Goal: Task Accomplishment & Management: Manage account settings

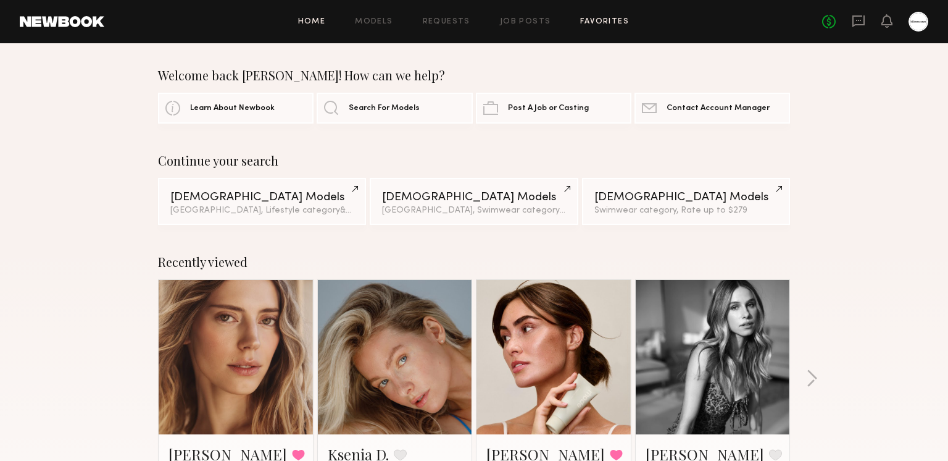
click at [601, 20] on link "Favorites" at bounding box center [604, 22] width 49 height 8
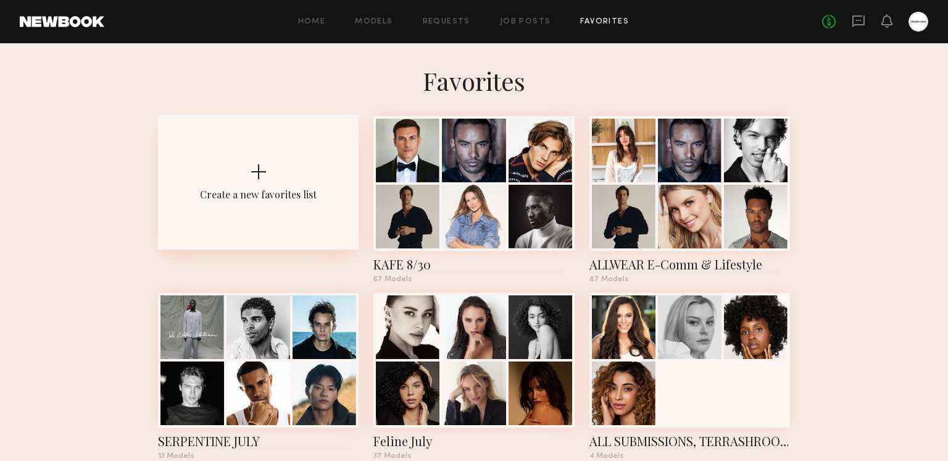
click at [272, 162] on div "Create a new favorites list" at bounding box center [258, 182] width 201 height 135
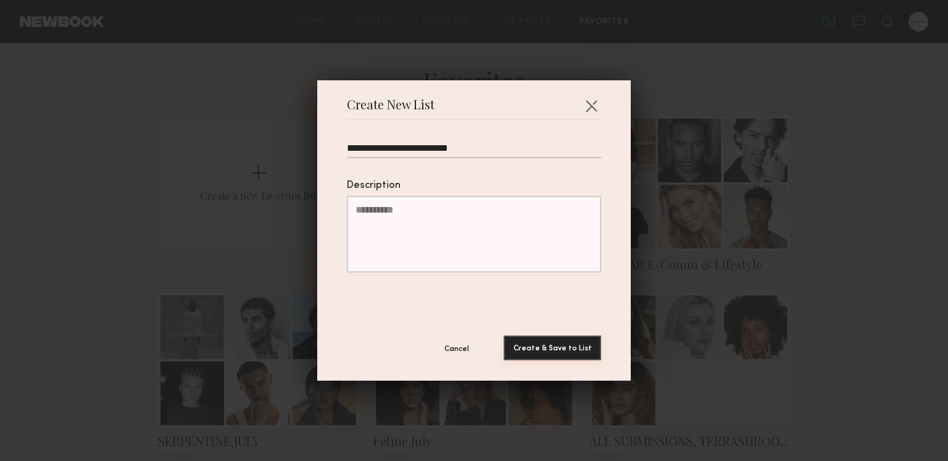
type input "**********"
click at [568, 351] on button "Create & Save to List" at bounding box center [553, 347] width 98 height 25
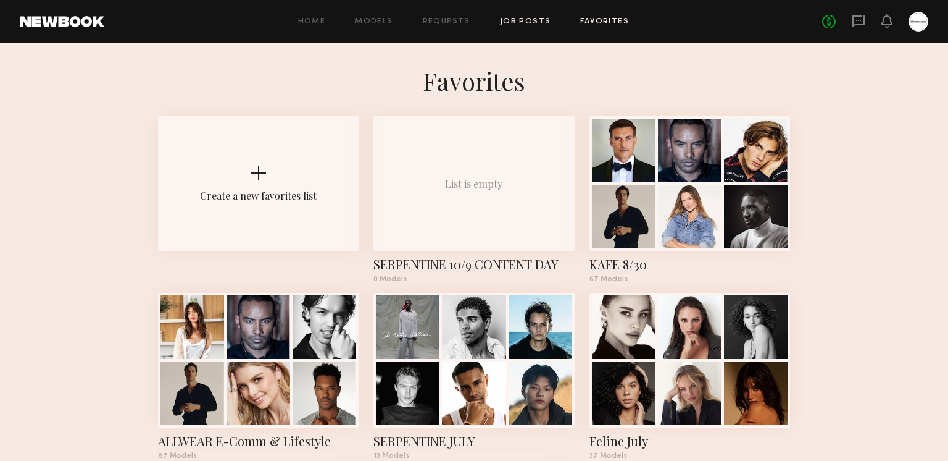
click at [521, 22] on link "Job Posts" at bounding box center [525, 22] width 51 height 8
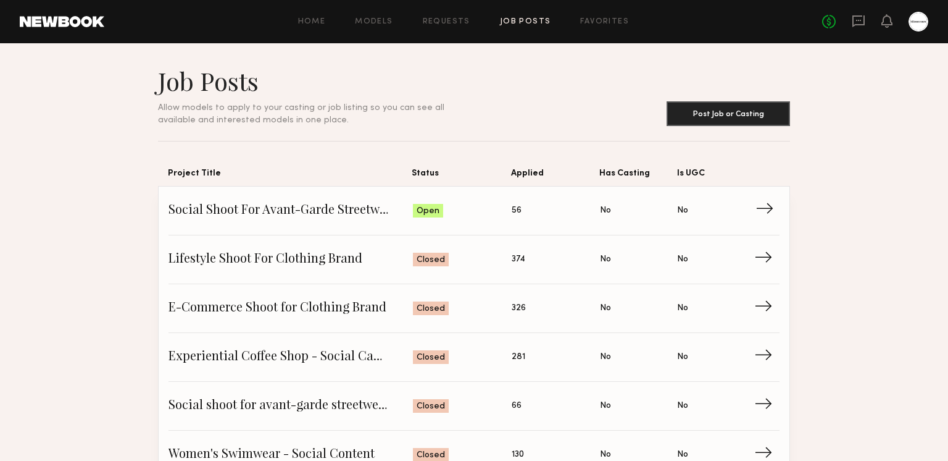
click at [304, 204] on span "Social Shoot For Avant-Garde Streetwear Brand" at bounding box center [291, 210] width 245 height 19
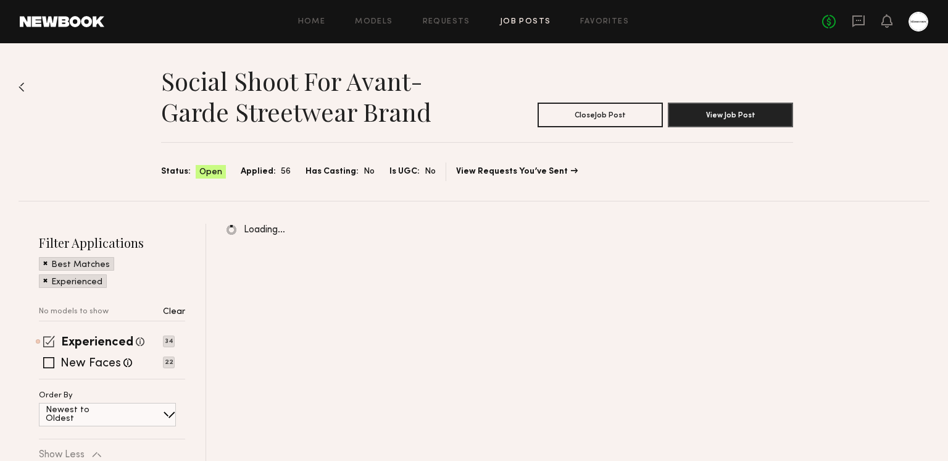
click at [49, 339] on span at bounding box center [49, 341] width 12 height 12
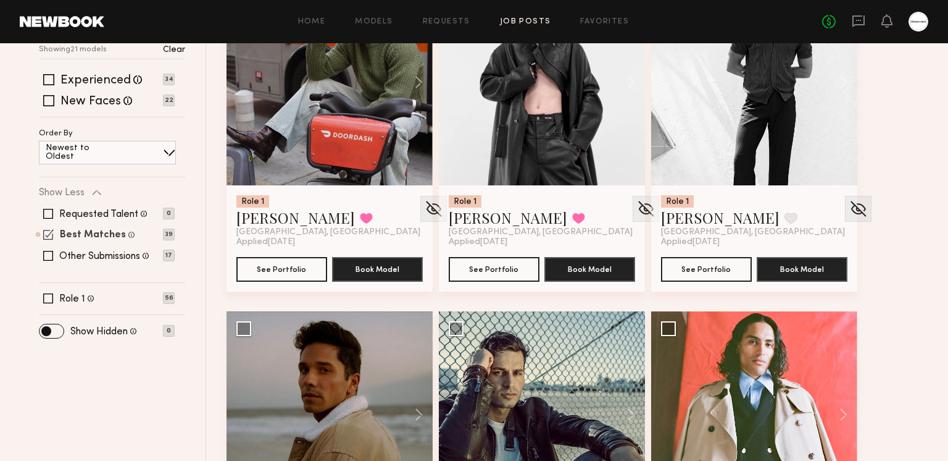
scroll to position [259, 0]
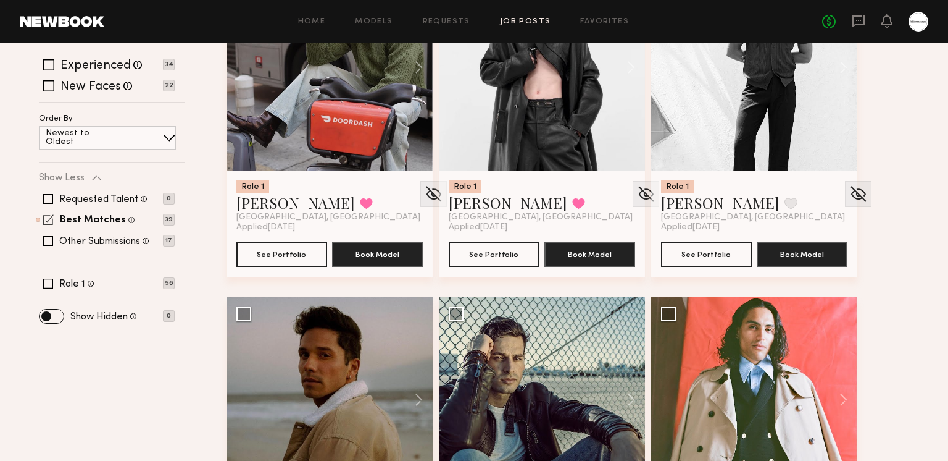
click at [51, 217] on span at bounding box center [48, 219] width 10 height 10
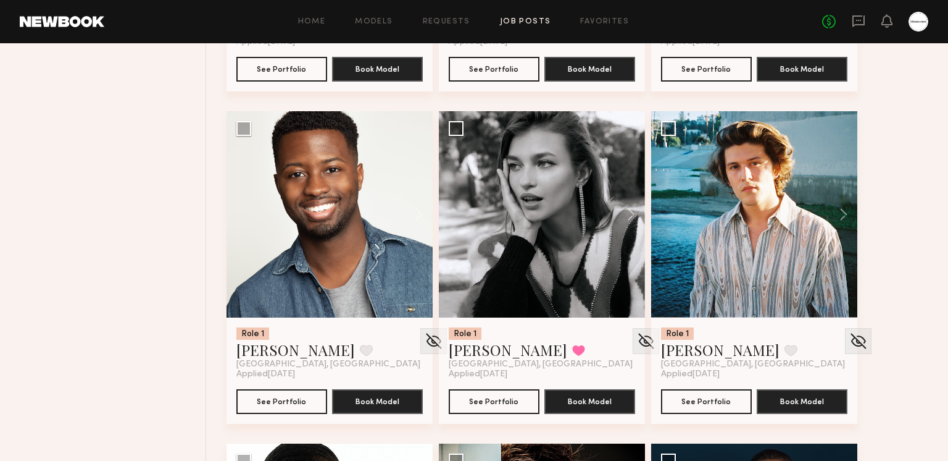
scroll to position [6075, 0]
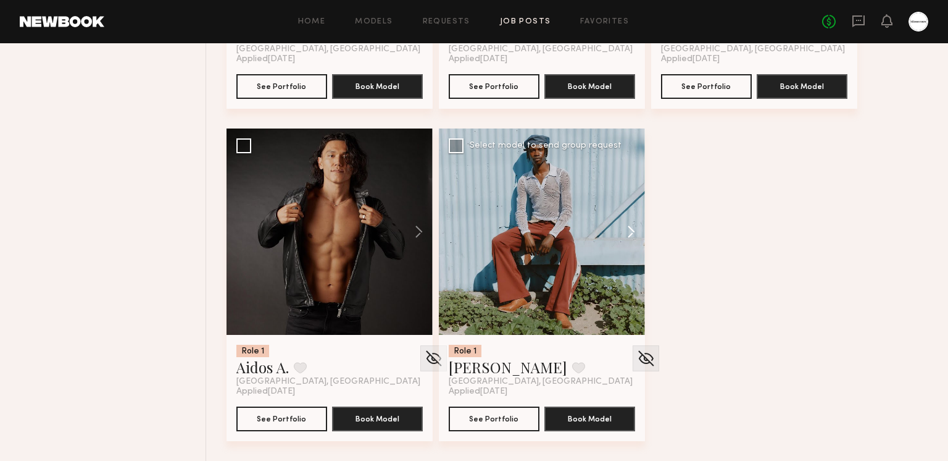
click at [629, 224] on button at bounding box center [626, 231] width 40 height 206
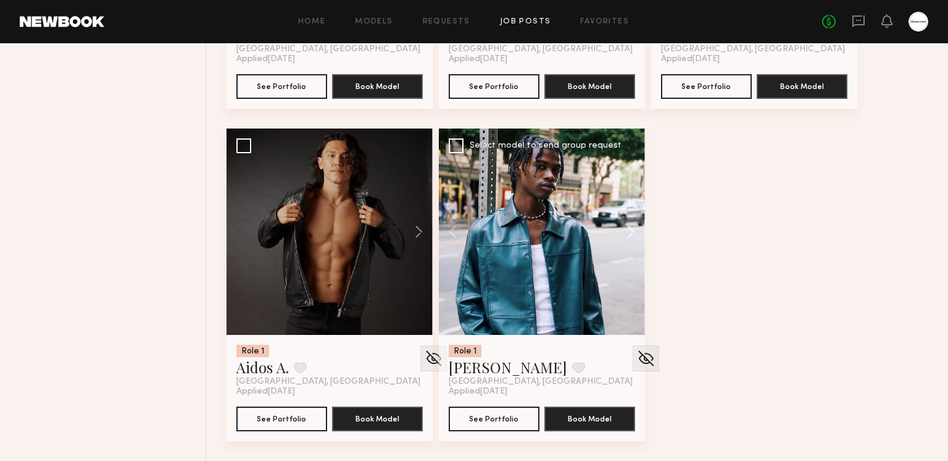
click at [629, 224] on button at bounding box center [626, 231] width 40 height 206
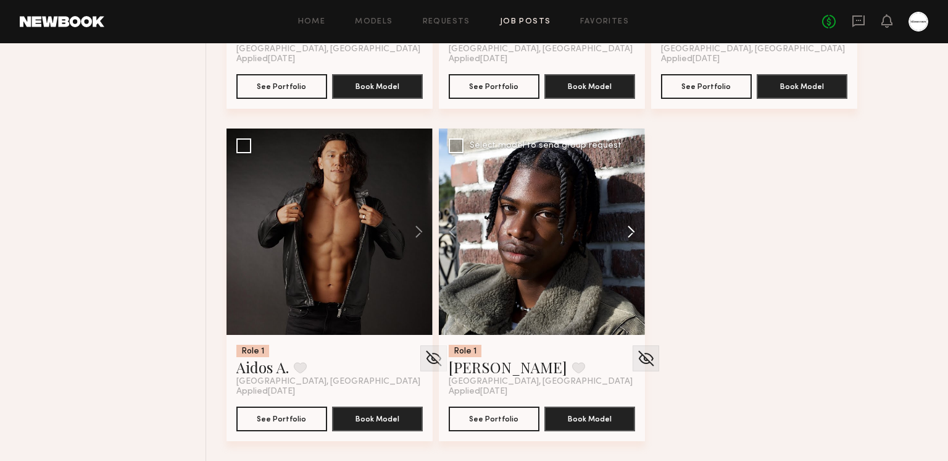
click at [629, 224] on button at bounding box center [626, 231] width 40 height 206
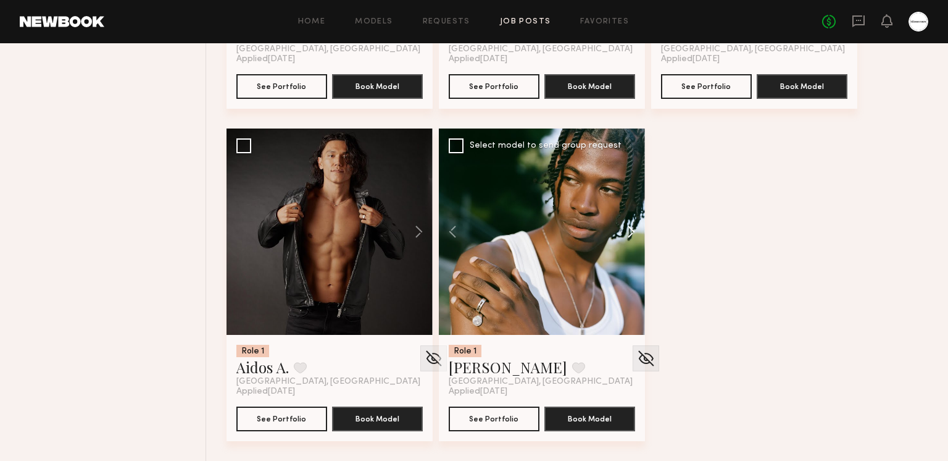
click at [629, 224] on button at bounding box center [626, 231] width 40 height 206
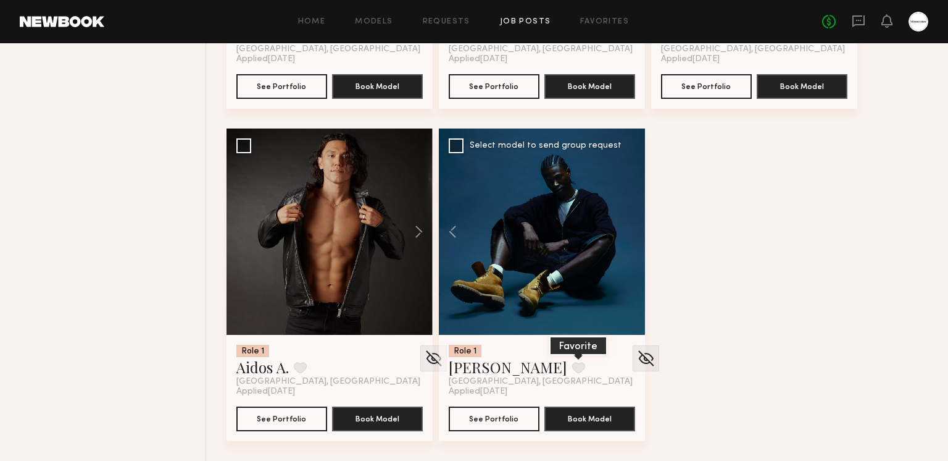
click at [572, 366] on button at bounding box center [578, 367] width 13 height 11
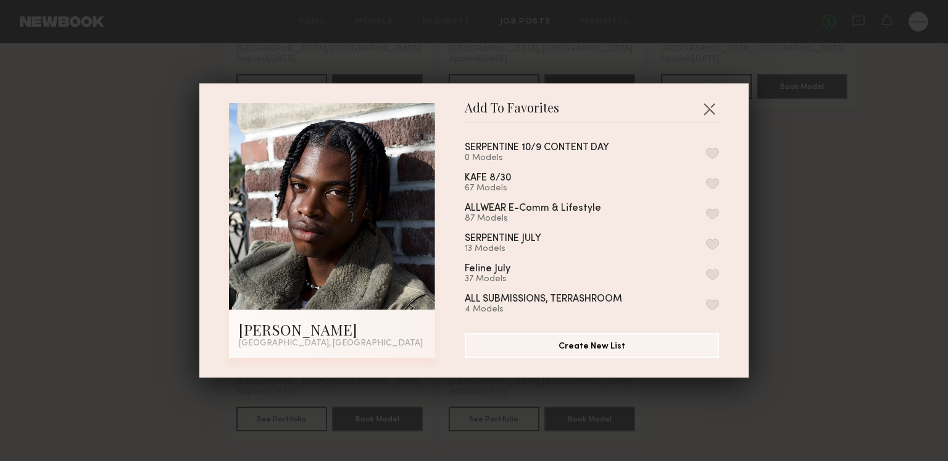
click at [714, 153] on button "button" at bounding box center [712, 153] width 13 height 11
click at [707, 107] on button "button" at bounding box center [710, 109] width 20 height 20
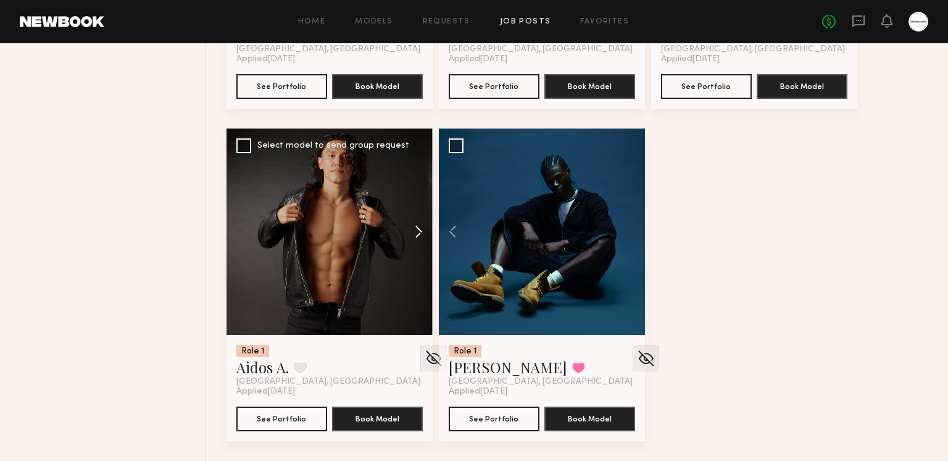
click at [424, 228] on button at bounding box center [413, 231] width 40 height 206
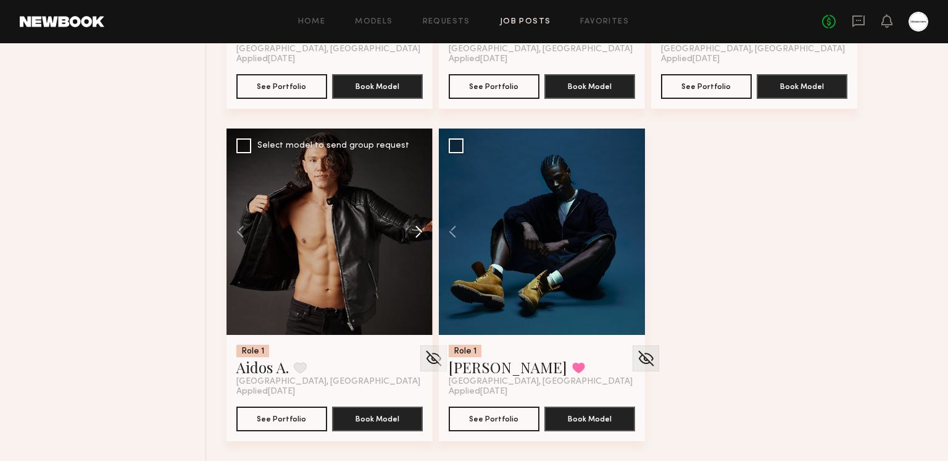
click at [419, 230] on button at bounding box center [413, 231] width 40 height 206
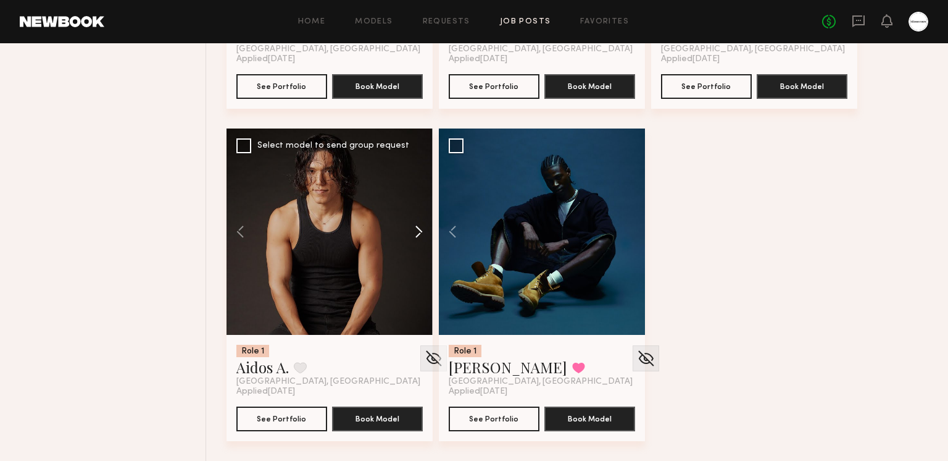
click at [419, 230] on button at bounding box center [413, 231] width 40 height 206
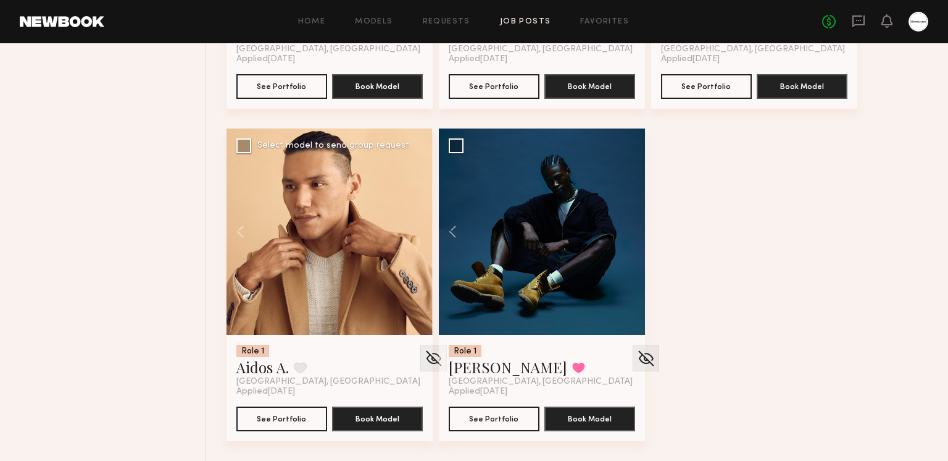
click at [419, 230] on div at bounding box center [330, 231] width 206 height 206
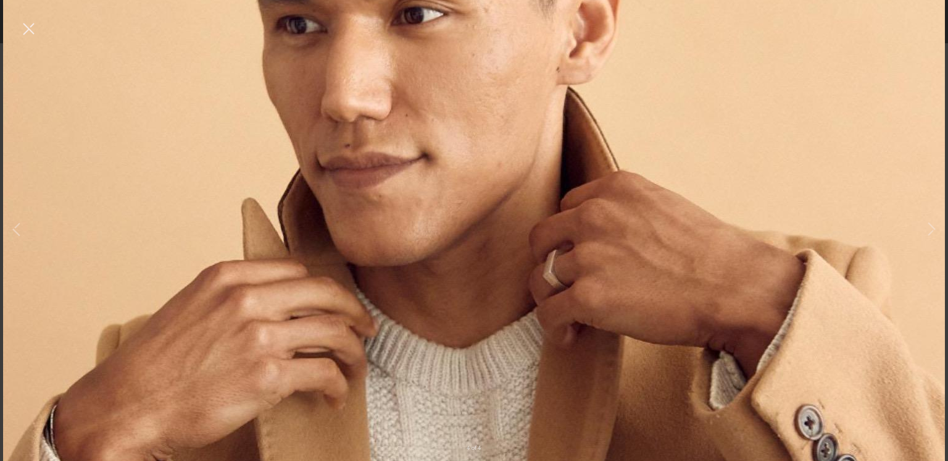
click at [28, 33] on button at bounding box center [29, 30] width 20 height 22
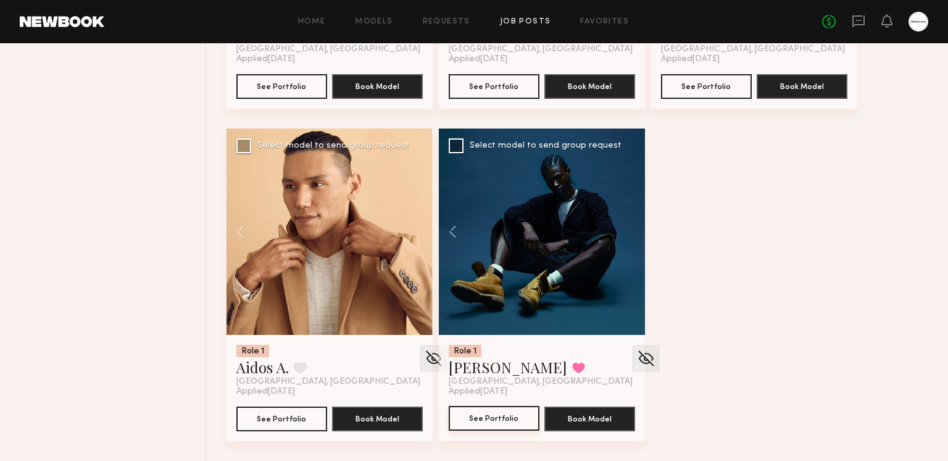
click at [506, 428] on button "See Portfolio" at bounding box center [494, 418] width 91 height 25
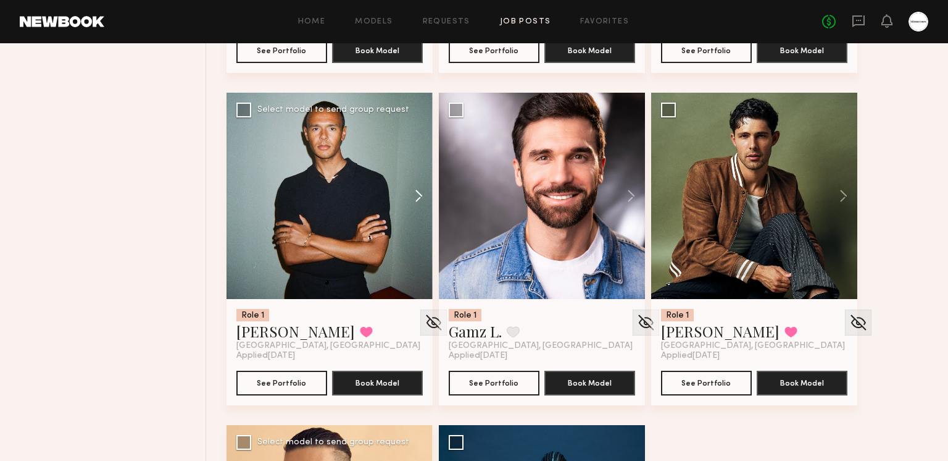
scroll to position [5775, 0]
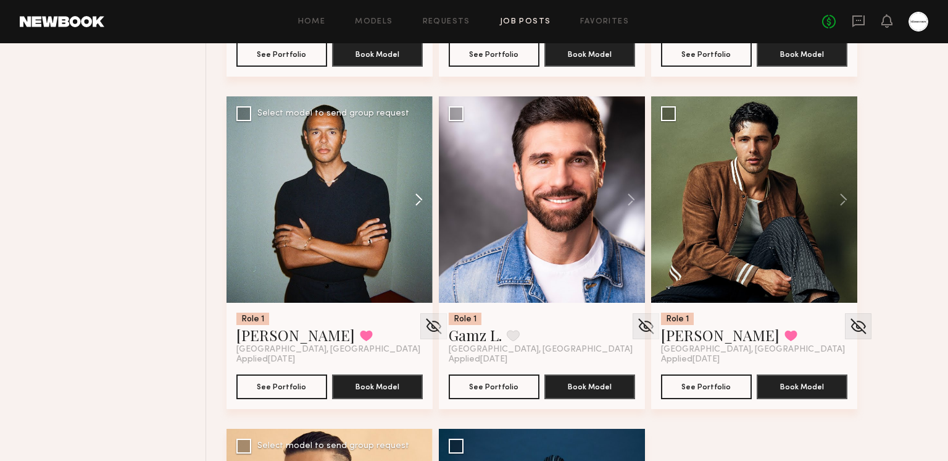
click at [422, 198] on button at bounding box center [413, 199] width 40 height 206
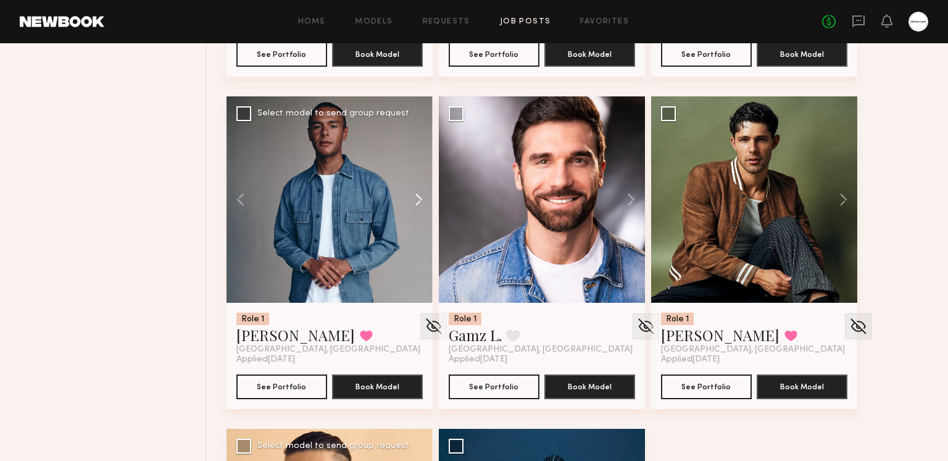
click at [422, 198] on button at bounding box center [413, 199] width 40 height 206
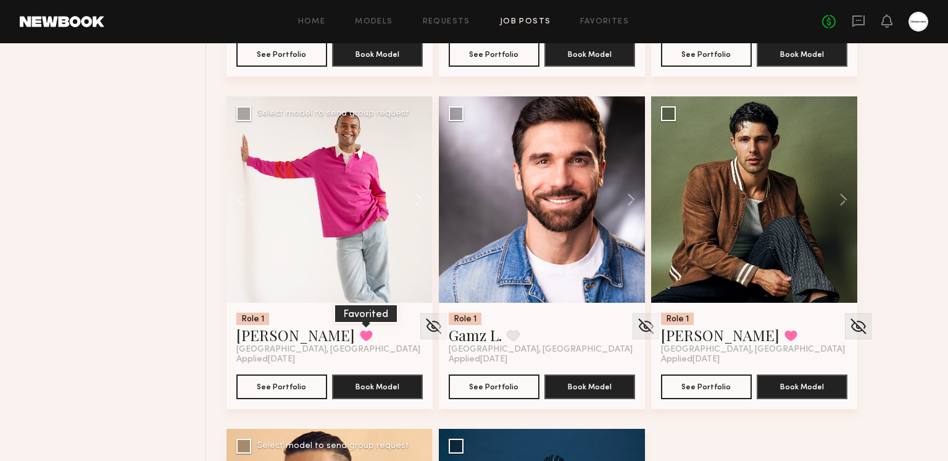
click at [360, 331] on button at bounding box center [366, 335] width 13 height 11
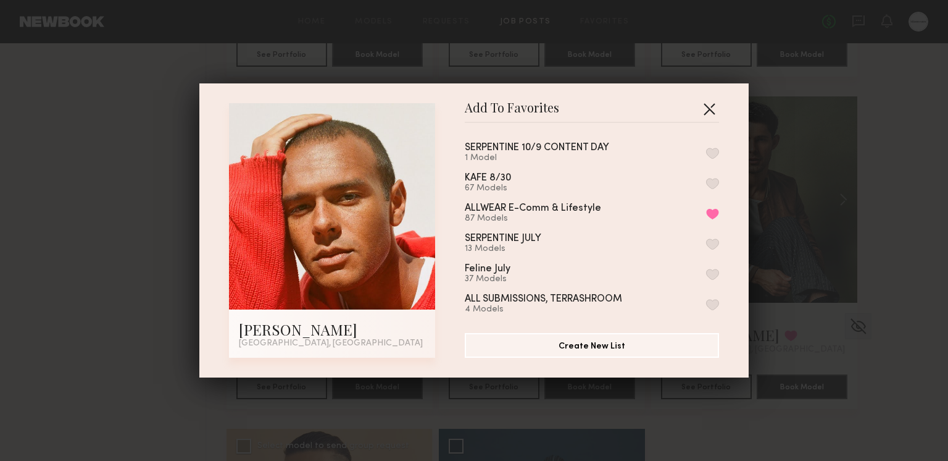
click at [703, 99] on button "button" at bounding box center [710, 109] width 20 height 20
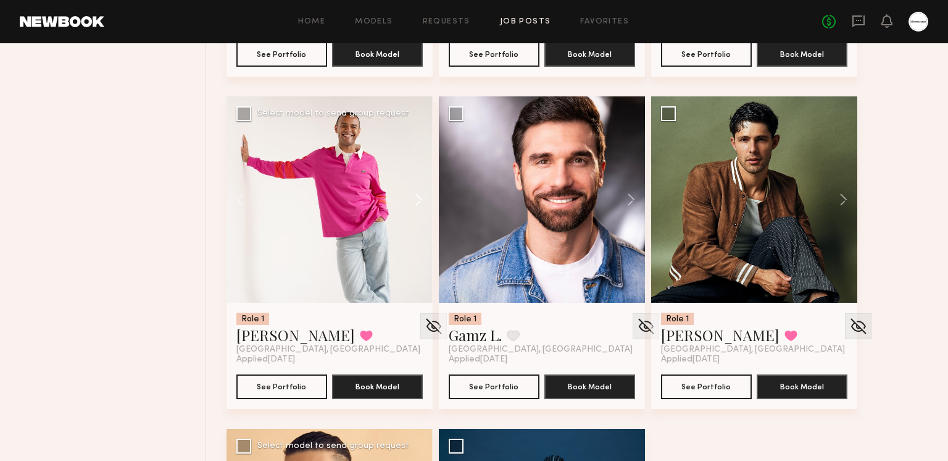
click at [424, 204] on button at bounding box center [413, 199] width 40 height 206
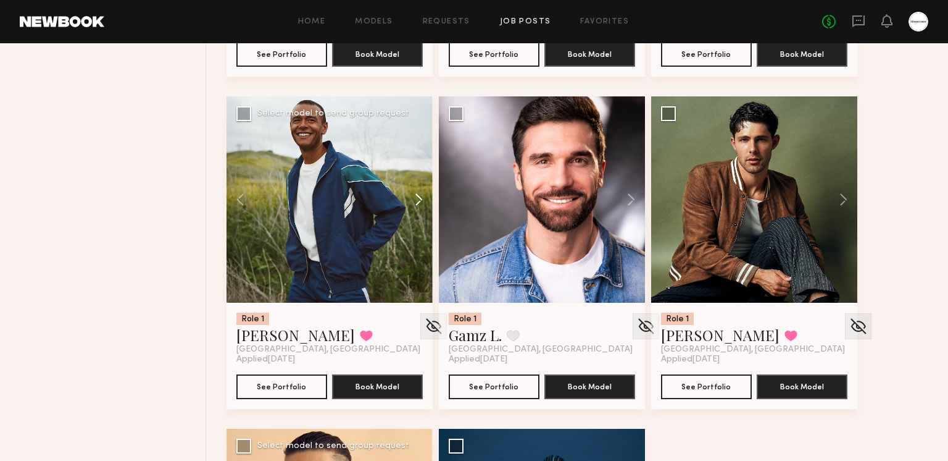
click at [421, 202] on button at bounding box center [413, 199] width 40 height 206
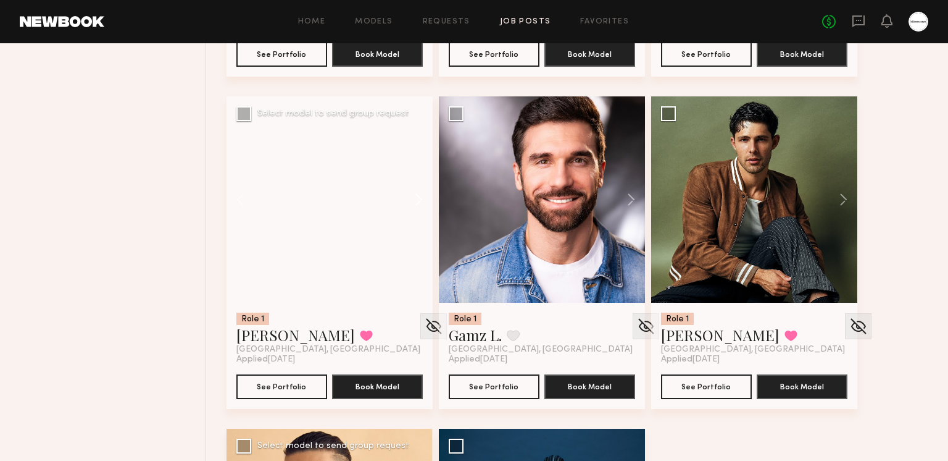
click at [421, 202] on button at bounding box center [413, 199] width 40 height 206
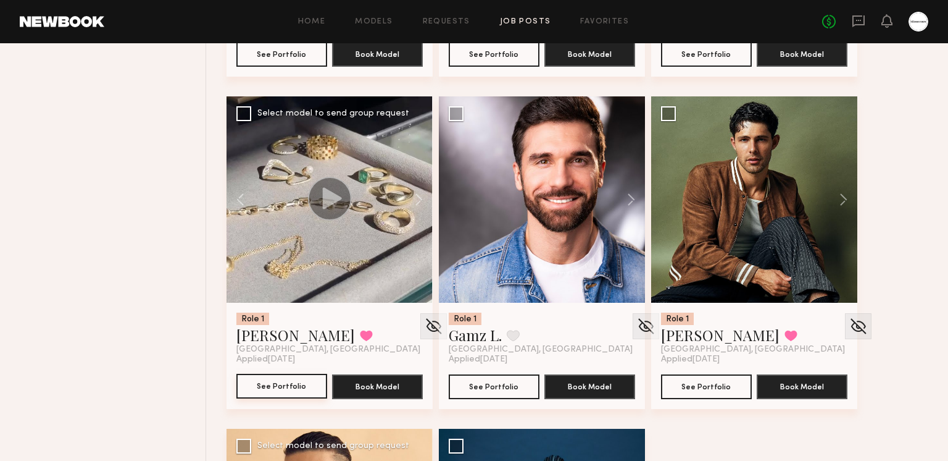
click at [288, 388] on button "See Portfolio" at bounding box center [281, 386] width 91 height 25
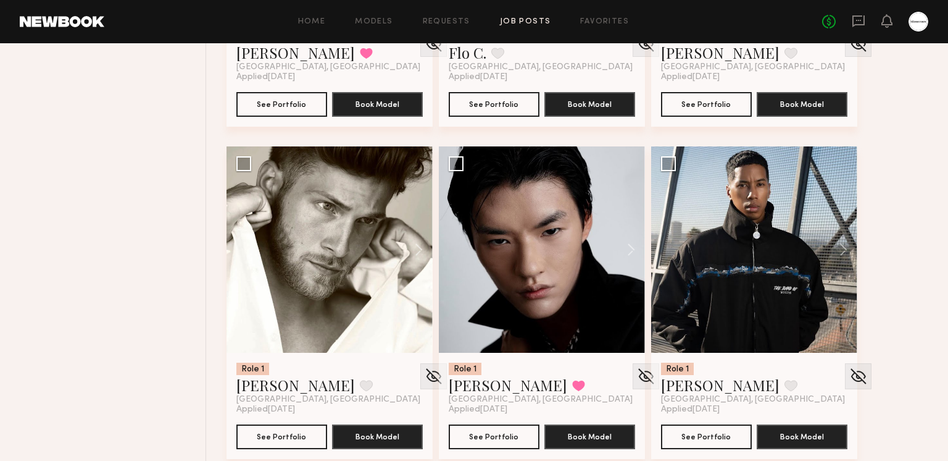
scroll to position [5388, 0]
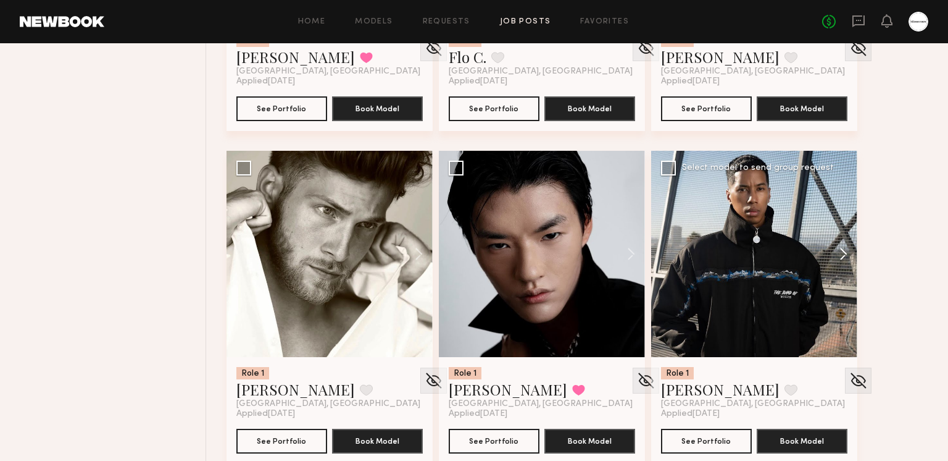
click at [845, 255] on button at bounding box center [838, 254] width 40 height 206
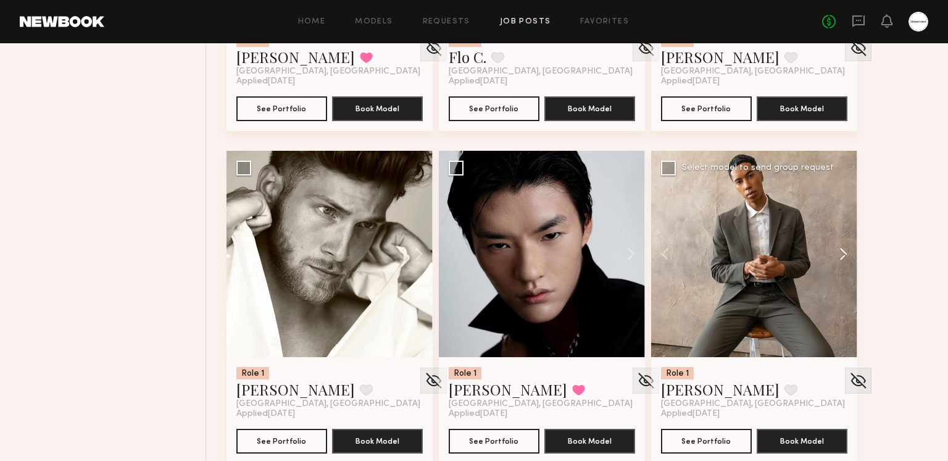
click at [843, 255] on button at bounding box center [838, 254] width 40 height 206
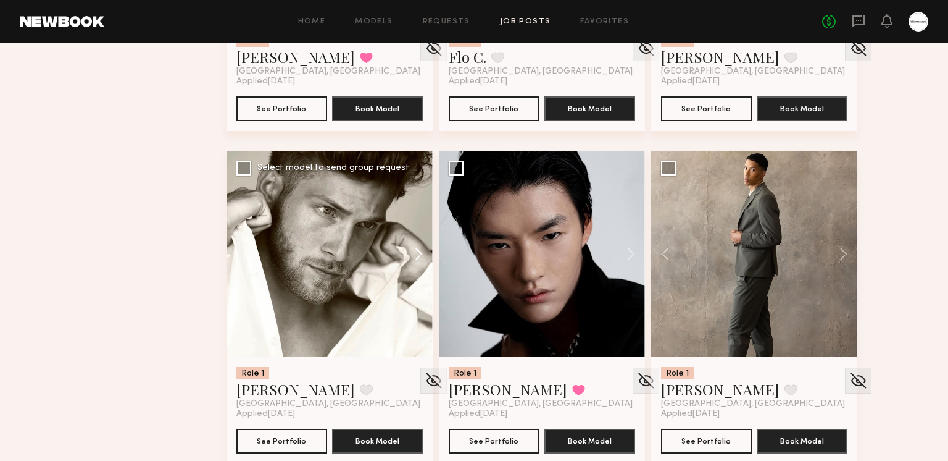
click at [416, 248] on button at bounding box center [413, 254] width 40 height 206
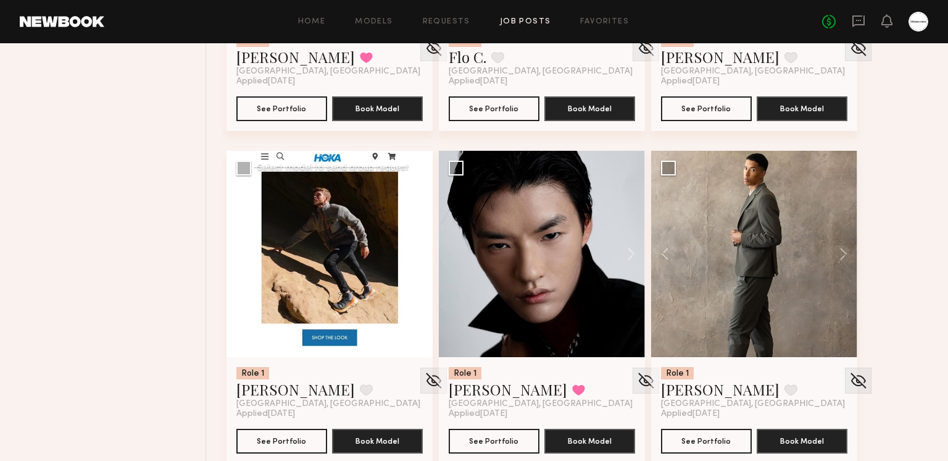
click at [416, 248] on button at bounding box center [413, 254] width 40 height 206
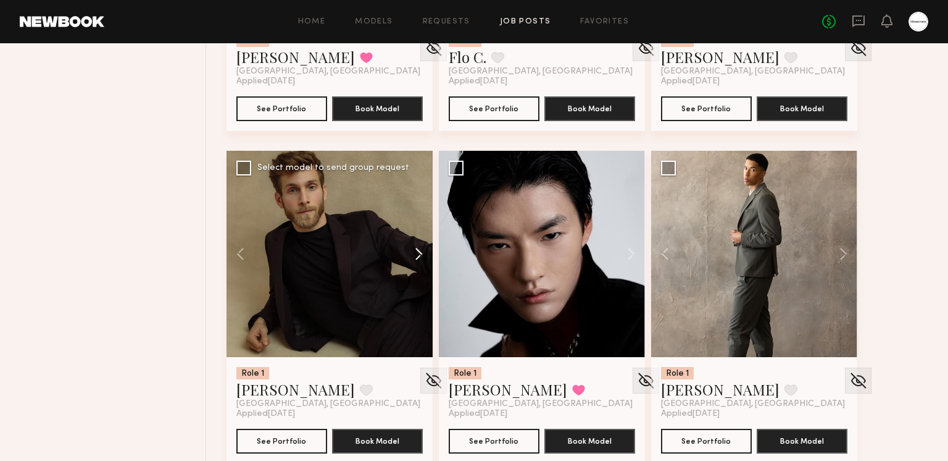
click at [416, 248] on button at bounding box center [413, 254] width 40 height 206
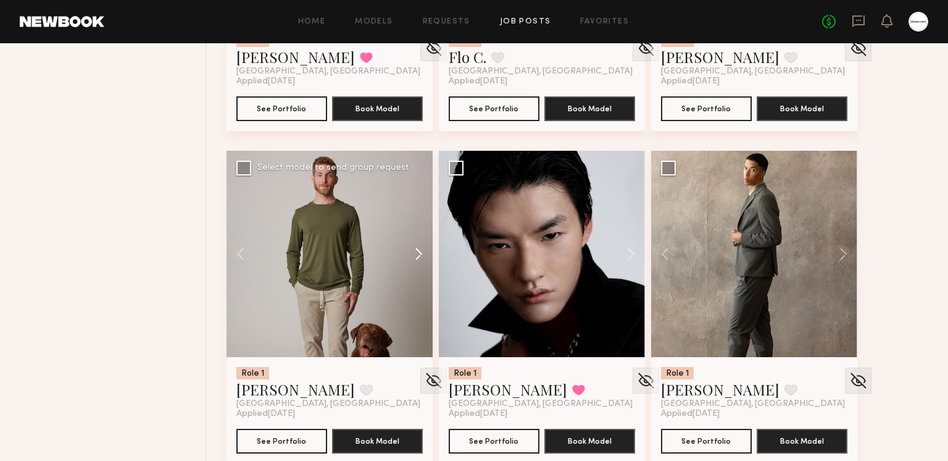
click at [416, 248] on button at bounding box center [413, 254] width 40 height 206
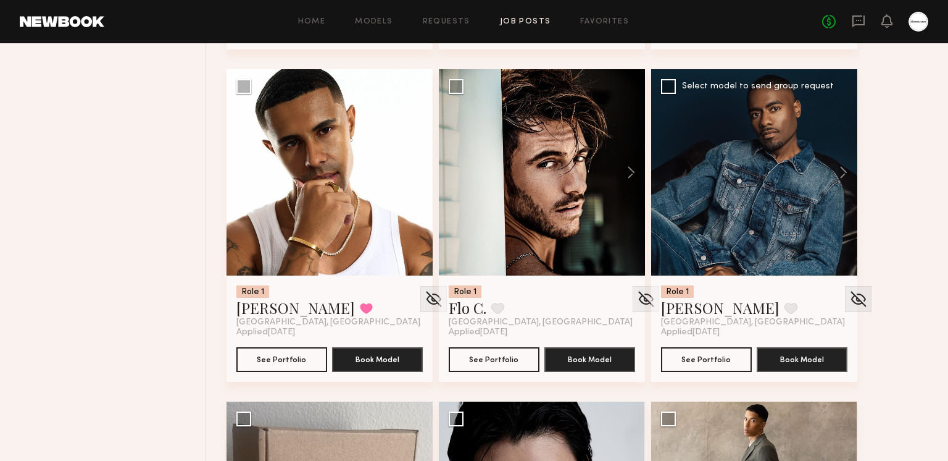
scroll to position [5137, 0]
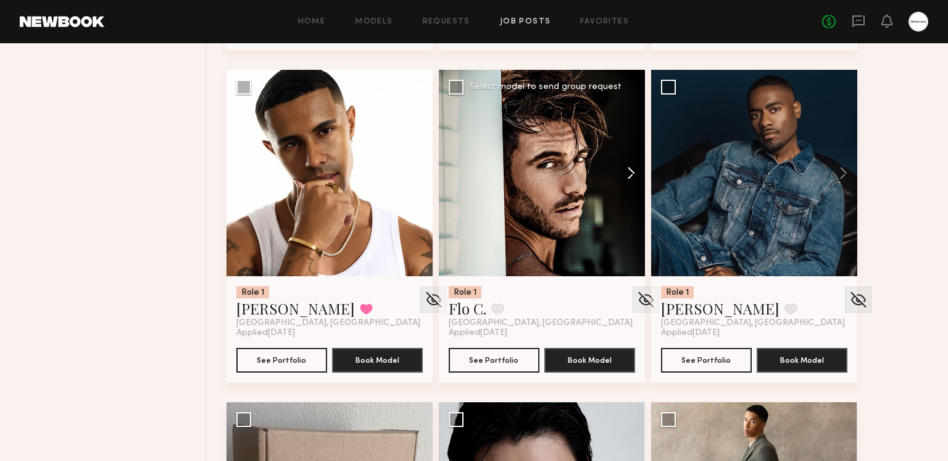
click at [623, 169] on button at bounding box center [626, 173] width 40 height 206
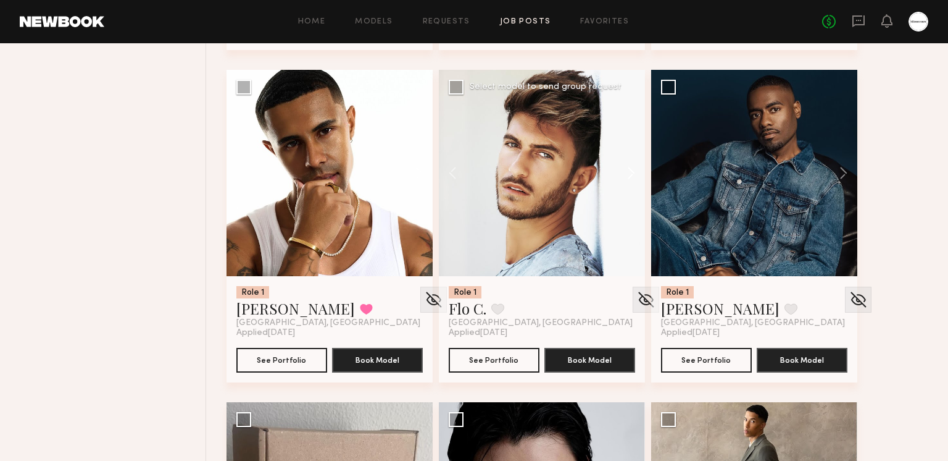
click at [623, 169] on button at bounding box center [626, 173] width 40 height 206
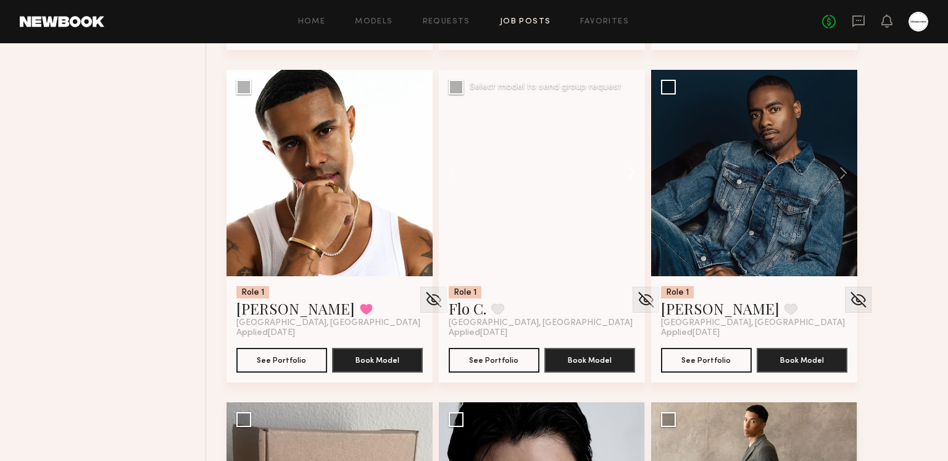
click at [622, 170] on button at bounding box center [626, 173] width 40 height 206
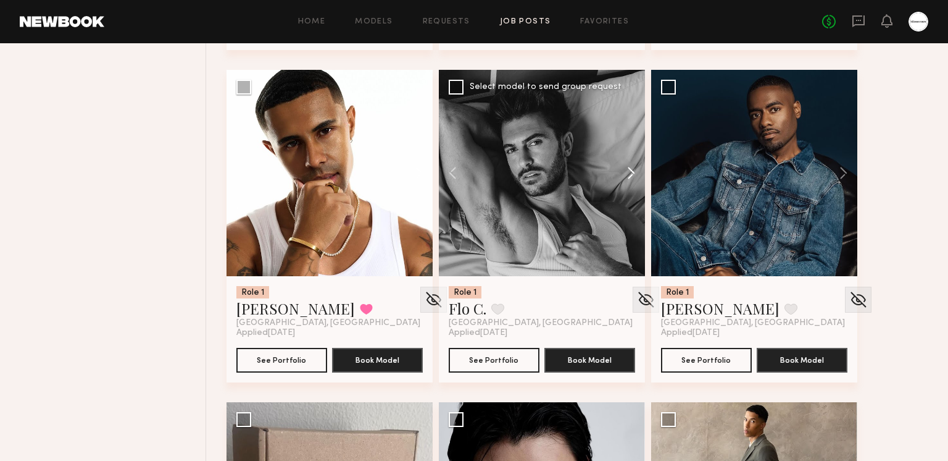
click at [622, 170] on button at bounding box center [626, 173] width 40 height 206
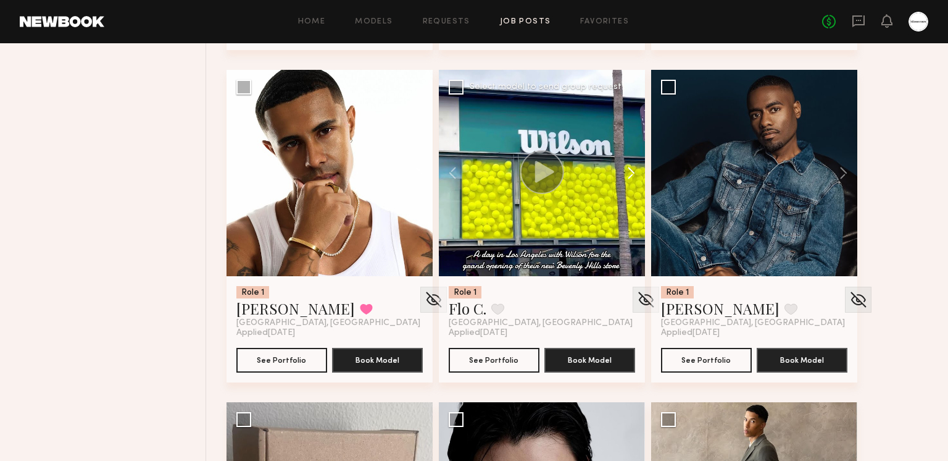
click at [622, 170] on button at bounding box center [626, 173] width 40 height 206
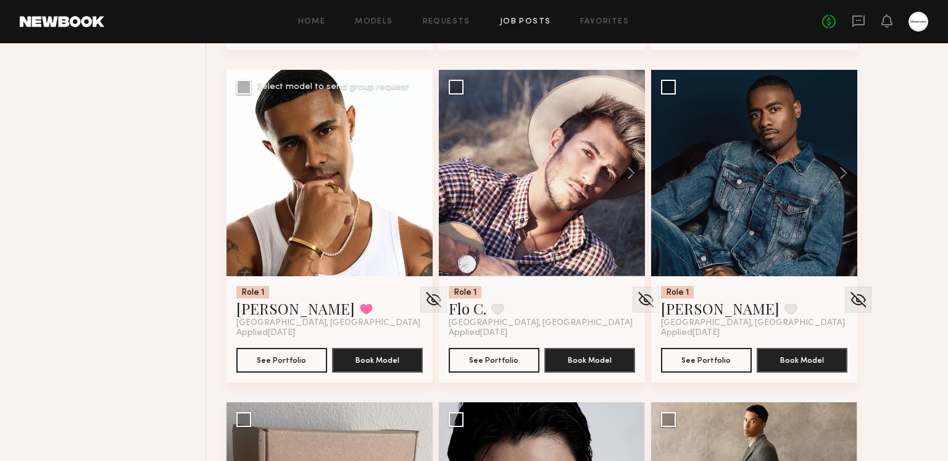
click at [411, 165] on button at bounding box center [413, 173] width 40 height 206
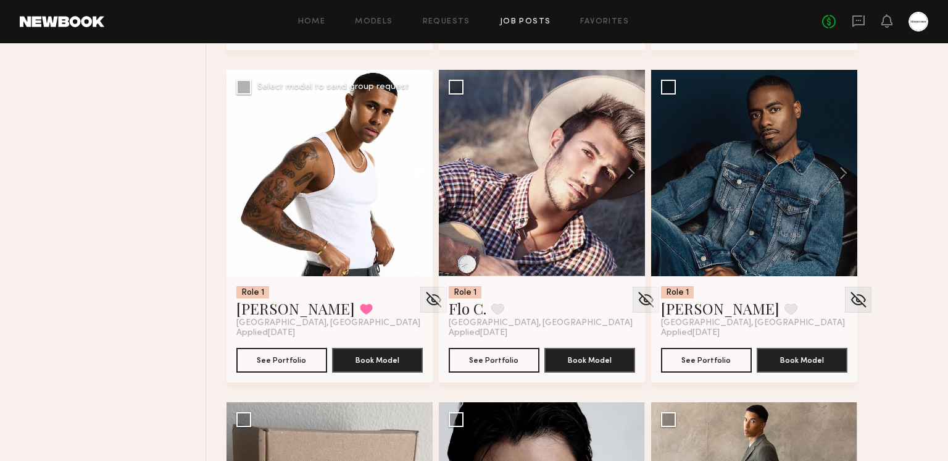
click at [411, 165] on button at bounding box center [413, 173] width 40 height 206
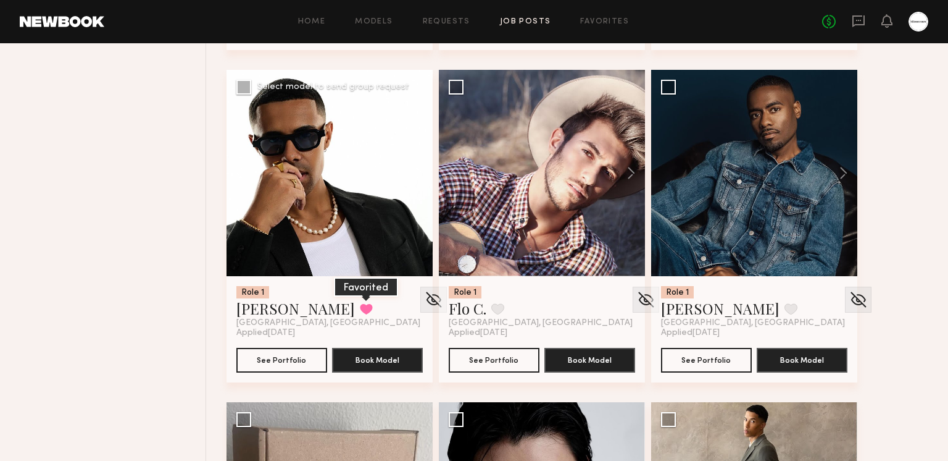
click at [360, 308] on button at bounding box center [366, 308] width 13 height 11
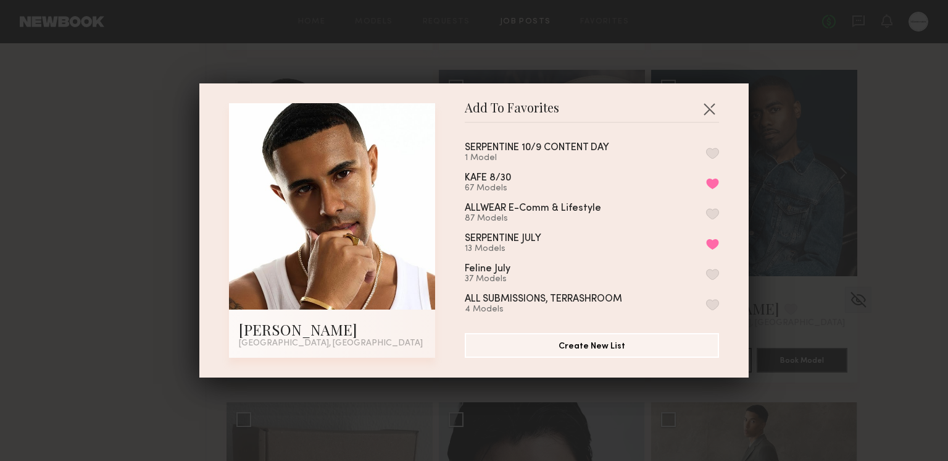
click at [711, 149] on button "button" at bounding box center [712, 153] width 13 height 11
click at [707, 110] on button "button" at bounding box center [710, 109] width 20 height 20
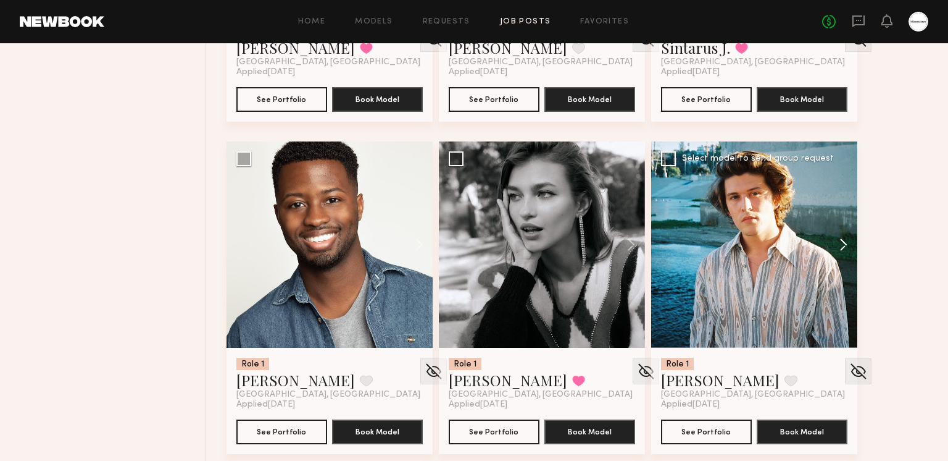
scroll to position [4724, 0]
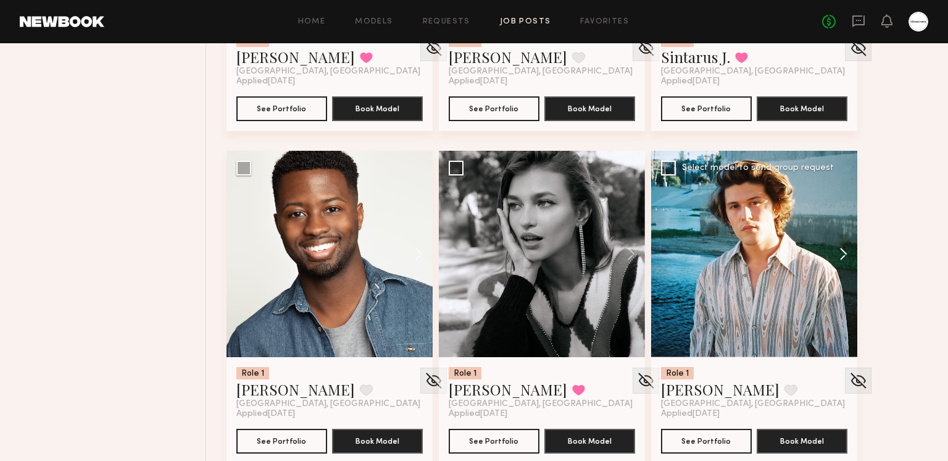
click at [839, 253] on button at bounding box center [838, 254] width 40 height 206
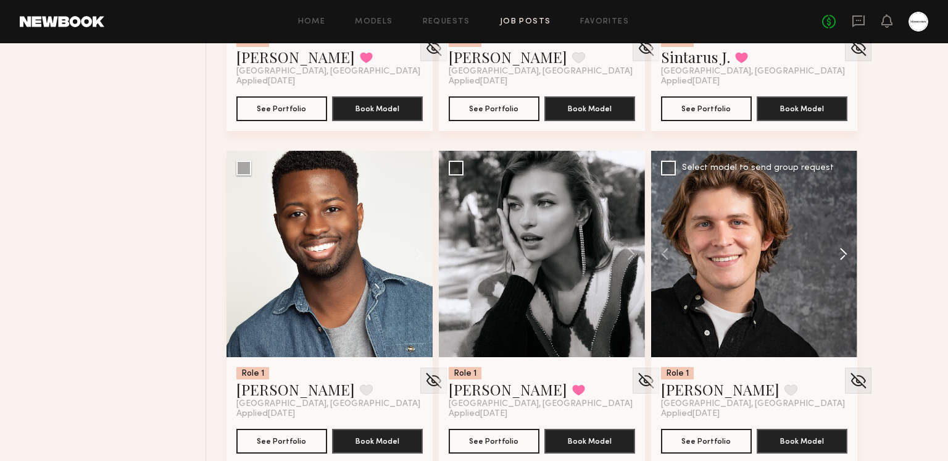
click at [839, 253] on button at bounding box center [838, 254] width 40 height 206
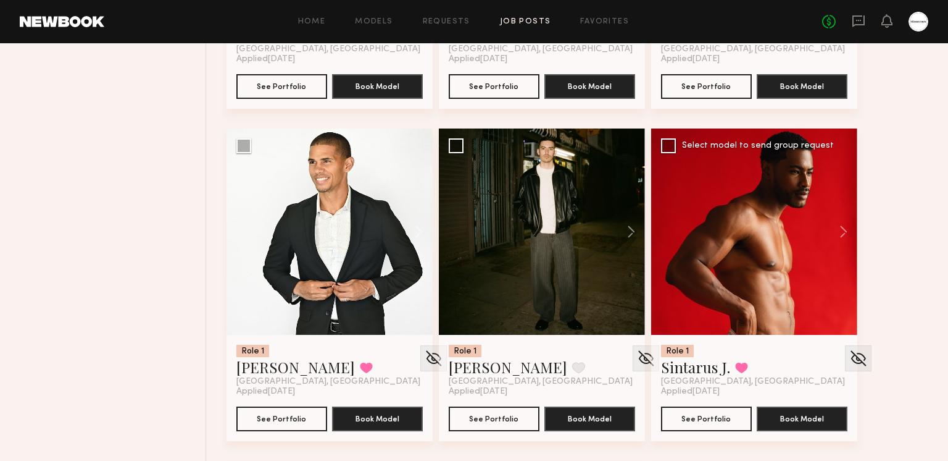
scroll to position [4413, 0]
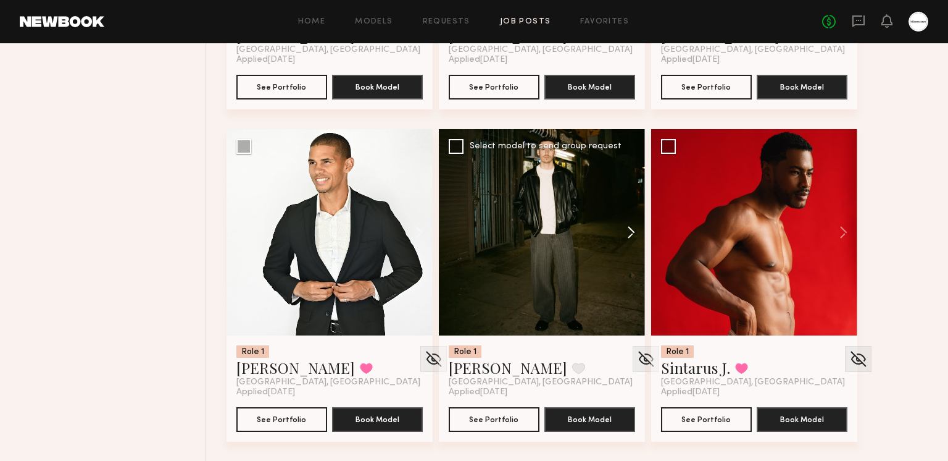
click at [632, 230] on button at bounding box center [626, 232] width 40 height 206
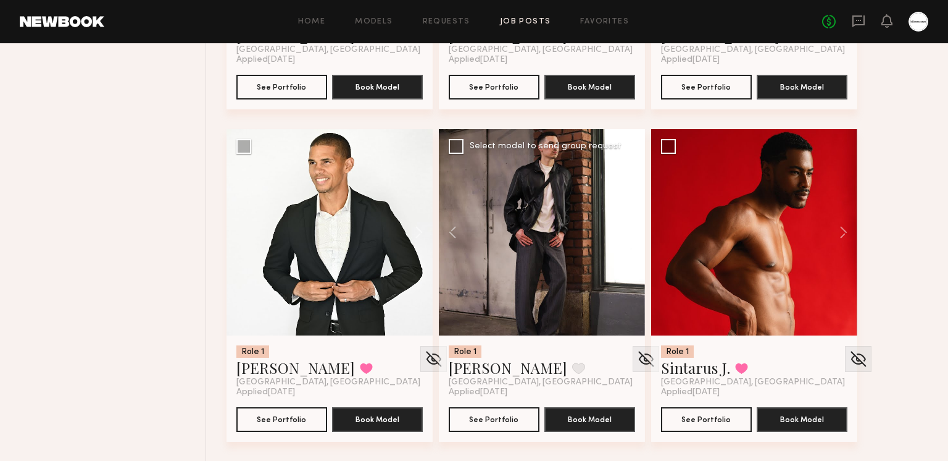
click at [632, 230] on button at bounding box center [626, 232] width 40 height 206
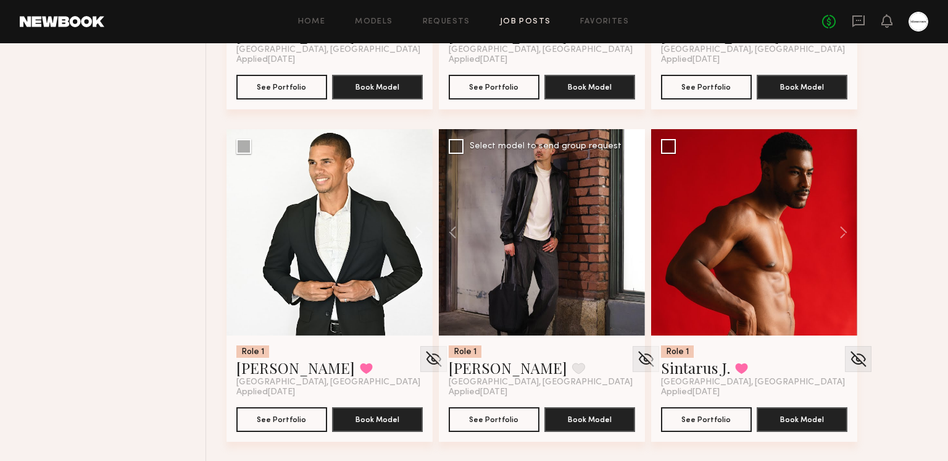
click at [632, 230] on button at bounding box center [626, 232] width 40 height 206
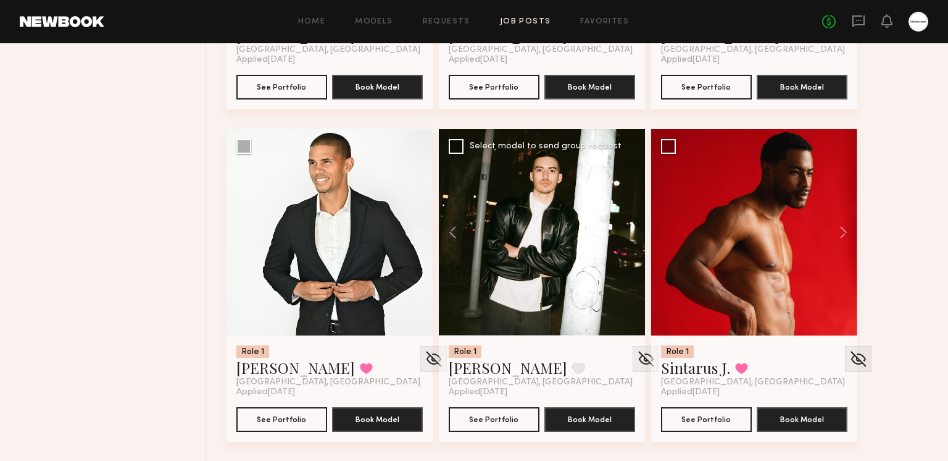
click at [632, 230] on div at bounding box center [542, 232] width 206 height 206
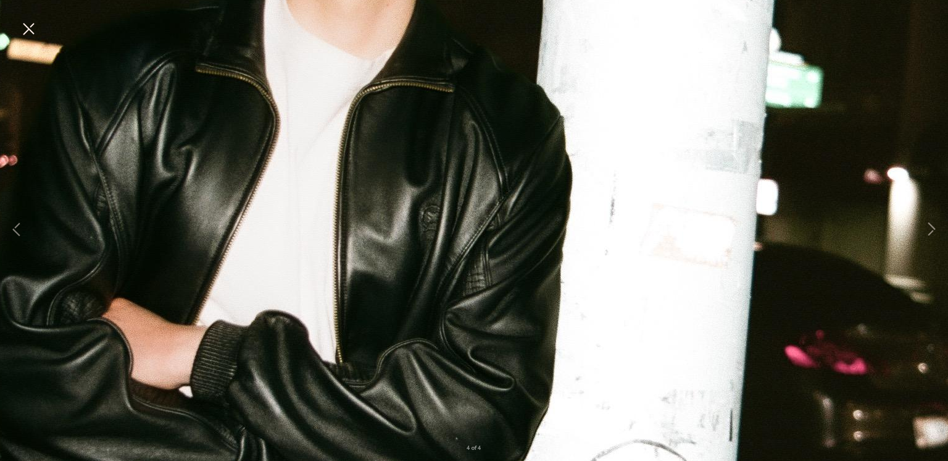
click at [36, 33] on button at bounding box center [29, 30] width 20 height 22
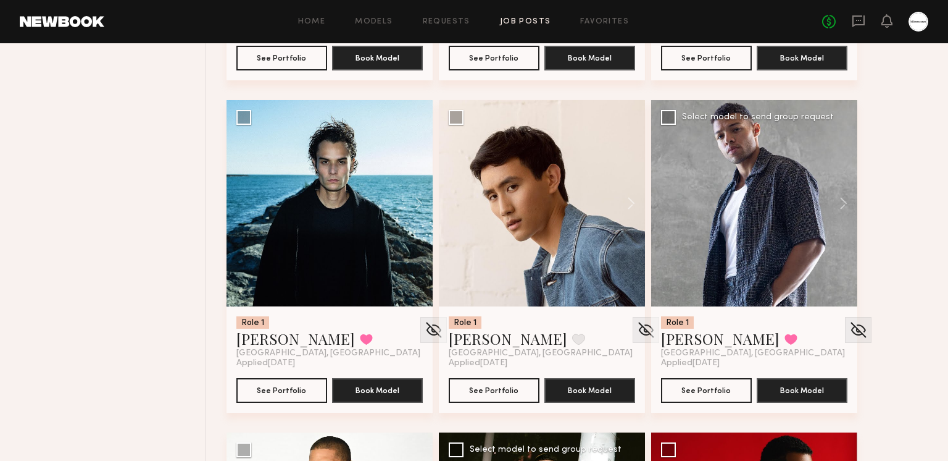
scroll to position [4083, 0]
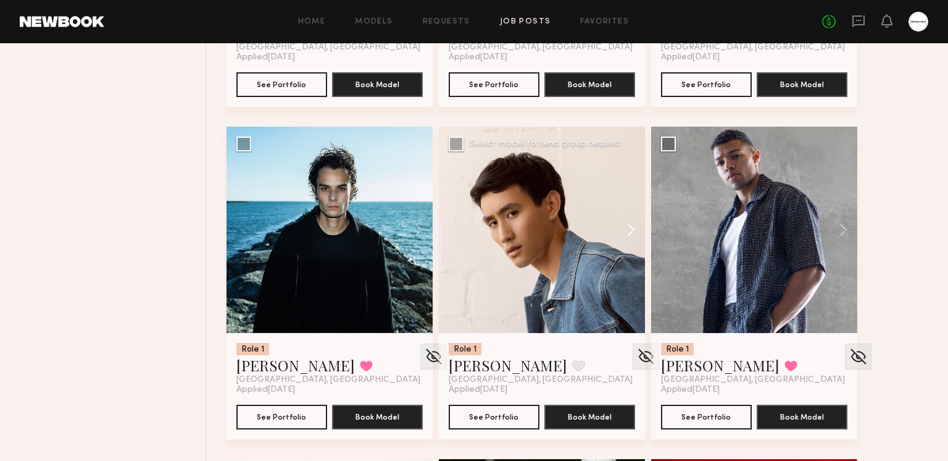
click at [629, 223] on button at bounding box center [626, 230] width 40 height 206
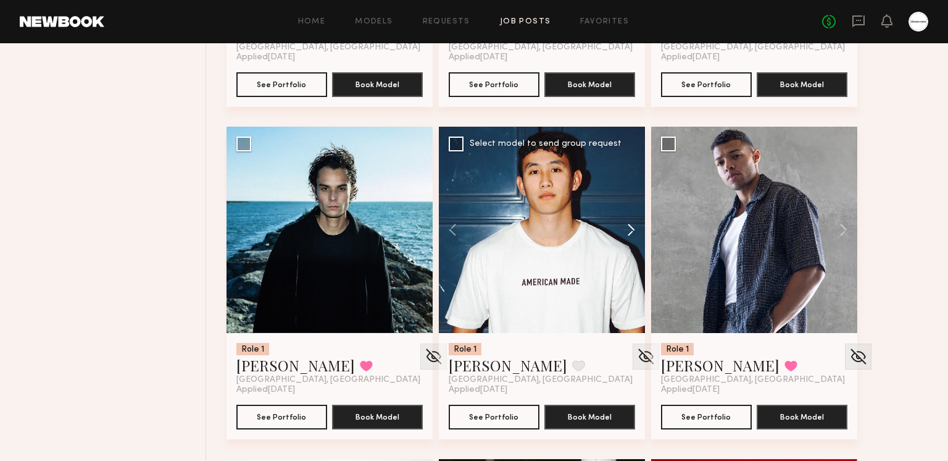
click at [629, 223] on button at bounding box center [626, 230] width 40 height 206
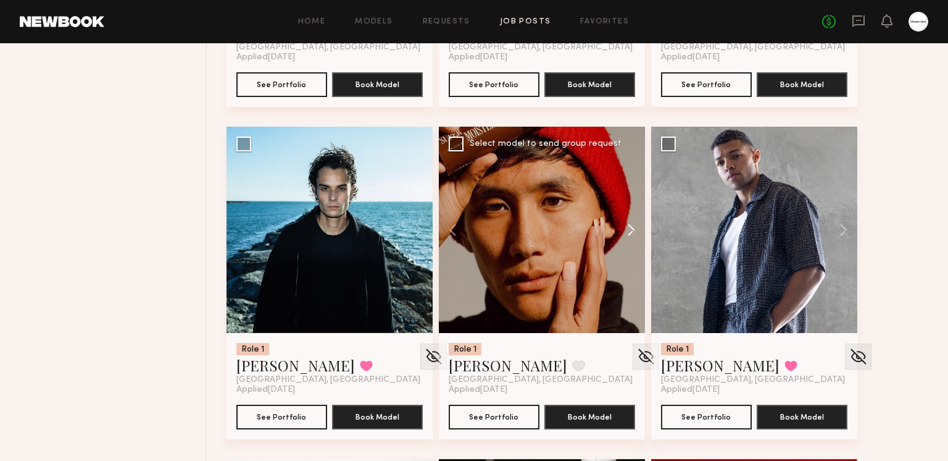
click at [629, 223] on button at bounding box center [626, 230] width 40 height 206
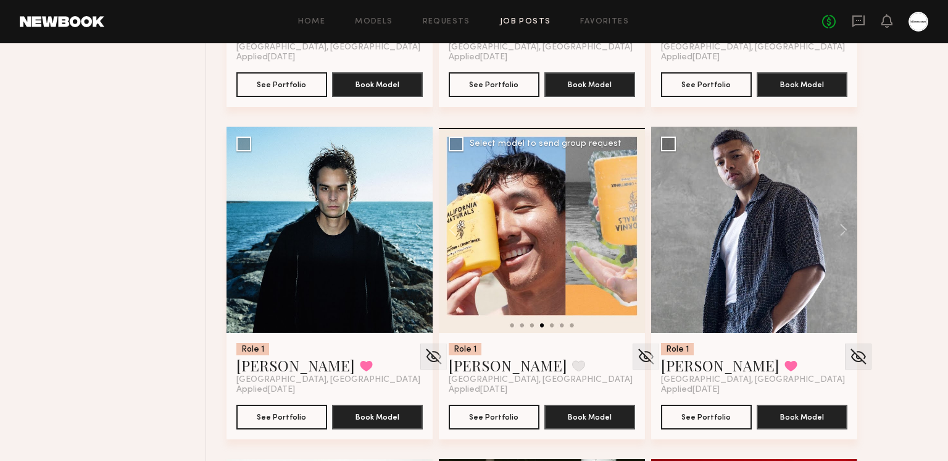
click at [629, 223] on div at bounding box center [542, 230] width 206 height 206
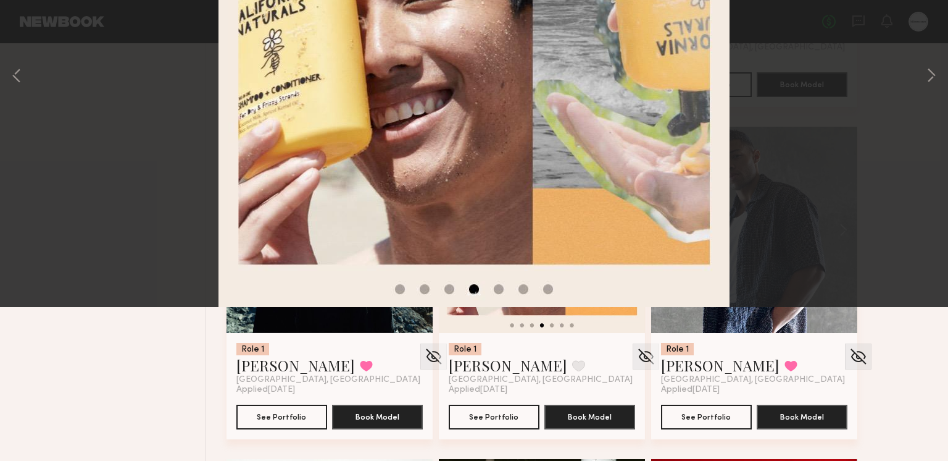
click at [923, 225] on div "4 of 4" at bounding box center [474, 230] width 948 height 461
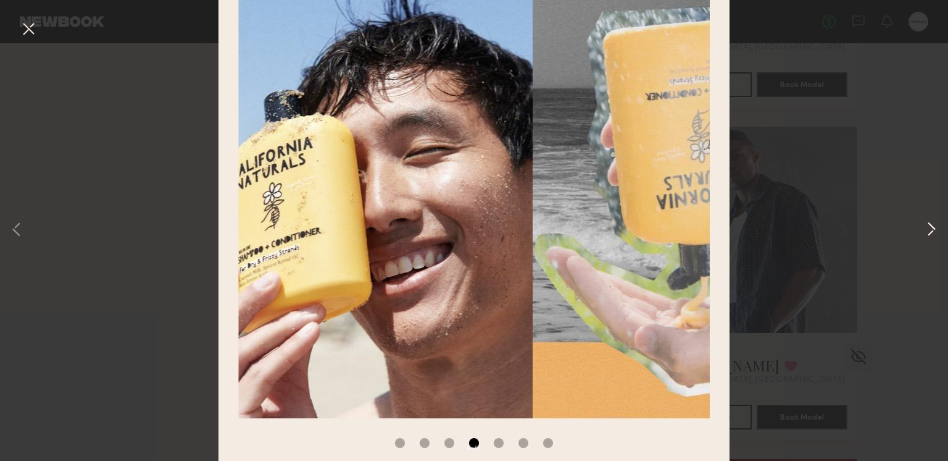
click at [931, 227] on button at bounding box center [931, 230] width 15 height 369
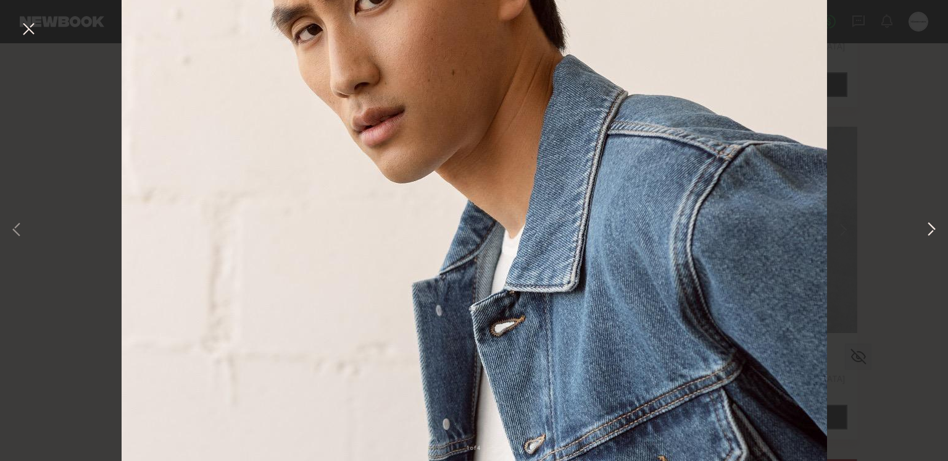
click at [937, 225] on button at bounding box center [931, 230] width 15 height 369
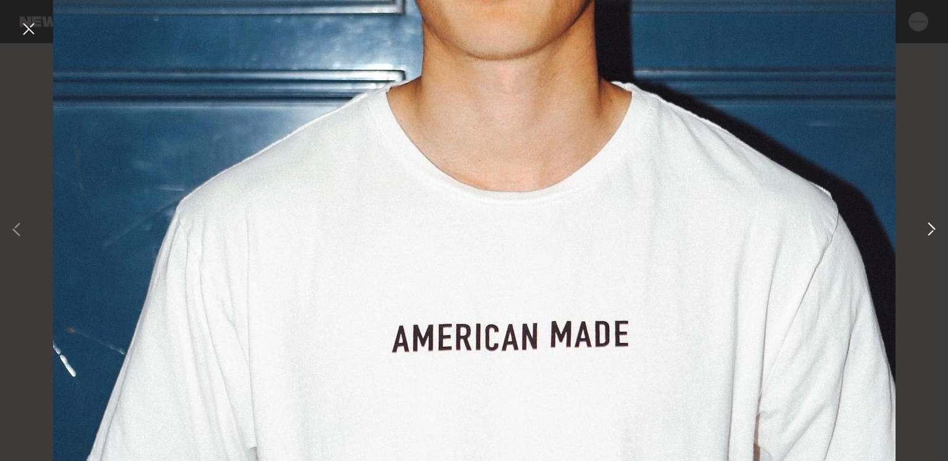
click at [935, 225] on button at bounding box center [931, 230] width 15 height 369
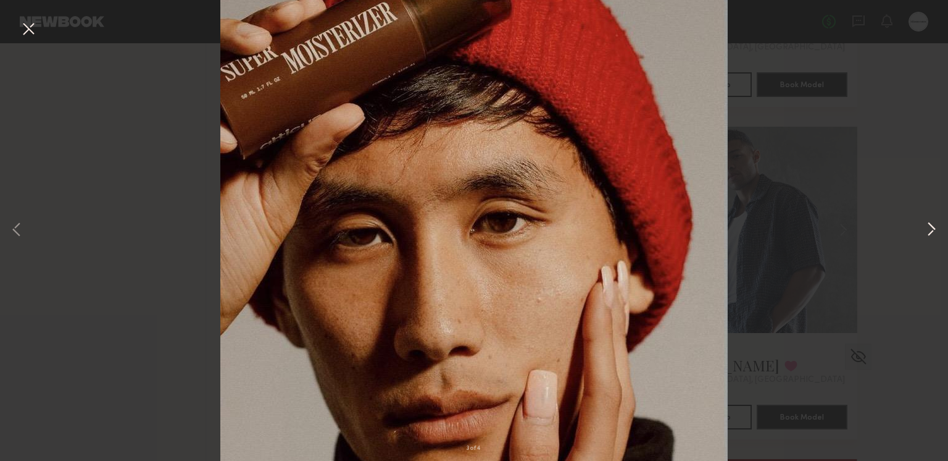
click at [935, 225] on button at bounding box center [931, 230] width 15 height 369
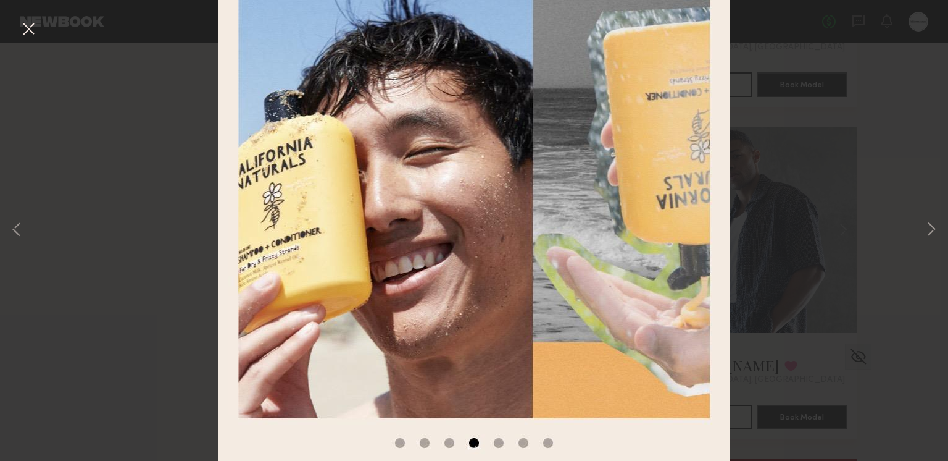
click at [28, 32] on button at bounding box center [29, 30] width 20 height 22
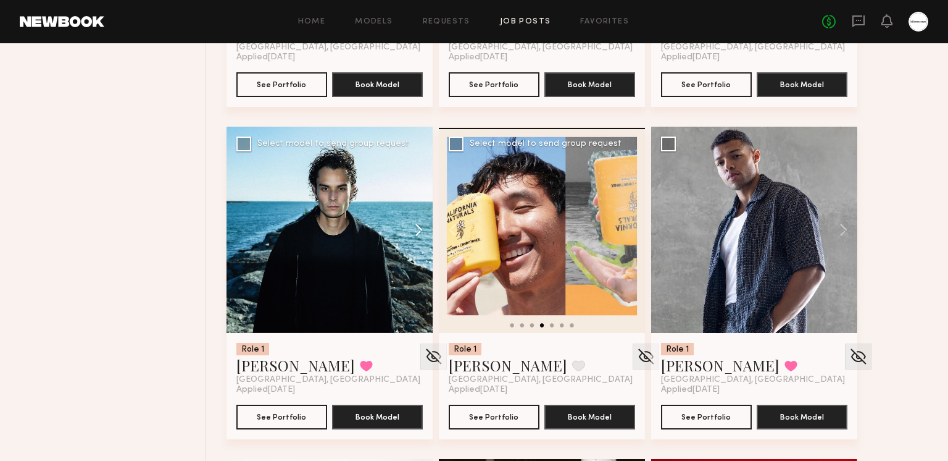
click at [401, 224] on button at bounding box center [413, 230] width 40 height 206
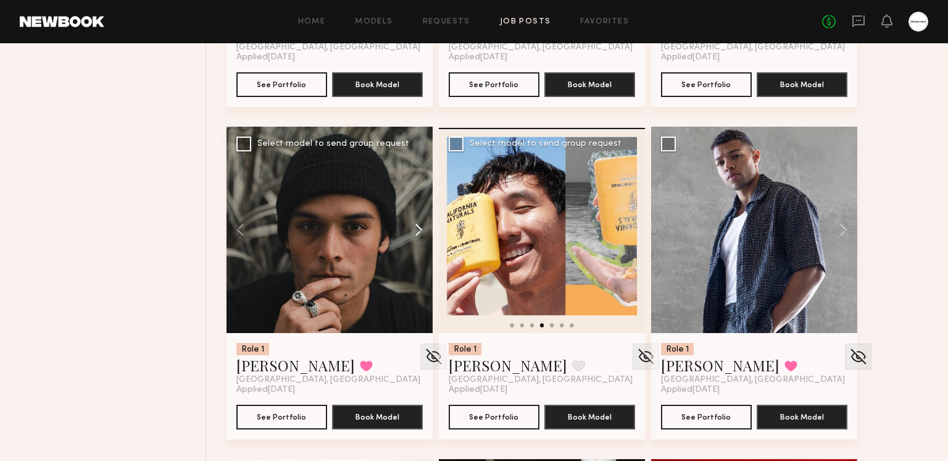
click at [422, 224] on button at bounding box center [413, 230] width 40 height 206
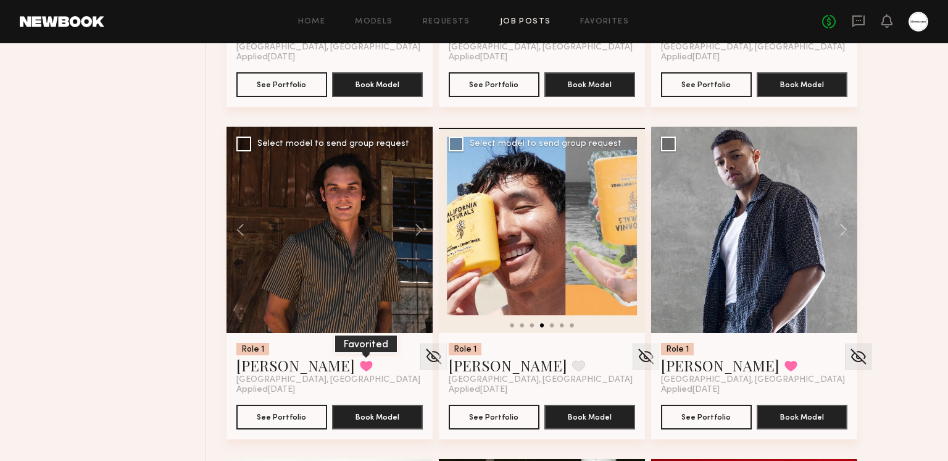
click at [360, 362] on button at bounding box center [366, 365] width 13 height 11
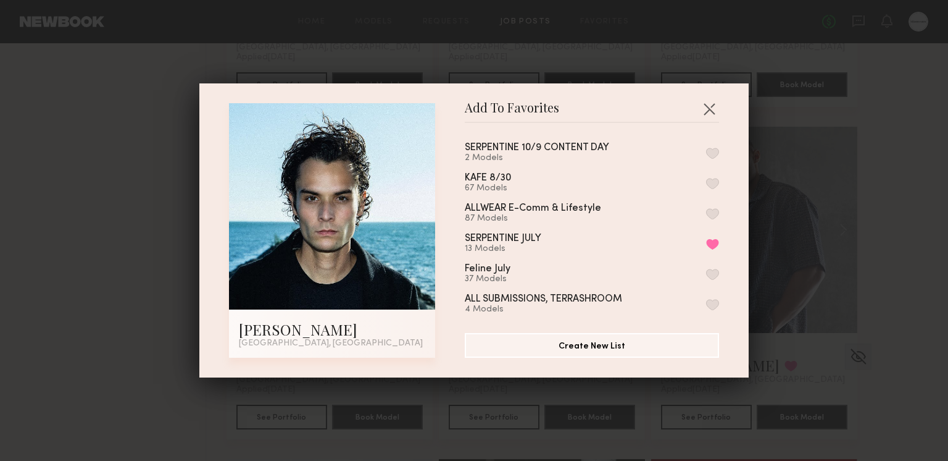
click at [709, 152] on button "button" at bounding box center [712, 153] width 13 height 11
click at [711, 112] on button "button" at bounding box center [710, 109] width 20 height 20
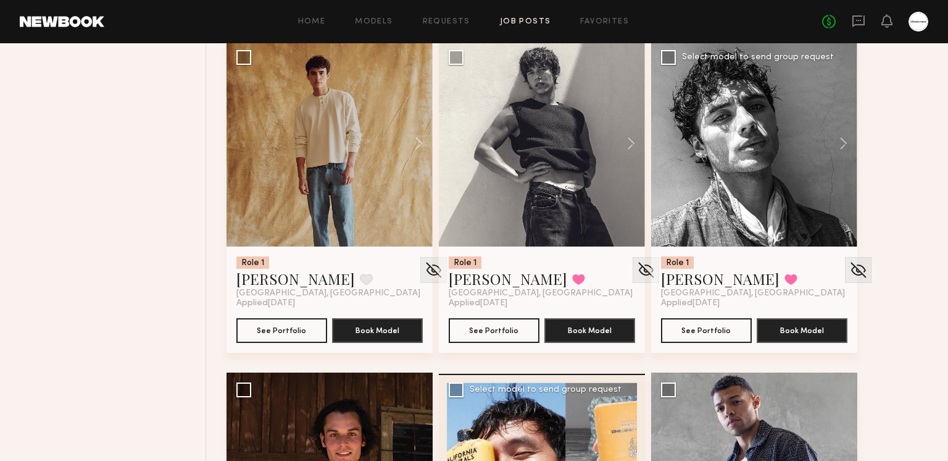
scroll to position [3831, 0]
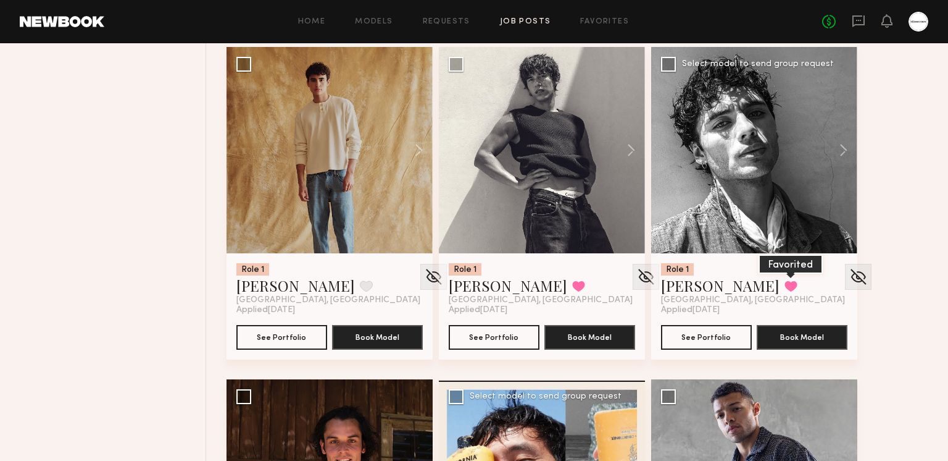
click at [785, 283] on button at bounding box center [791, 285] width 13 height 11
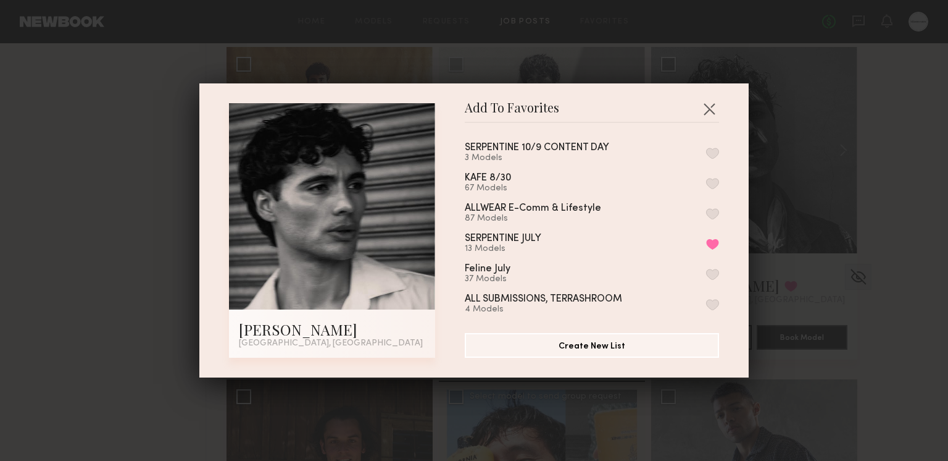
click at [717, 150] on button "button" at bounding box center [712, 153] width 13 height 11
click at [710, 106] on button "button" at bounding box center [710, 109] width 20 height 20
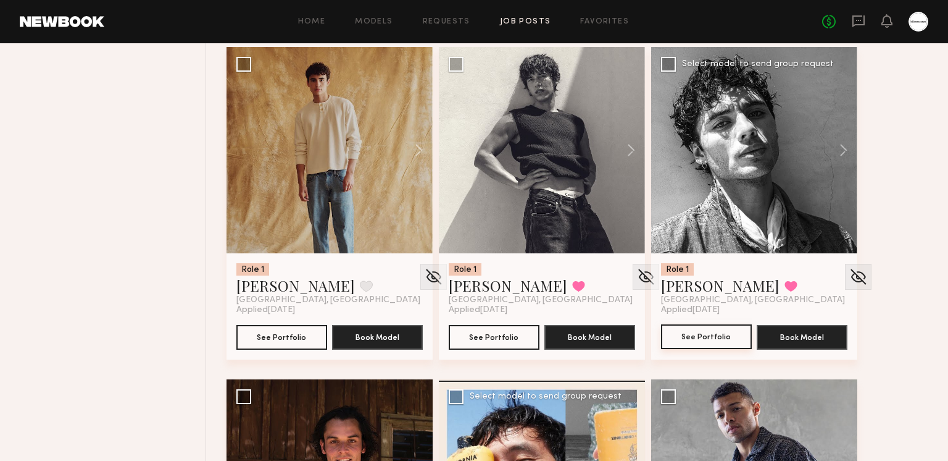
click at [697, 325] on button "See Portfolio" at bounding box center [706, 336] width 91 height 25
click at [785, 284] on button at bounding box center [791, 285] width 13 height 11
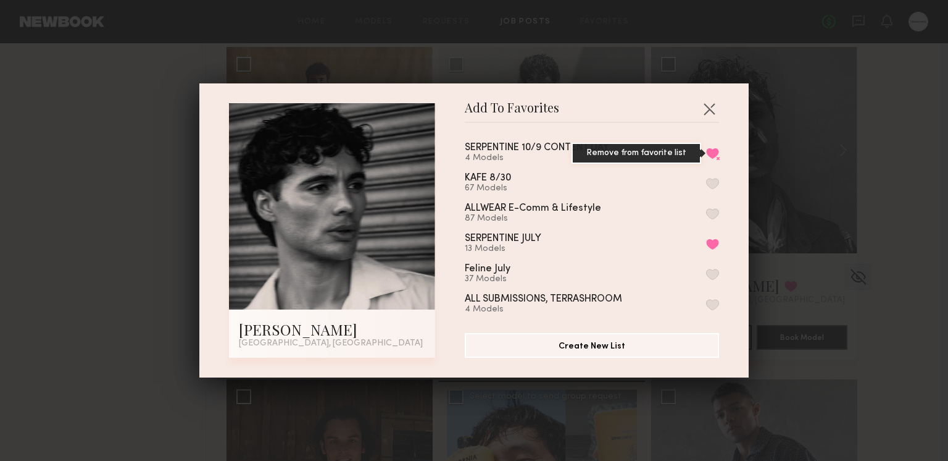
click at [713, 154] on button "Remove from favorite list" at bounding box center [712, 153] width 13 height 11
click at [713, 106] on button "button" at bounding box center [710, 109] width 20 height 20
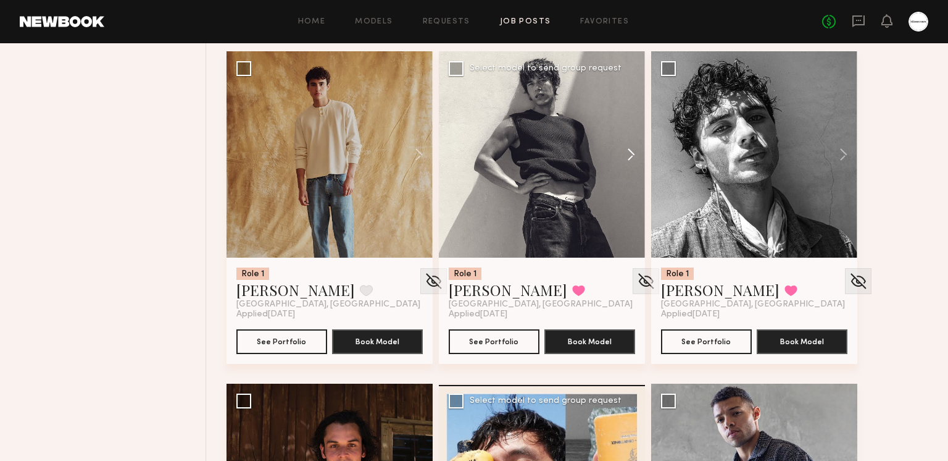
scroll to position [3825, 0]
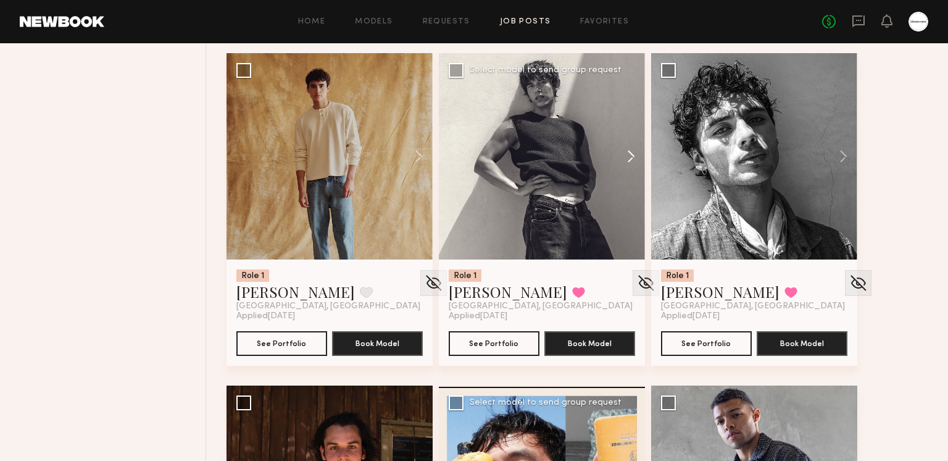
click at [635, 146] on button at bounding box center [626, 156] width 40 height 206
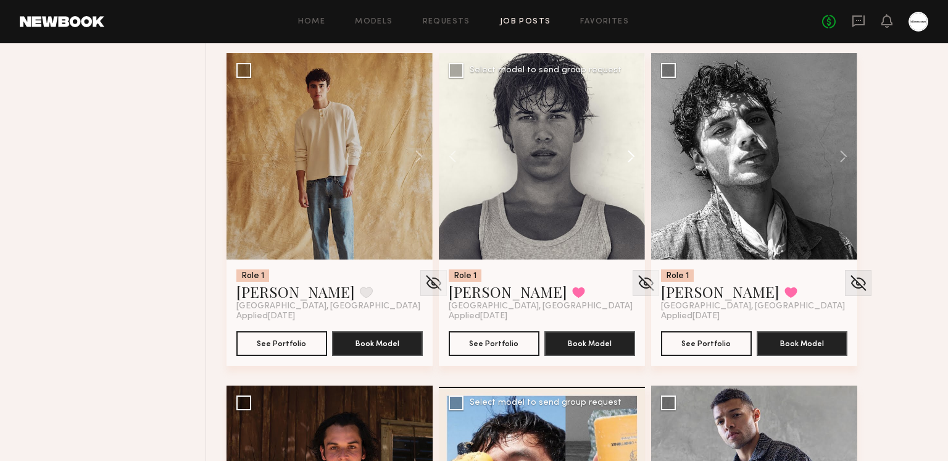
click at [635, 147] on button at bounding box center [626, 156] width 40 height 206
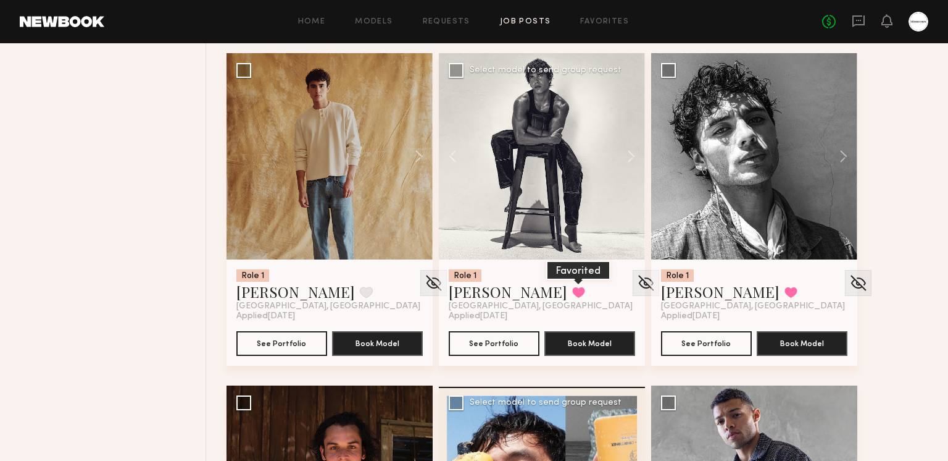
click at [572, 297] on button at bounding box center [578, 292] width 13 height 11
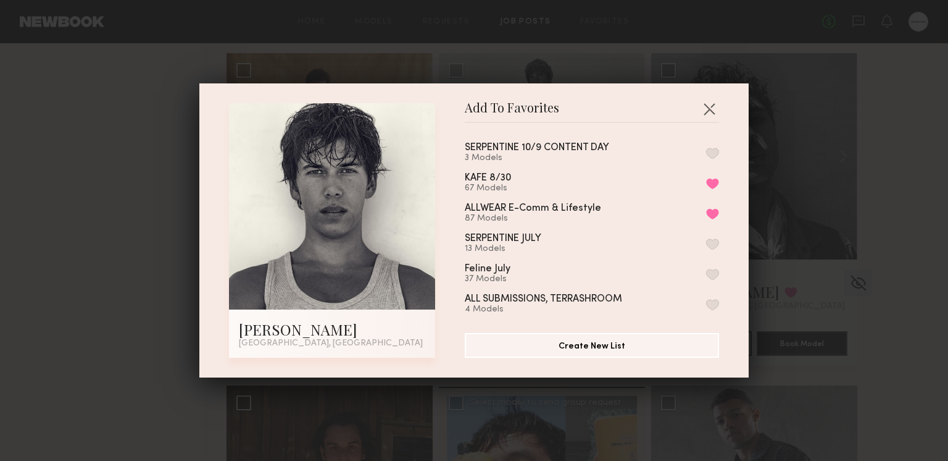
click at [714, 156] on button "button" at bounding box center [712, 153] width 13 height 11
click at [711, 103] on button "button" at bounding box center [710, 109] width 20 height 20
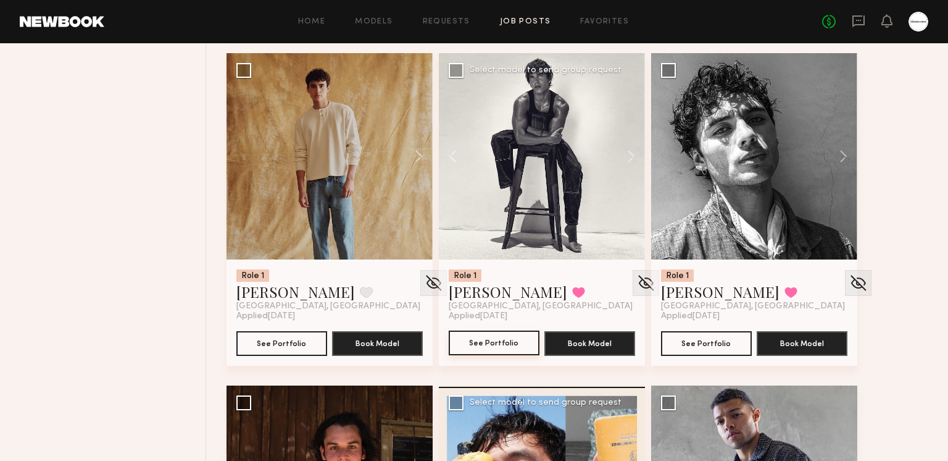
click at [492, 336] on button "See Portfolio" at bounding box center [494, 342] width 91 height 25
click at [423, 157] on button at bounding box center [413, 156] width 40 height 206
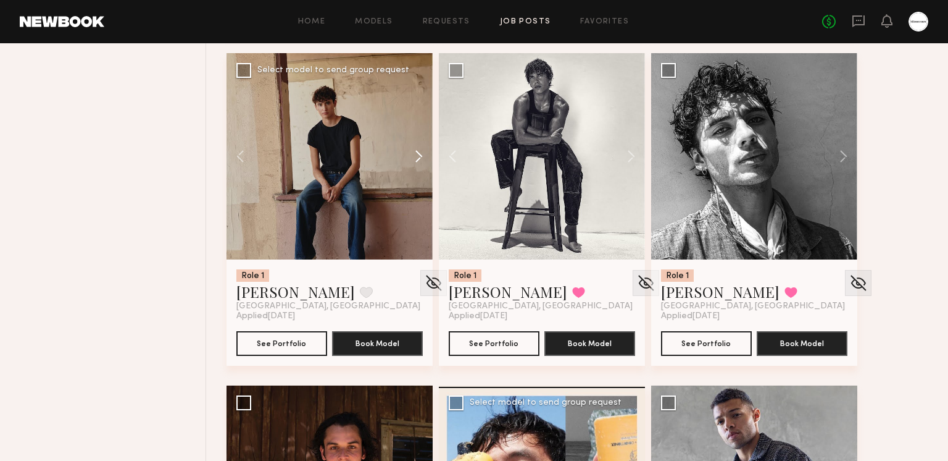
click at [419, 157] on button at bounding box center [413, 156] width 40 height 206
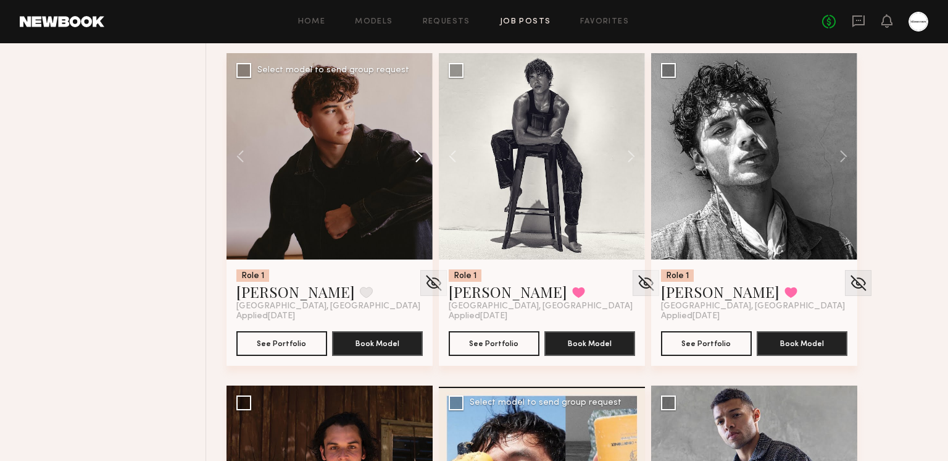
click at [419, 157] on button at bounding box center [413, 156] width 40 height 206
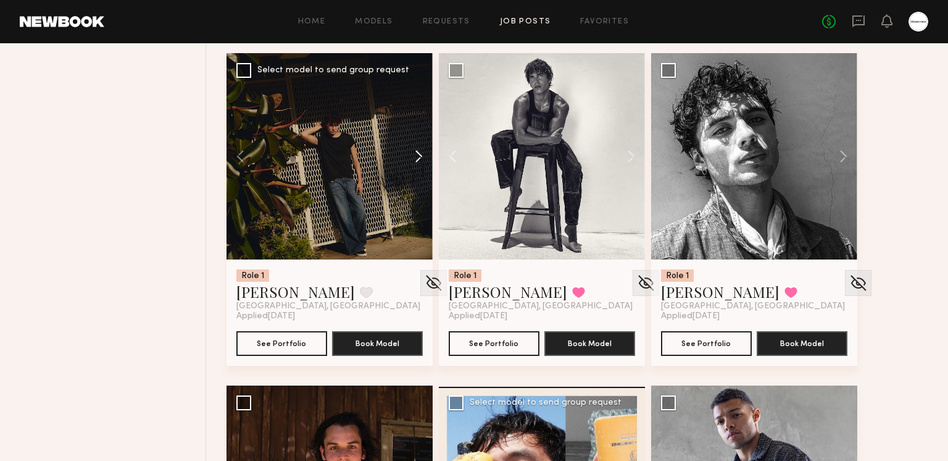
click at [419, 157] on button at bounding box center [413, 156] width 40 height 206
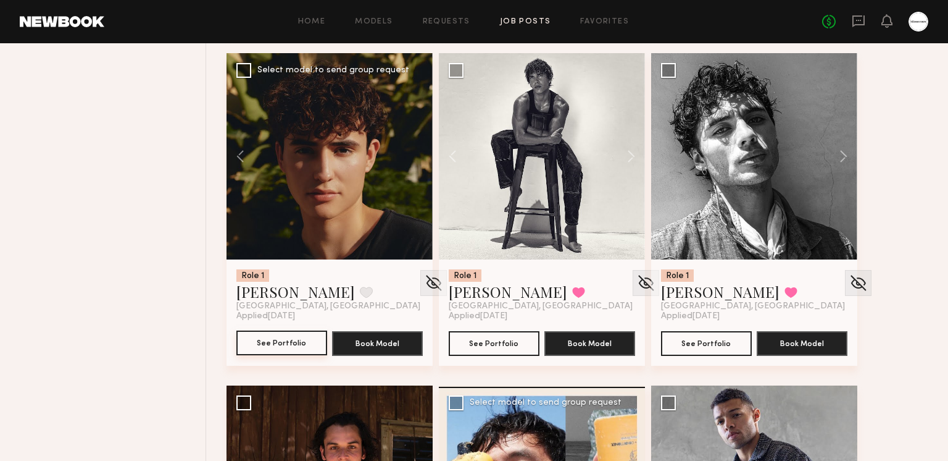
click at [300, 347] on button "See Portfolio" at bounding box center [281, 342] width 91 height 25
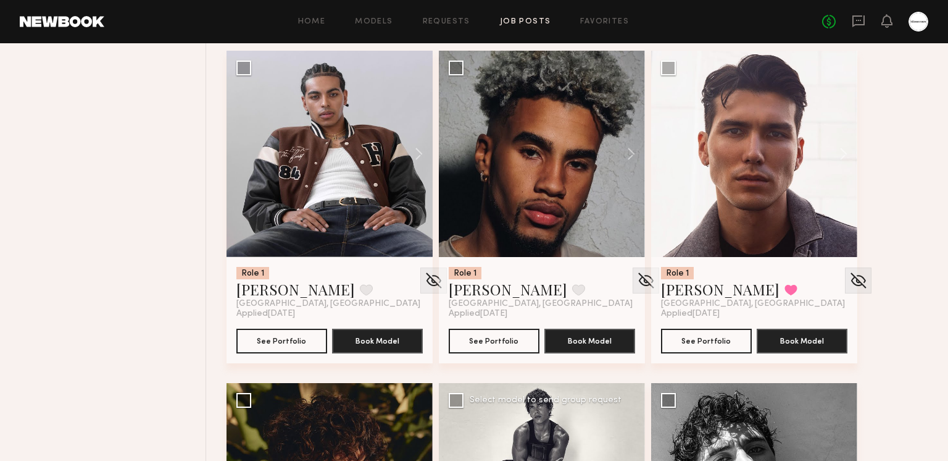
scroll to position [3494, 0]
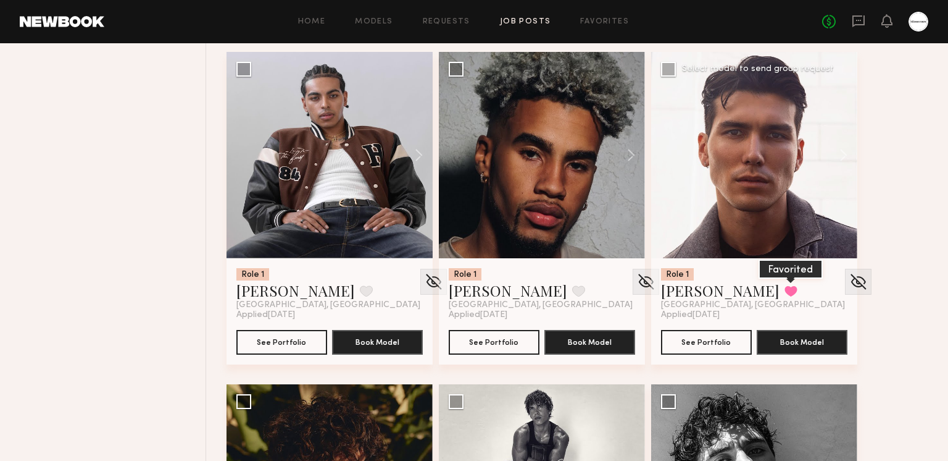
click at [785, 293] on button at bounding box center [791, 290] width 13 height 11
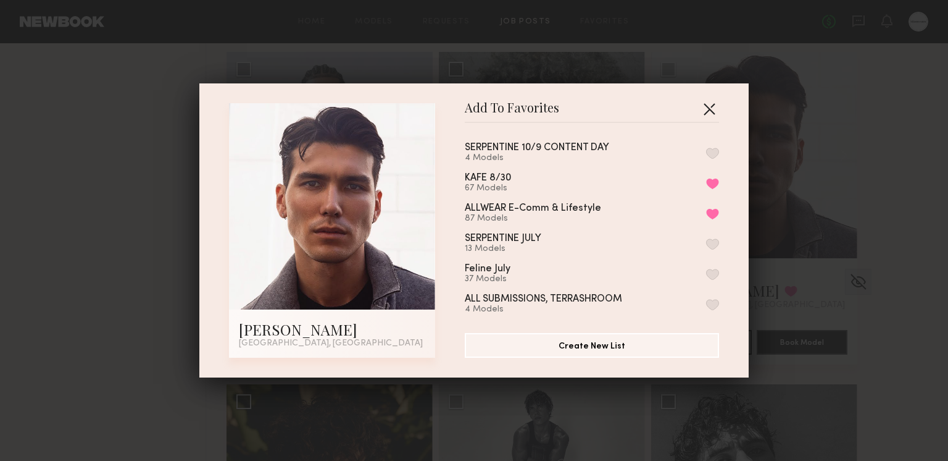
click at [709, 110] on button "button" at bounding box center [710, 109] width 20 height 20
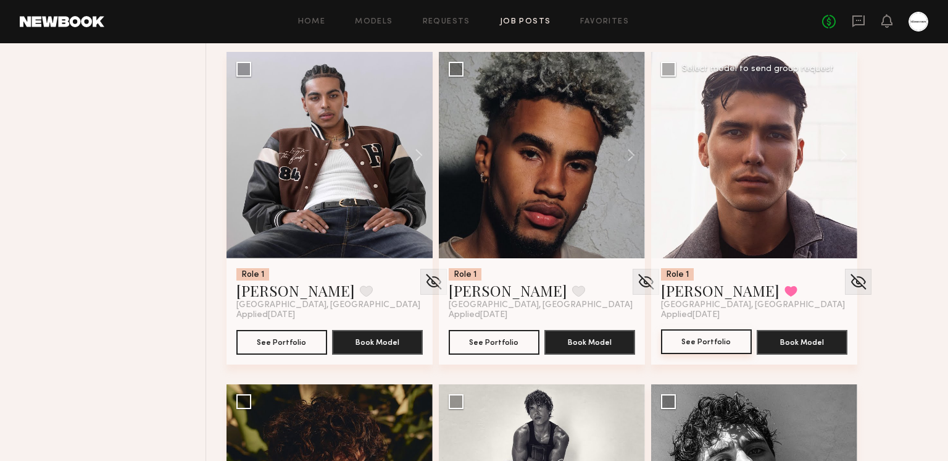
click at [703, 338] on button "See Portfolio" at bounding box center [706, 341] width 91 height 25
click at [481, 341] on button "See Portfolio" at bounding box center [494, 341] width 91 height 25
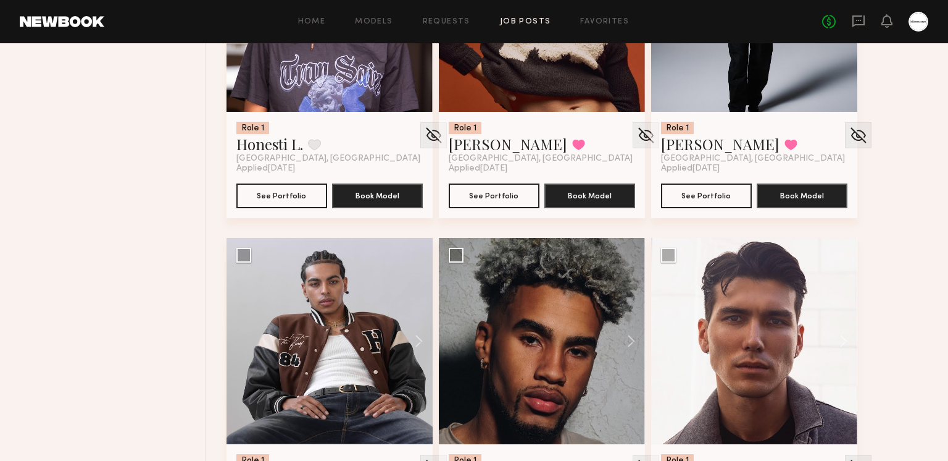
scroll to position [3134, 0]
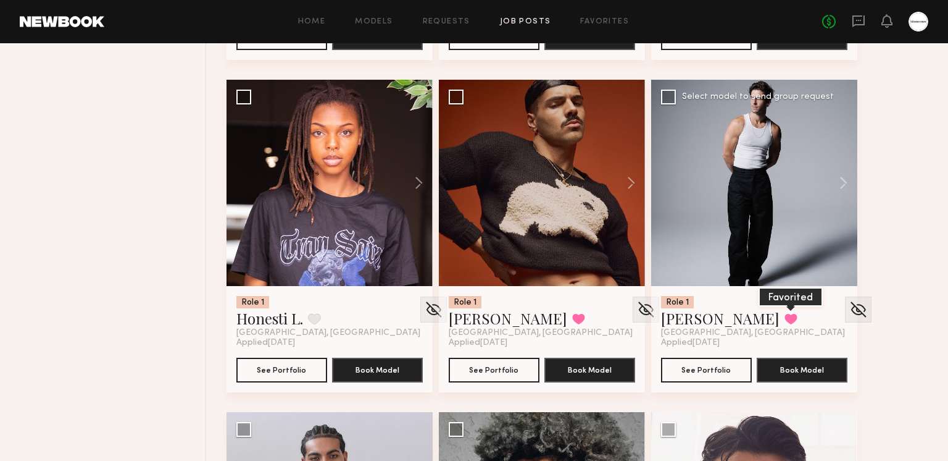
click at [785, 317] on button at bounding box center [791, 318] width 13 height 11
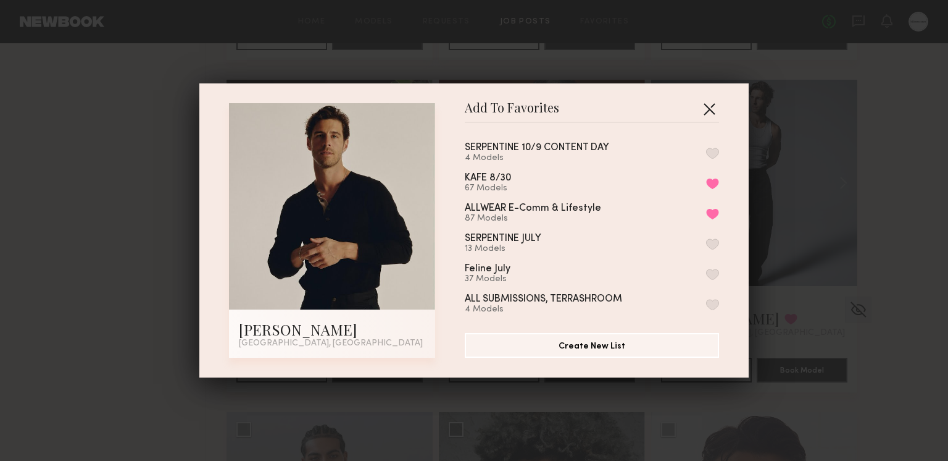
click at [715, 109] on button "button" at bounding box center [710, 109] width 20 height 20
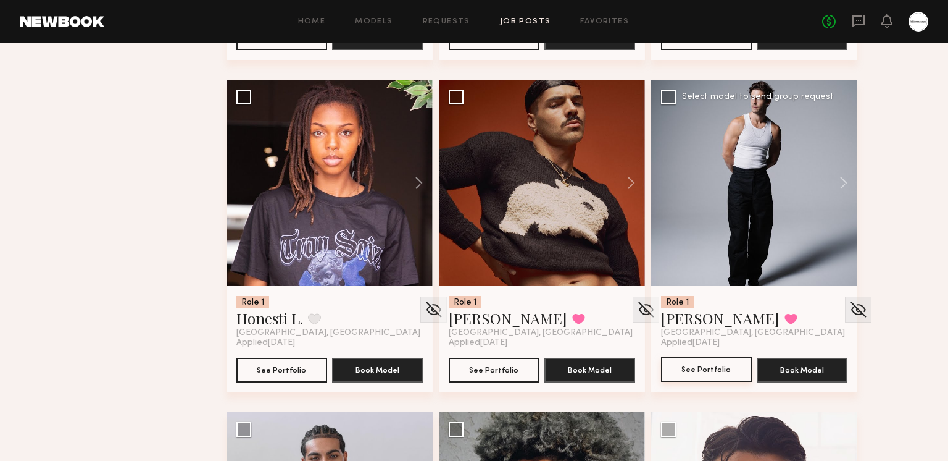
click at [696, 369] on button "See Portfolio" at bounding box center [706, 369] width 91 height 25
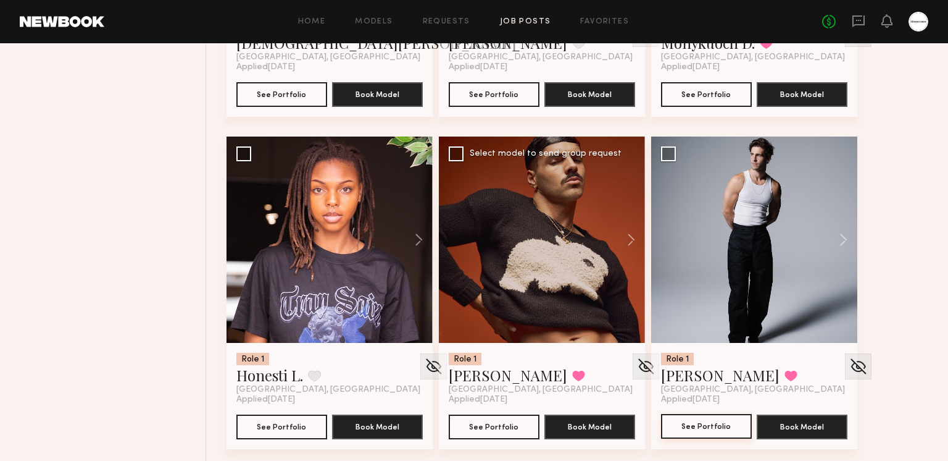
scroll to position [3080, 0]
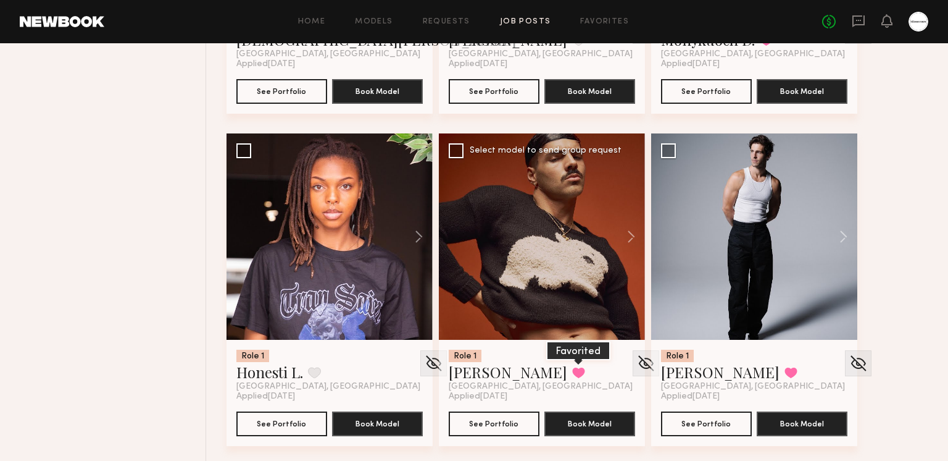
click at [572, 372] on button at bounding box center [578, 372] width 13 height 11
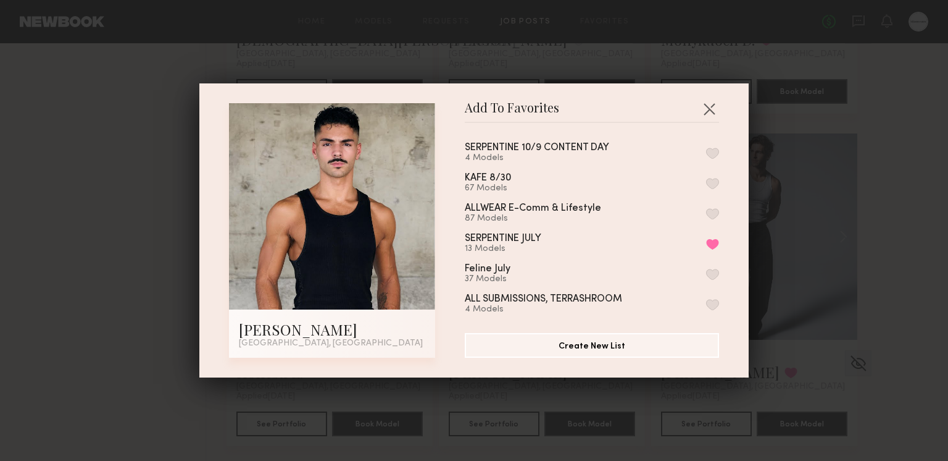
click at [718, 151] on button "button" at bounding box center [712, 153] width 13 height 11
click at [708, 108] on button "button" at bounding box center [710, 109] width 20 height 20
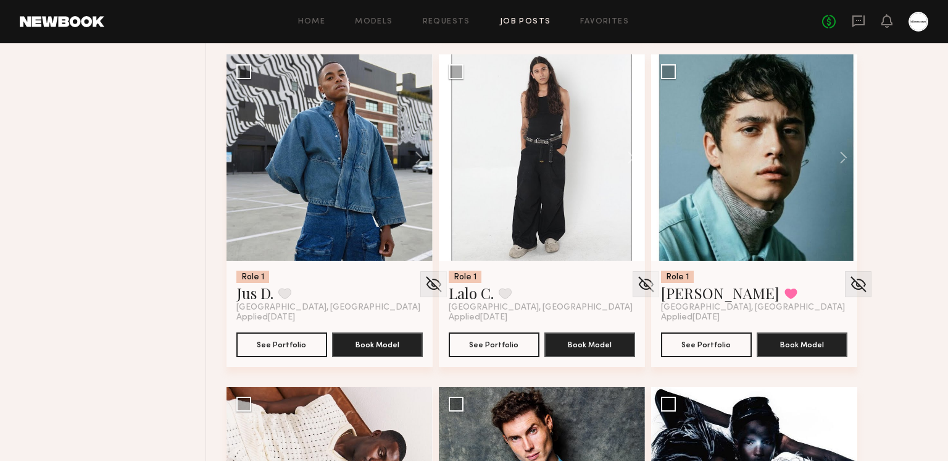
scroll to position [2462, 0]
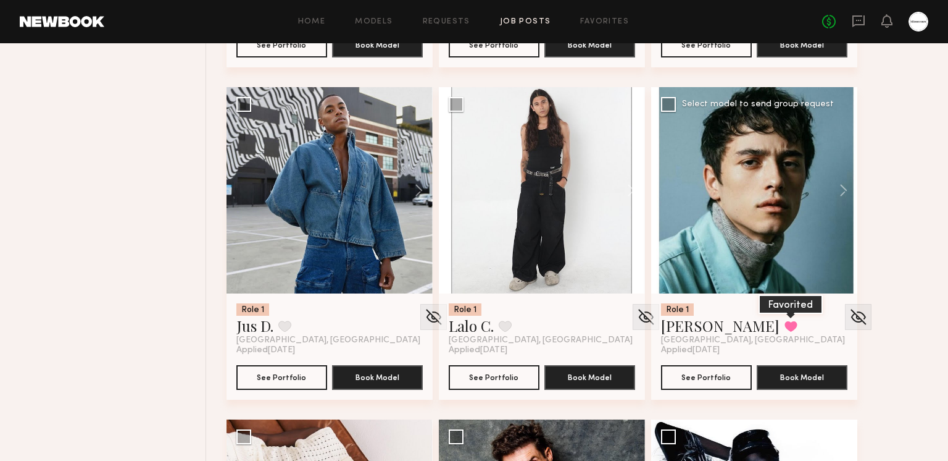
click at [785, 321] on button at bounding box center [791, 325] width 13 height 11
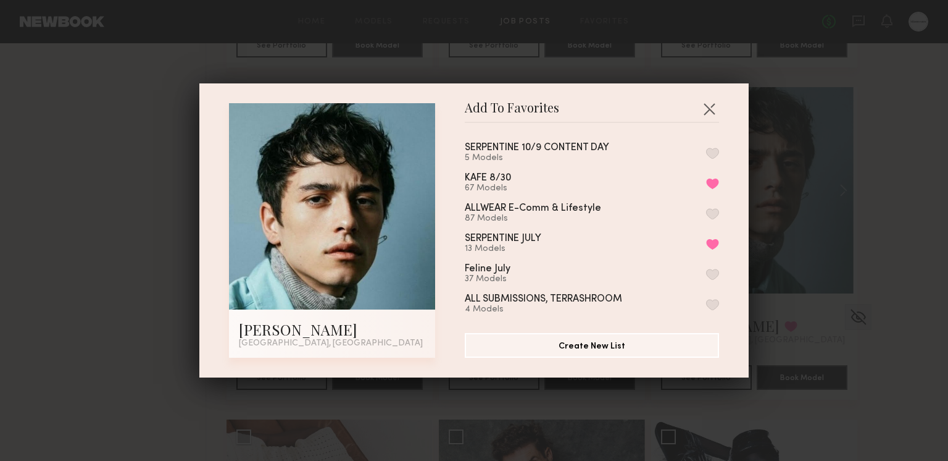
click at [716, 152] on button "button" at bounding box center [712, 153] width 13 height 11
click at [709, 106] on button "button" at bounding box center [710, 109] width 20 height 20
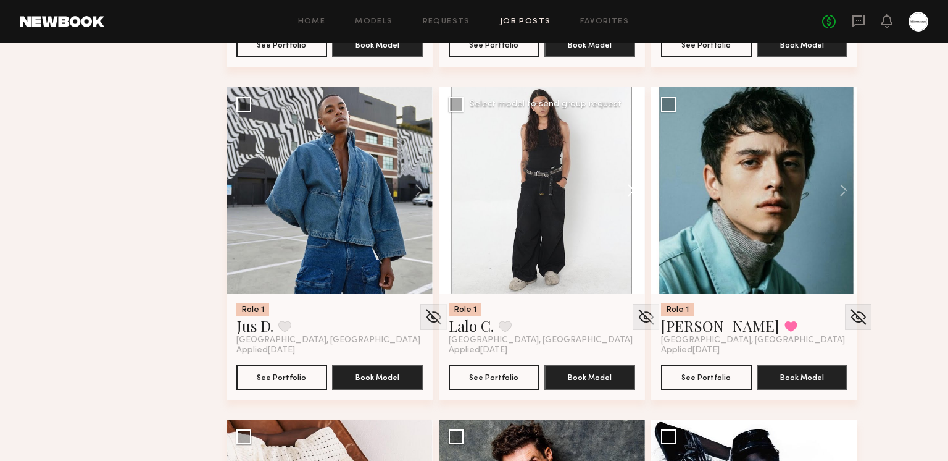
click at [626, 201] on button at bounding box center [626, 190] width 40 height 206
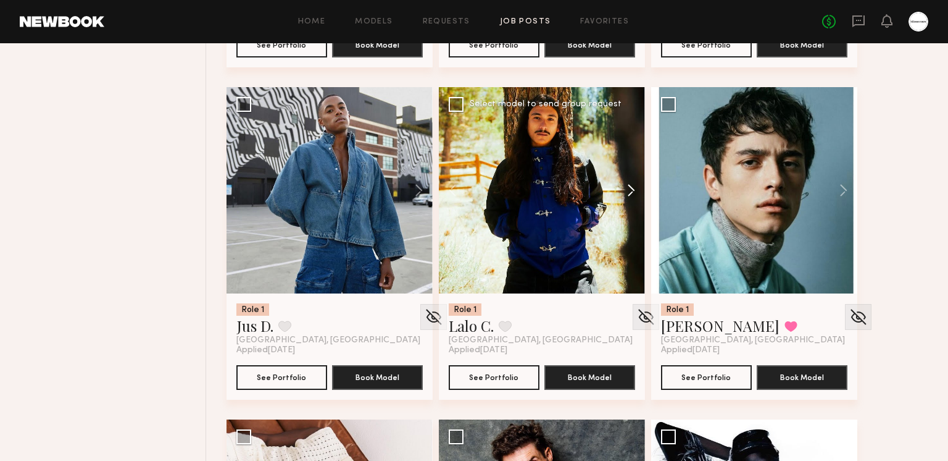
click at [626, 196] on button at bounding box center [626, 190] width 40 height 206
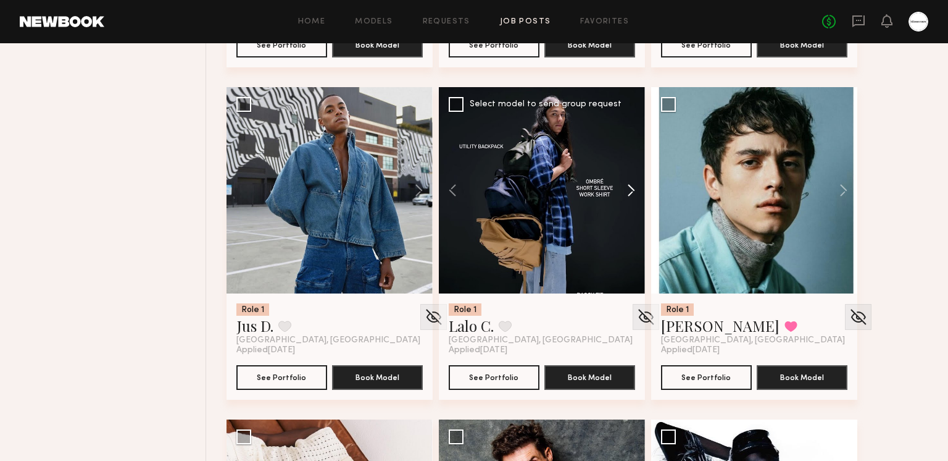
click at [626, 196] on button at bounding box center [626, 190] width 40 height 206
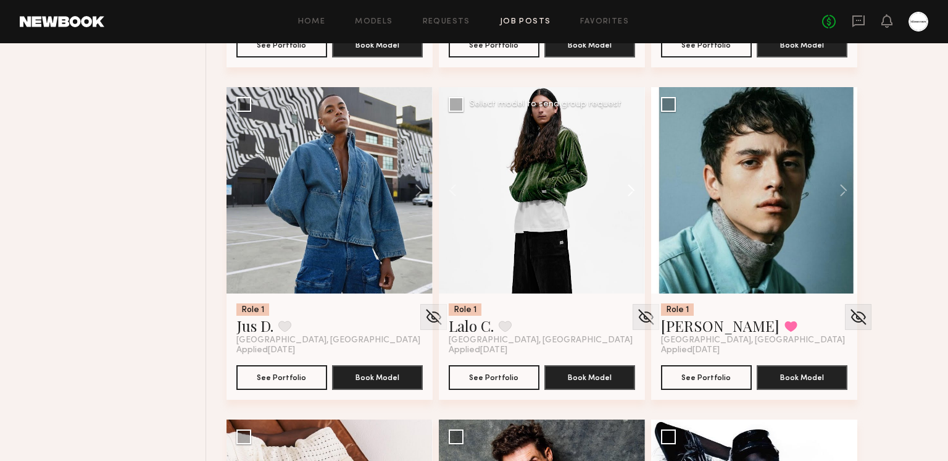
click at [626, 196] on button at bounding box center [626, 190] width 40 height 206
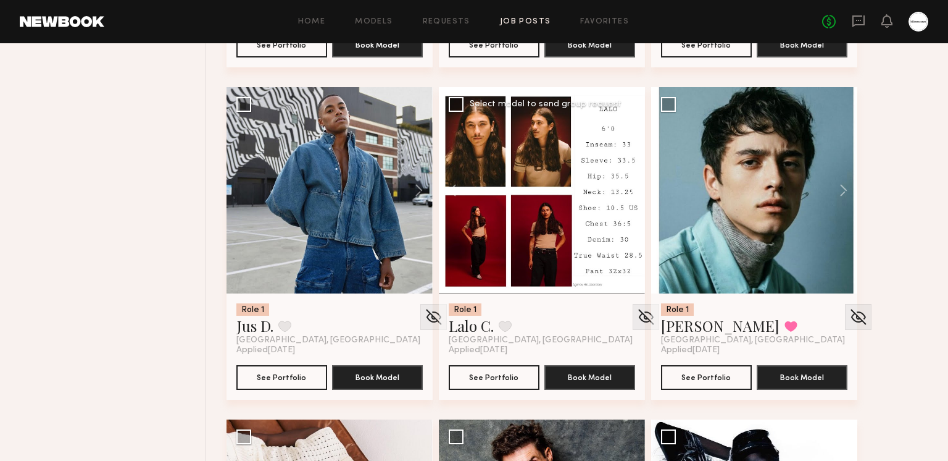
click at [626, 196] on button at bounding box center [626, 190] width 40 height 206
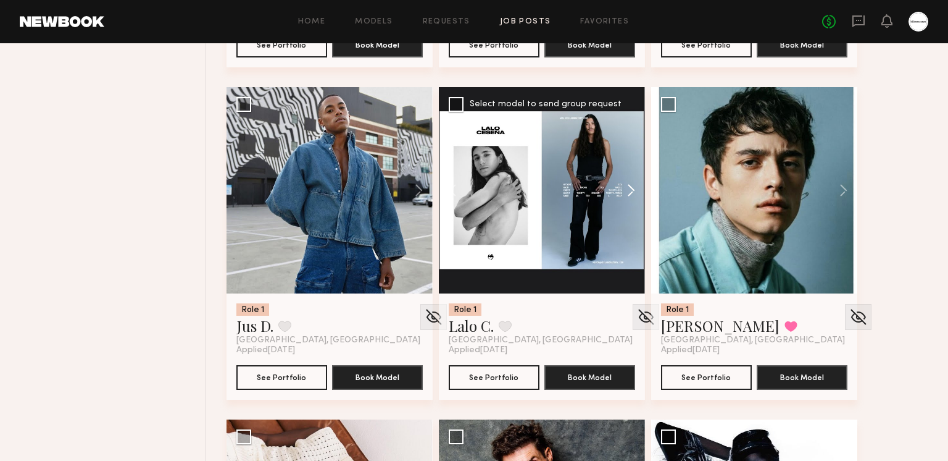
click at [626, 196] on button at bounding box center [626, 190] width 40 height 206
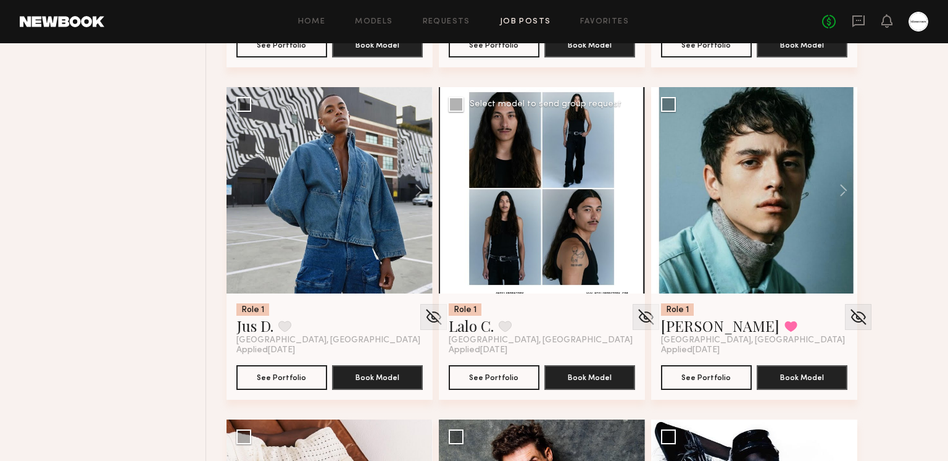
click at [626, 196] on div at bounding box center [542, 190] width 206 height 206
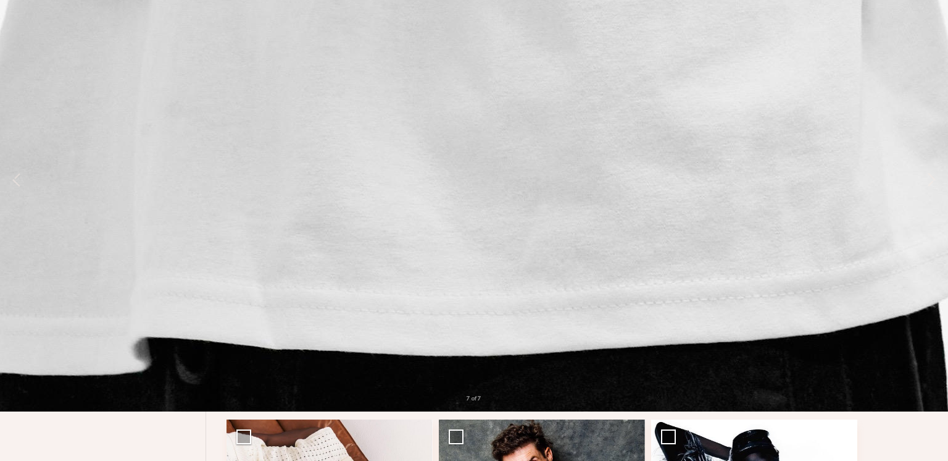
click at [33, 41] on div "7 of 7" at bounding box center [474, 230] width 948 height 461
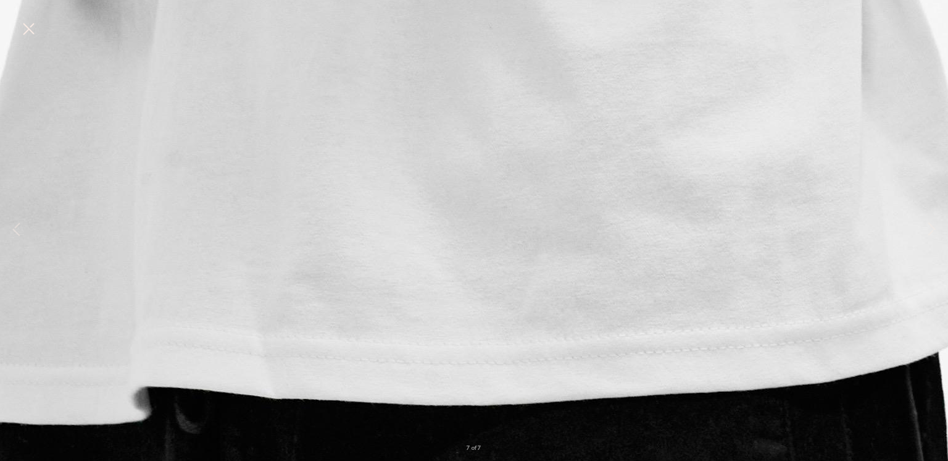
drag, startPoint x: 30, startPoint y: 29, endPoint x: 37, endPoint y: 30, distance: 6.9
click at [31, 28] on button at bounding box center [29, 30] width 20 height 22
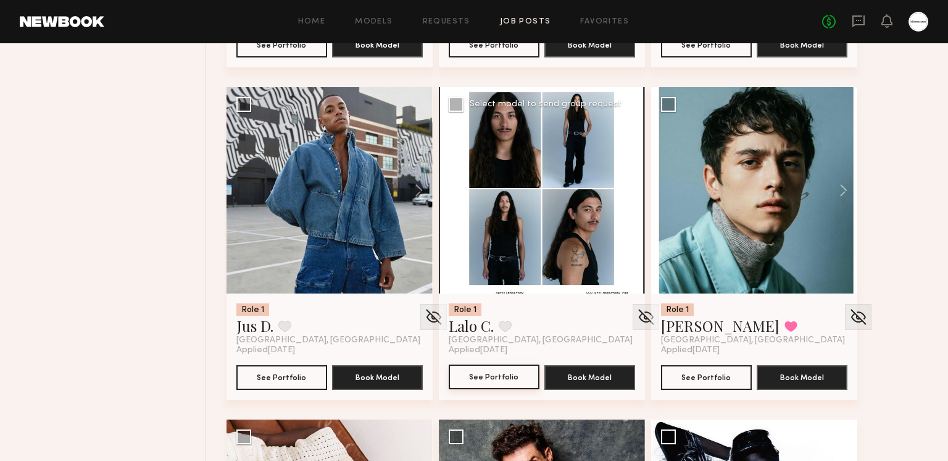
click at [477, 374] on button "See Portfolio" at bounding box center [494, 376] width 91 height 25
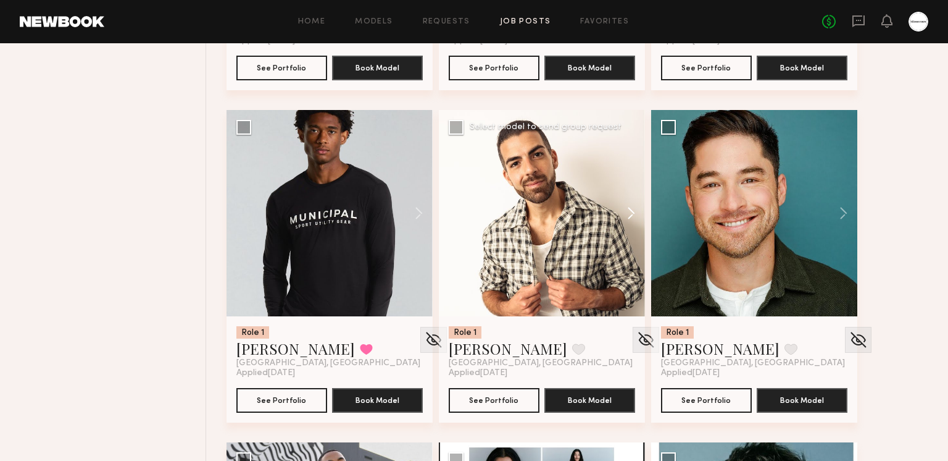
scroll to position [2091, 0]
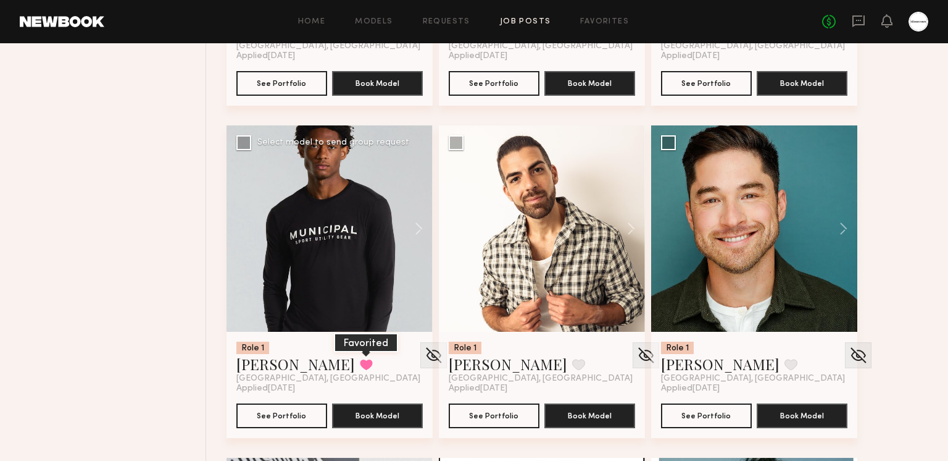
click at [360, 364] on button at bounding box center [366, 364] width 13 height 11
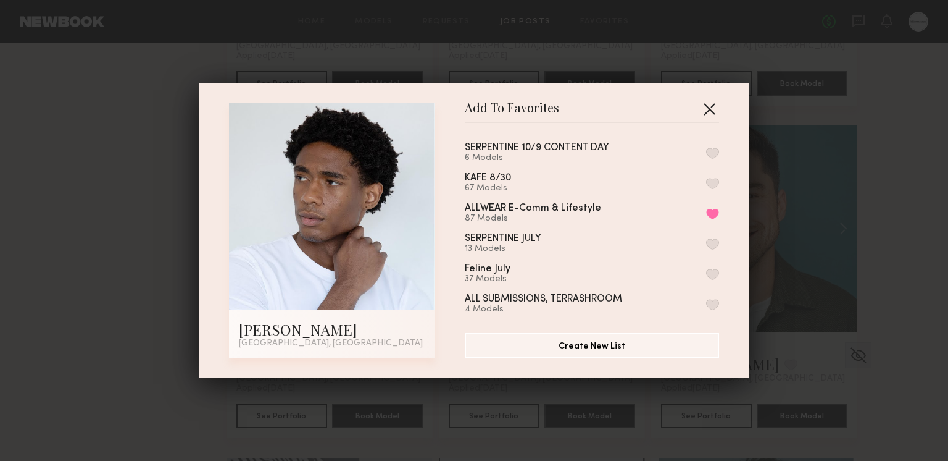
click at [707, 105] on button "button" at bounding box center [710, 109] width 20 height 20
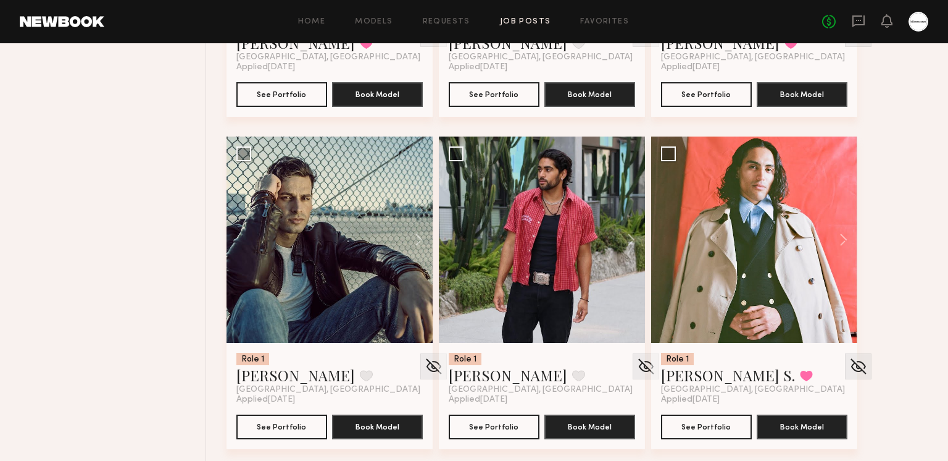
scroll to position [1744, 0]
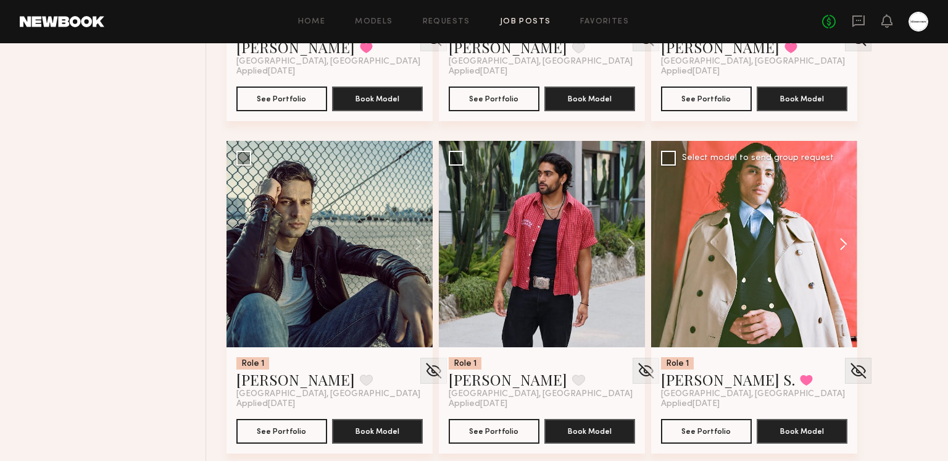
click at [834, 241] on button at bounding box center [838, 244] width 40 height 206
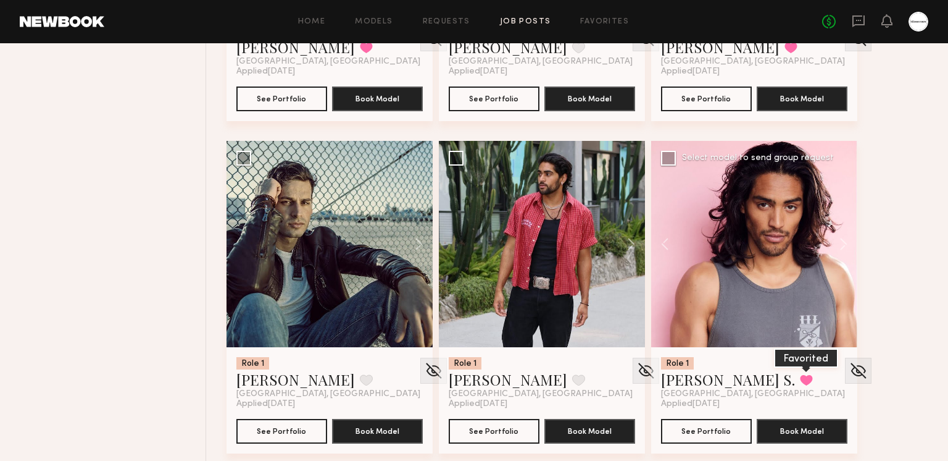
click at [800, 378] on button at bounding box center [806, 379] width 13 height 11
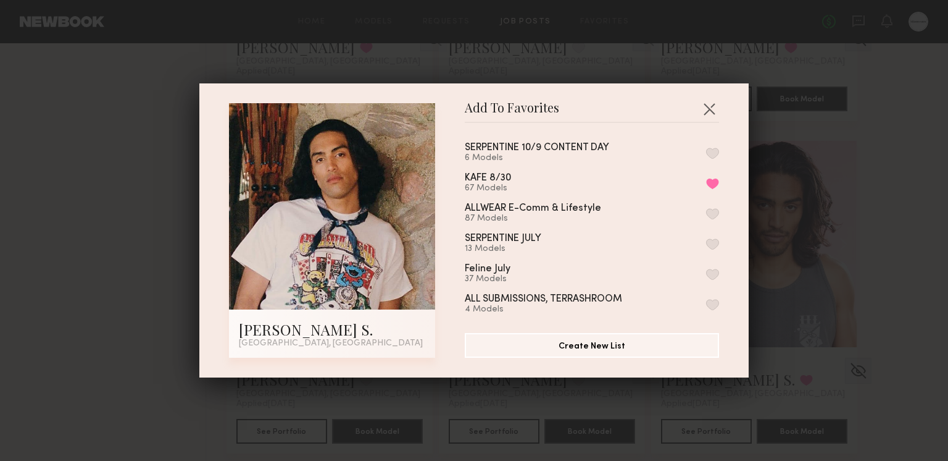
click at [714, 157] on button "button" at bounding box center [712, 153] width 13 height 11
click at [709, 106] on button "button" at bounding box center [710, 109] width 20 height 20
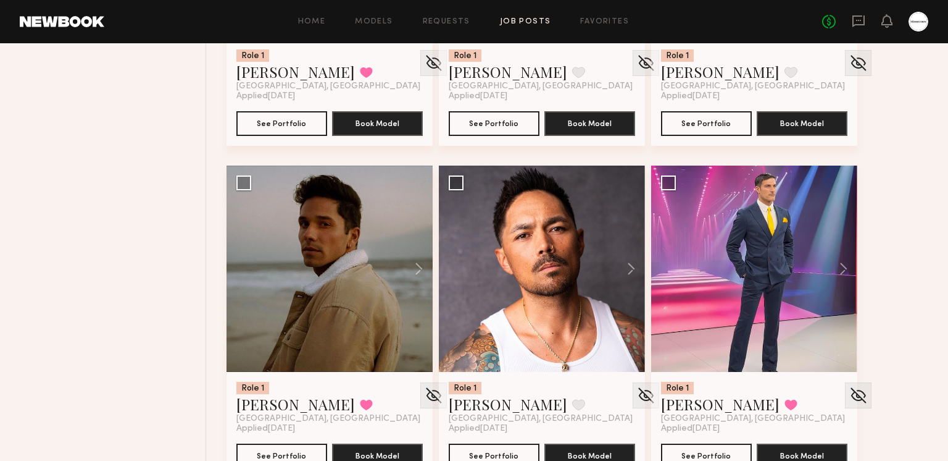
scroll to position [1384, 0]
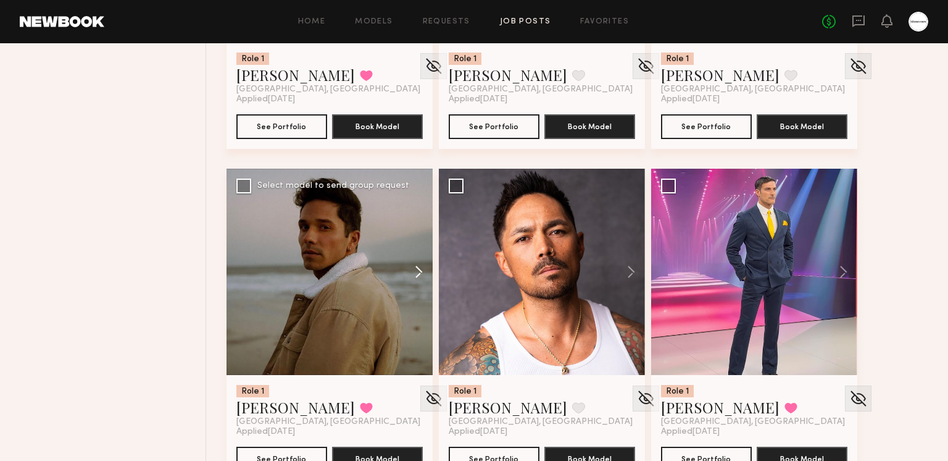
click at [421, 277] on button at bounding box center [413, 272] width 40 height 206
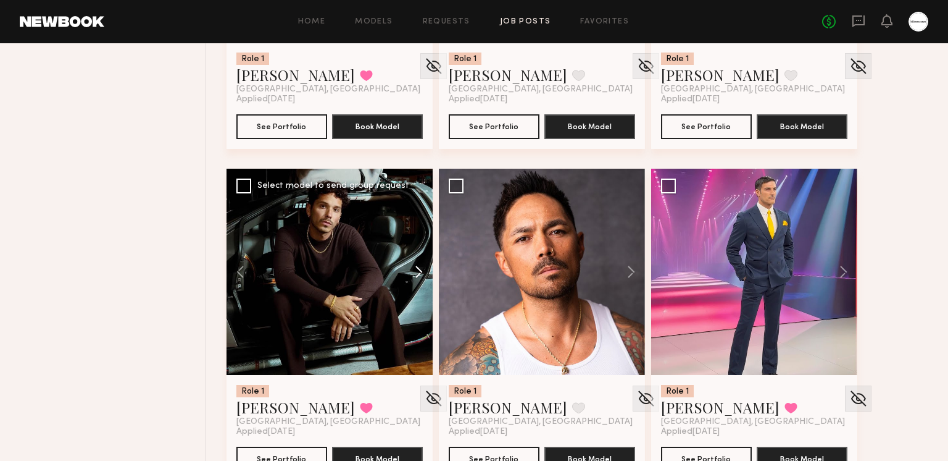
click at [417, 273] on button at bounding box center [413, 272] width 40 height 206
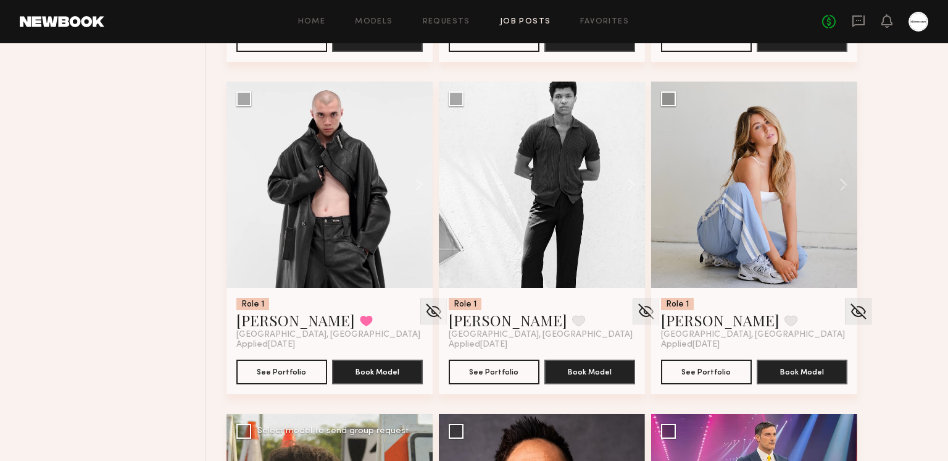
scroll to position [1122, 0]
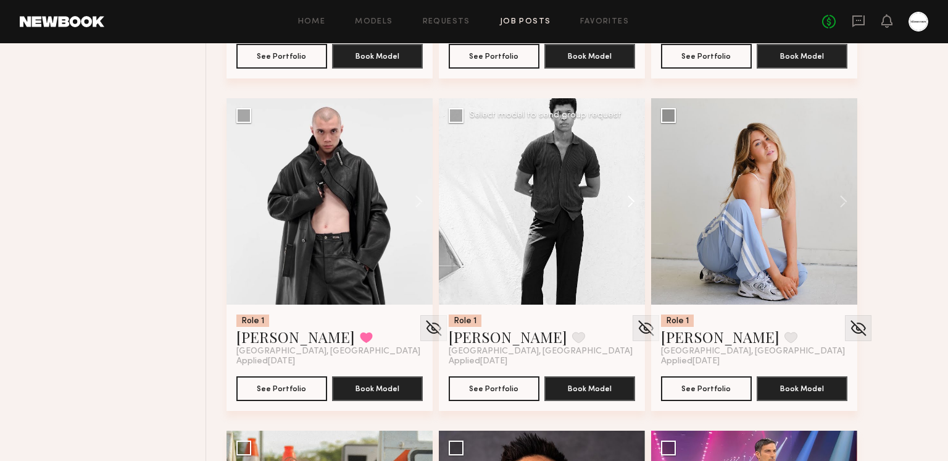
click at [634, 194] on button at bounding box center [626, 201] width 40 height 206
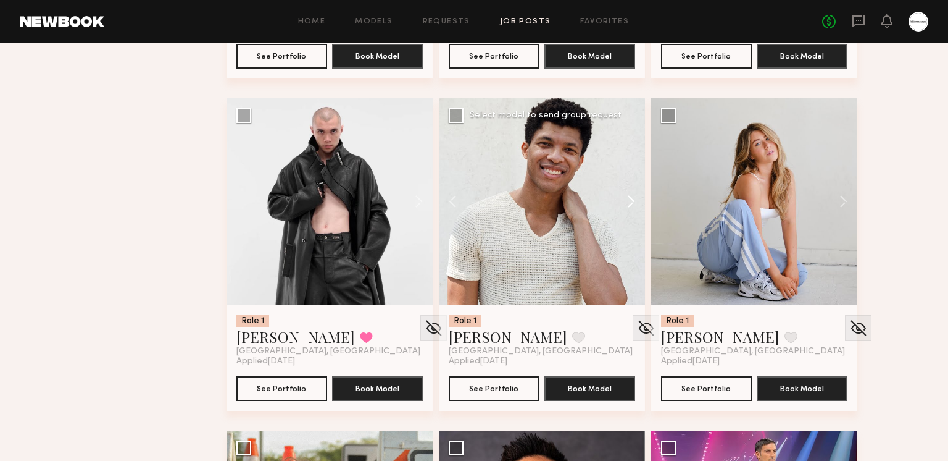
click at [634, 194] on button at bounding box center [626, 201] width 40 height 206
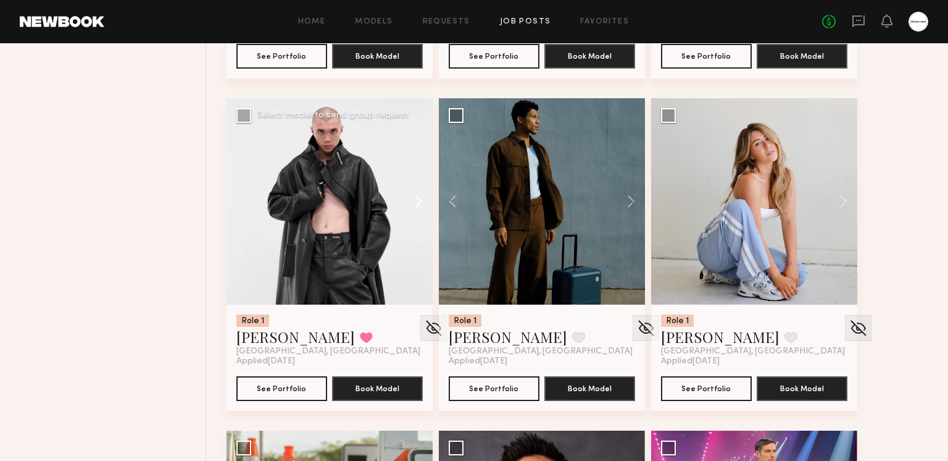
click at [417, 206] on button at bounding box center [413, 201] width 40 height 206
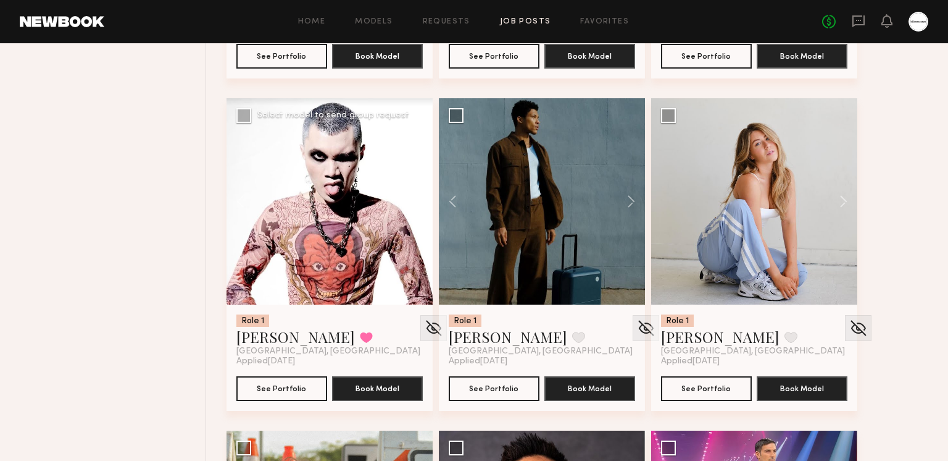
click at [416, 205] on button at bounding box center [413, 201] width 40 height 206
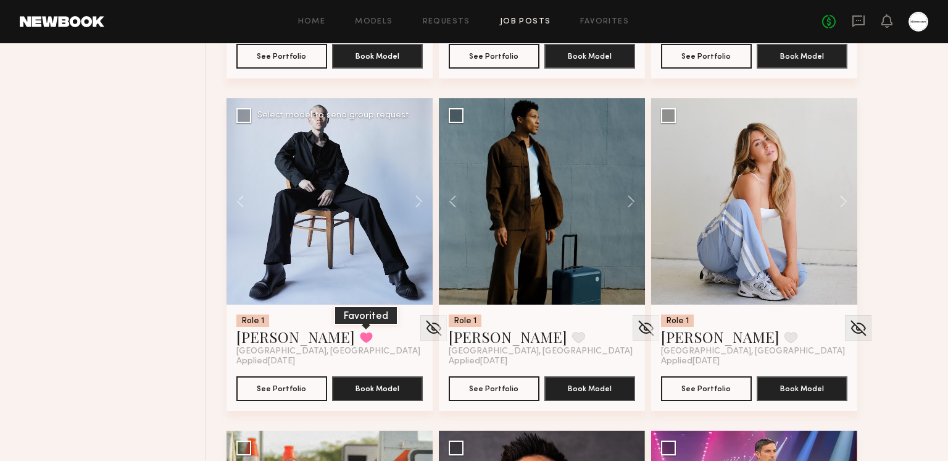
click at [360, 338] on button at bounding box center [366, 337] width 13 height 11
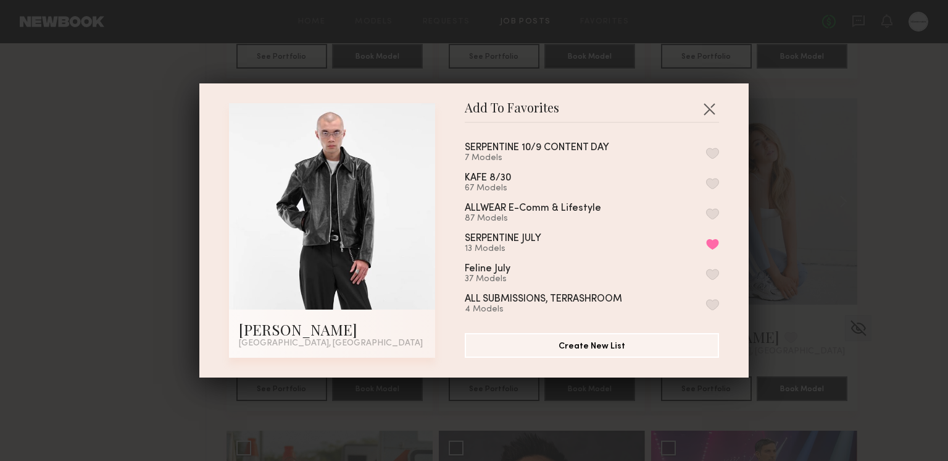
click at [709, 150] on button "button" at bounding box center [712, 153] width 13 height 11
click at [705, 102] on button "button" at bounding box center [710, 109] width 20 height 20
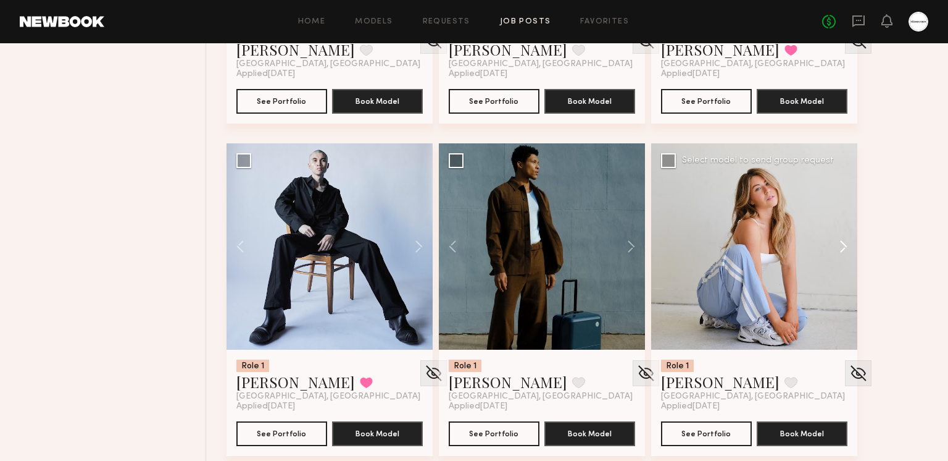
scroll to position [805, 0]
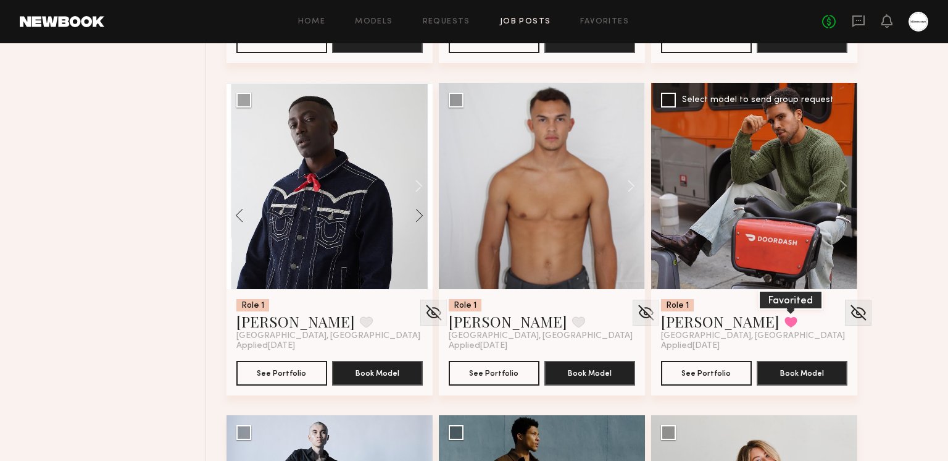
click at [785, 322] on button at bounding box center [791, 321] width 13 height 11
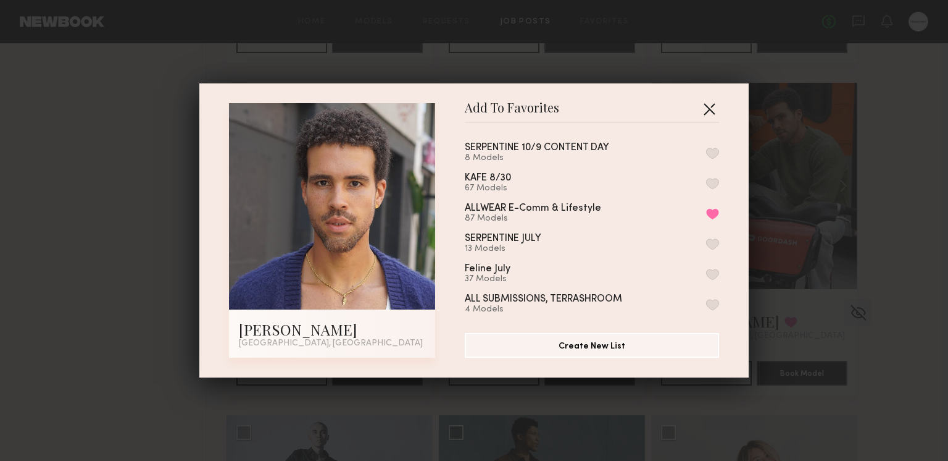
click at [710, 109] on button "button" at bounding box center [710, 109] width 20 height 20
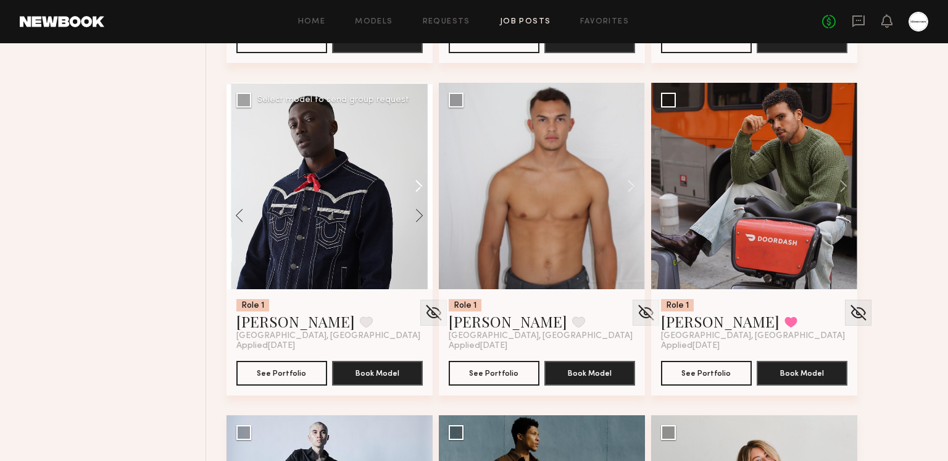
click at [414, 187] on button at bounding box center [413, 186] width 40 height 206
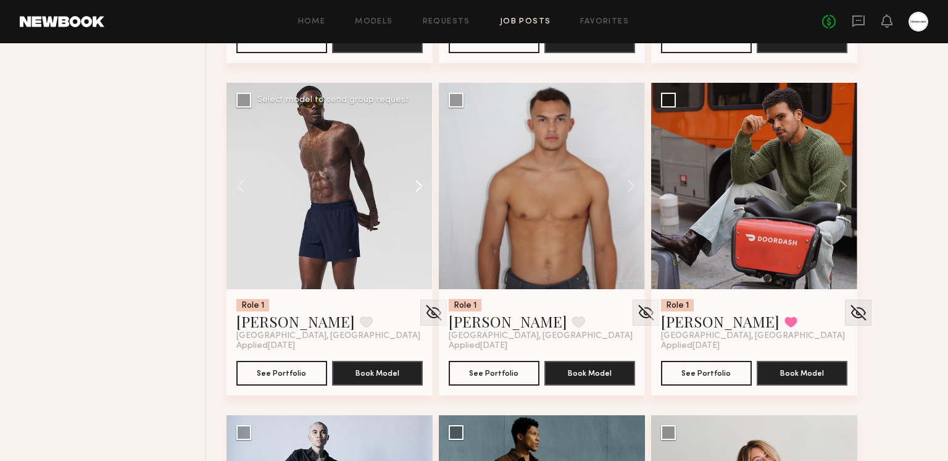
click at [414, 187] on button at bounding box center [413, 186] width 40 height 206
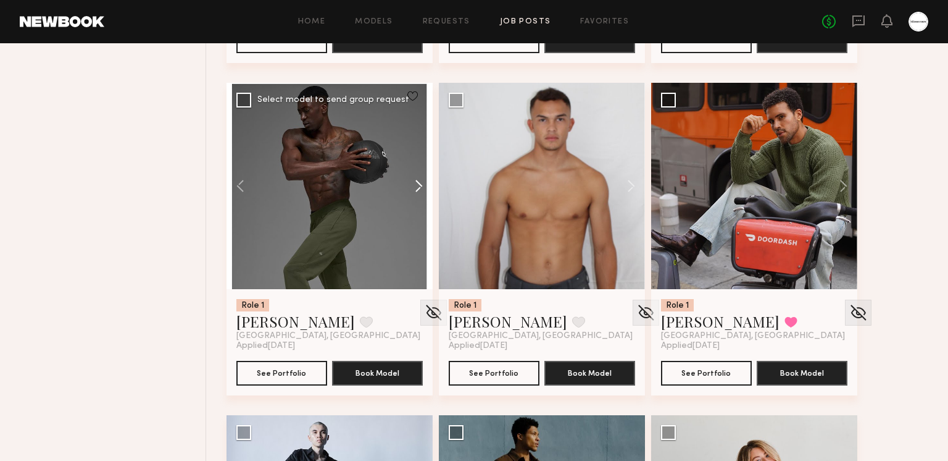
click at [414, 187] on button at bounding box center [413, 186] width 40 height 206
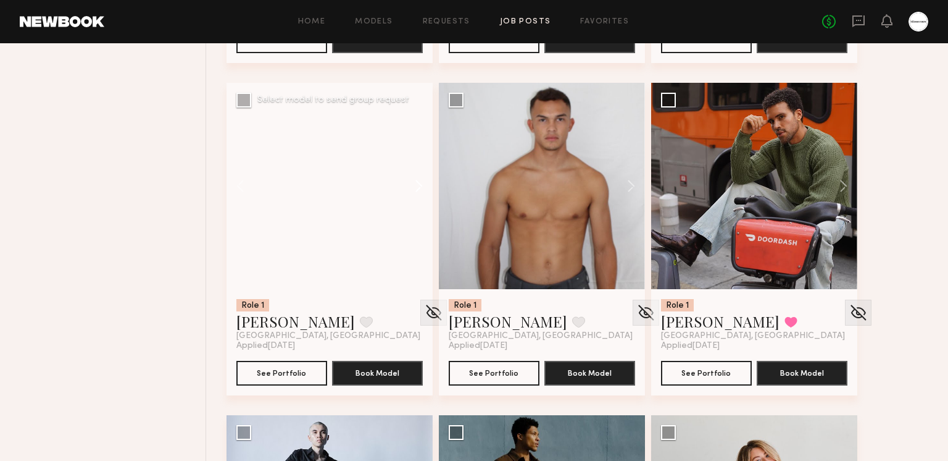
click at [414, 187] on button at bounding box center [413, 186] width 40 height 206
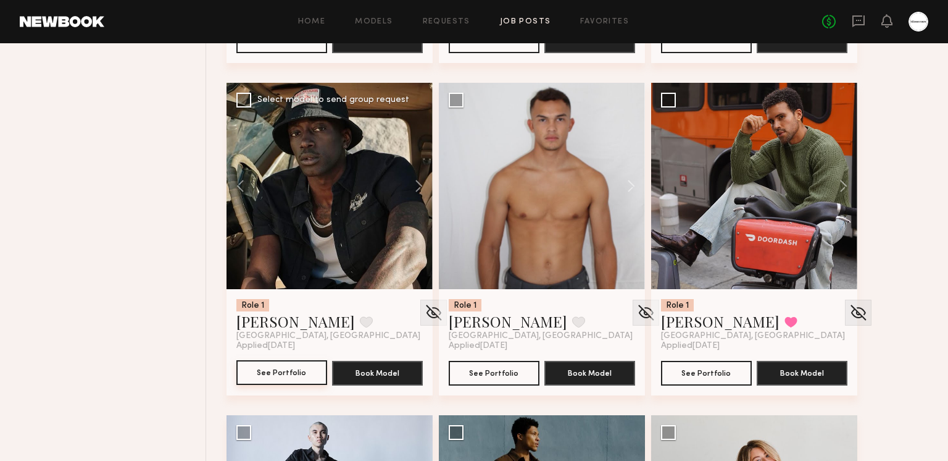
click at [311, 376] on button "See Portfolio" at bounding box center [281, 372] width 91 height 25
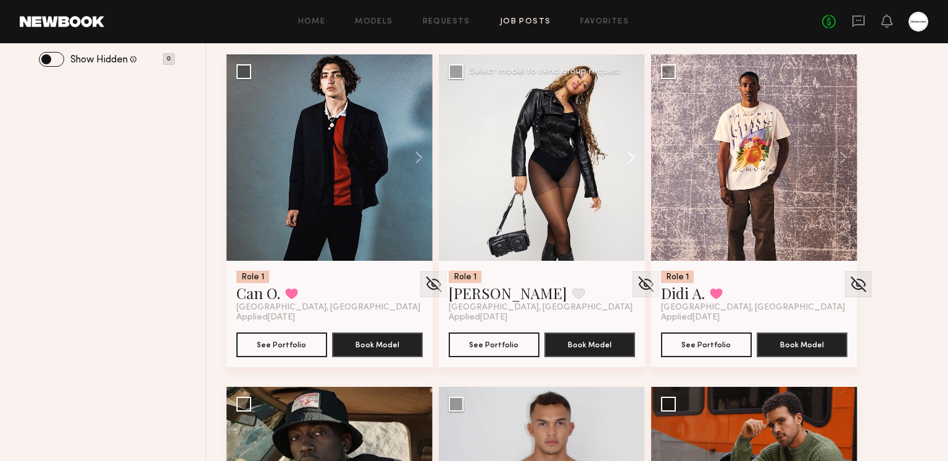
scroll to position [492, 0]
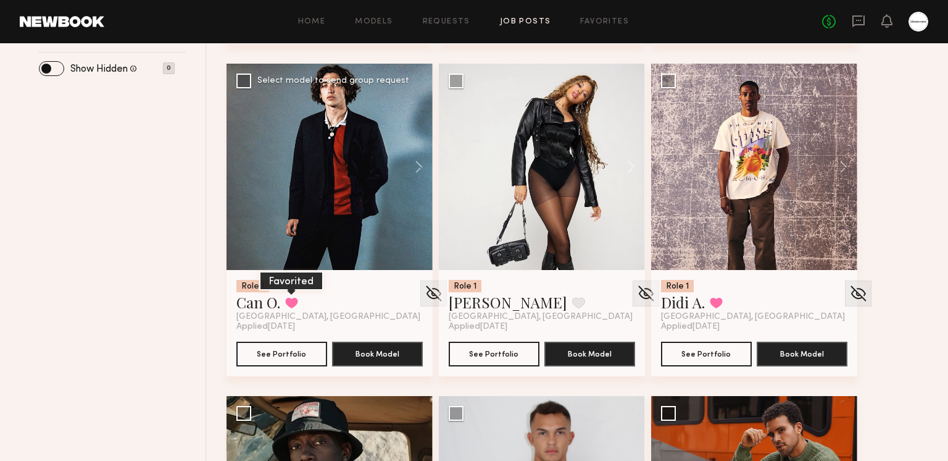
click at [291, 306] on button at bounding box center [291, 302] width 13 height 11
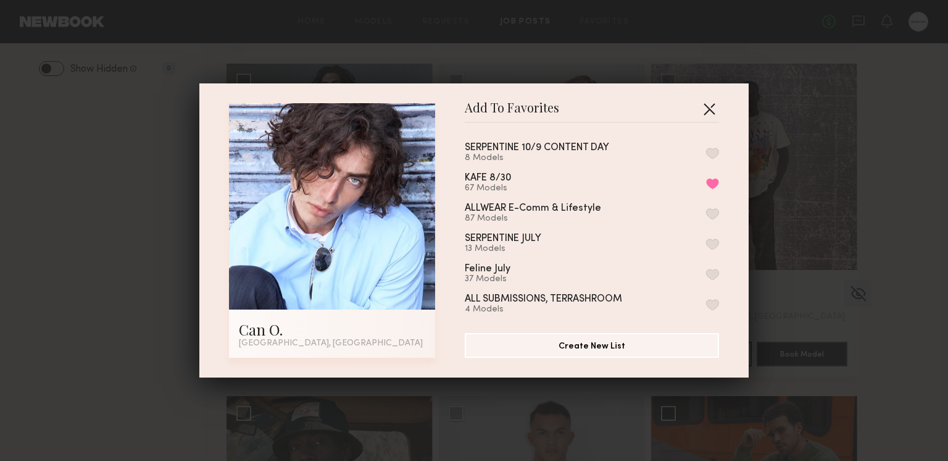
click at [709, 108] on button "button" at bounding box center [710, 109] width 20 height 20
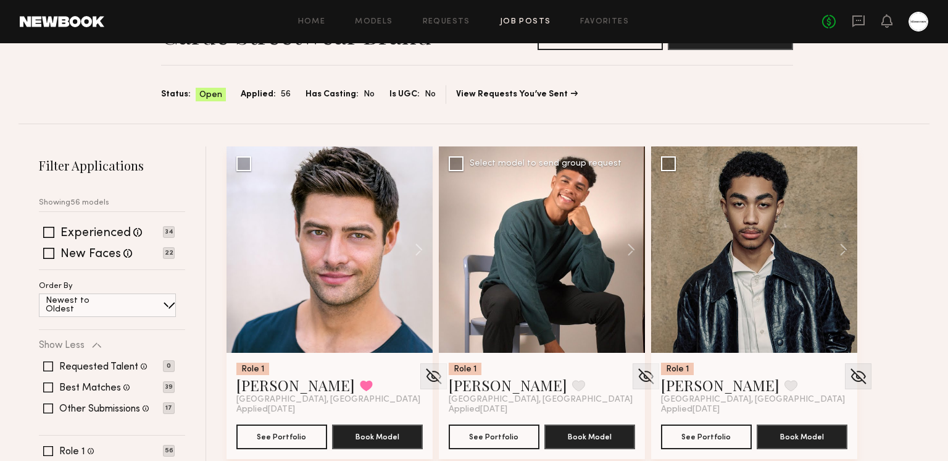
scroll to position [78, 0]
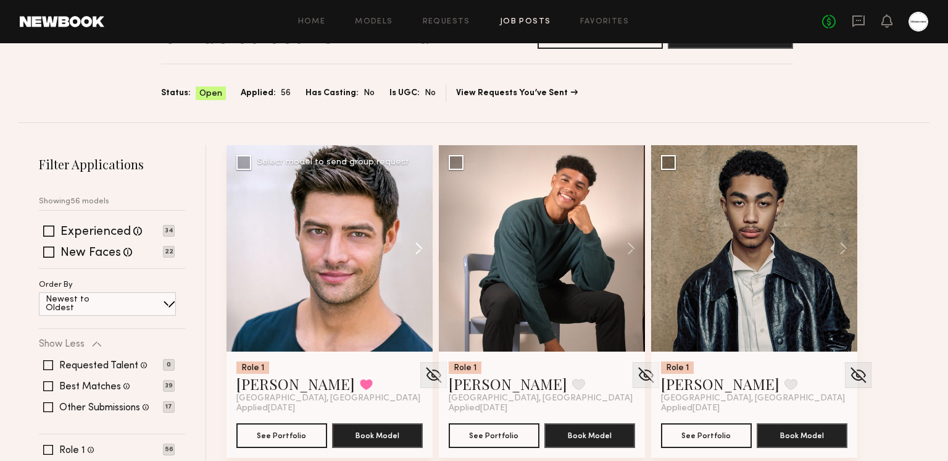
click at [414, 246] on button at bounding box center [413, 248] width 40 height 206
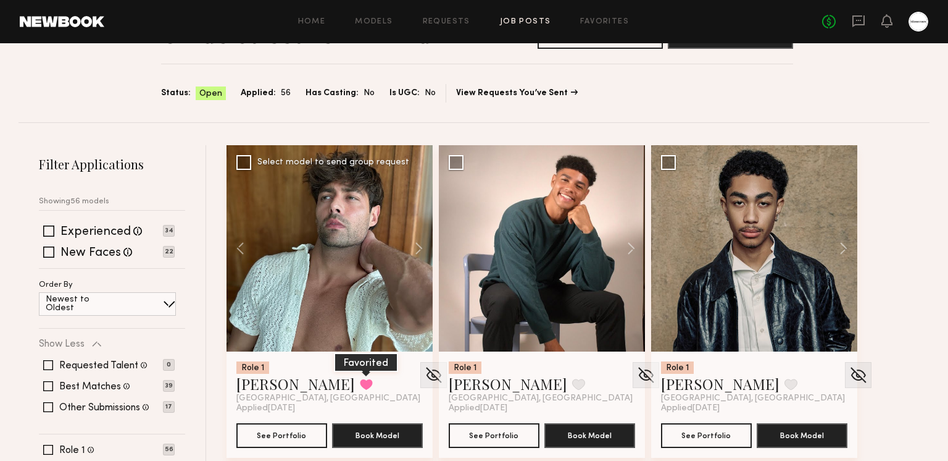
click at [360, 379] on button at bounding box center [366, 384] width 13 height 11
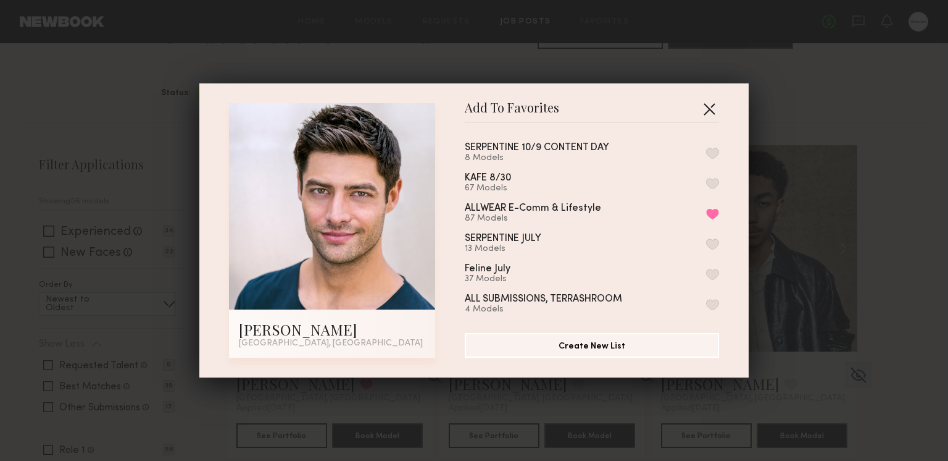
click at [707, 111] on button "button" at bounding box center [710, 109] width 20 height 20
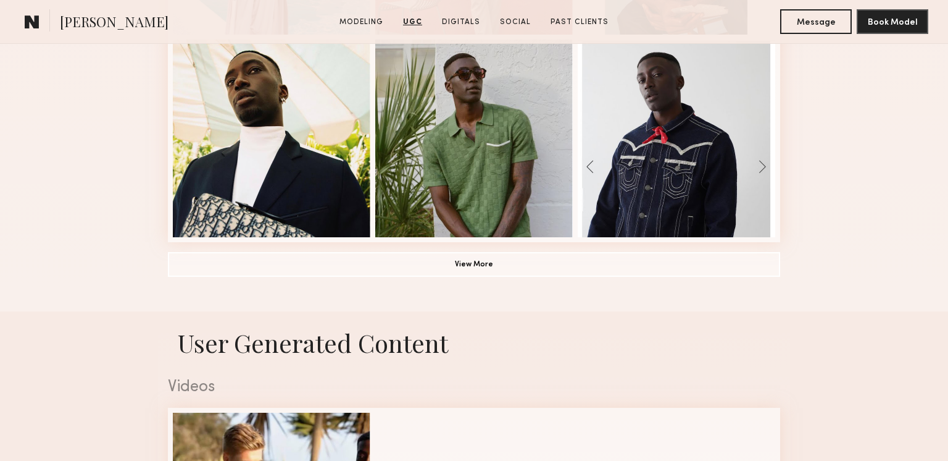
scroll to position [790, 0]
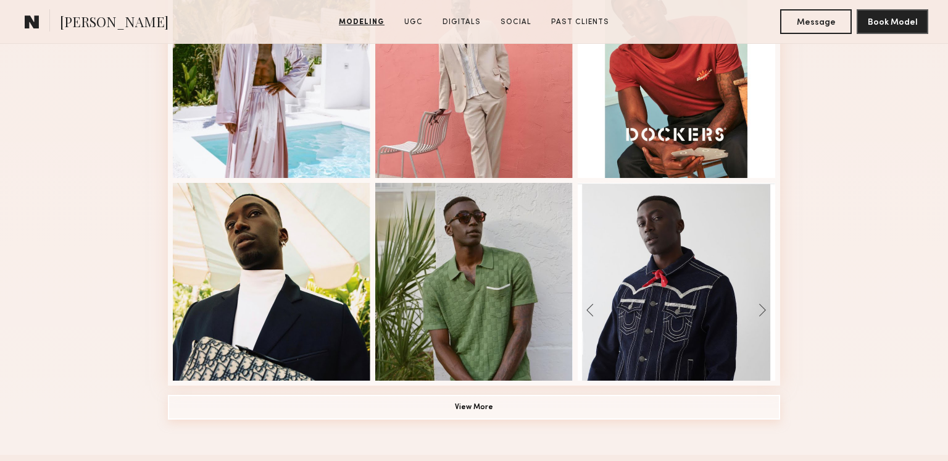
click at [472, 411] on button "View More" at bounding box center [474, 407] width 613 height 25
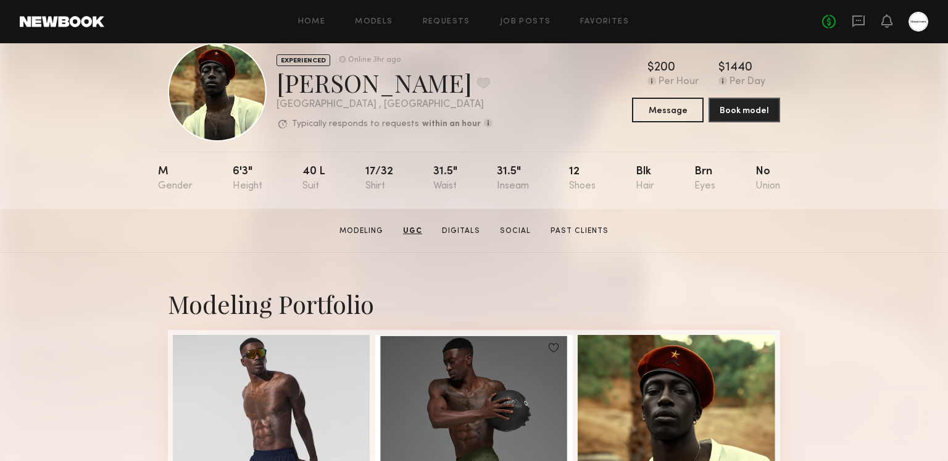
scroll to position [0, 0]
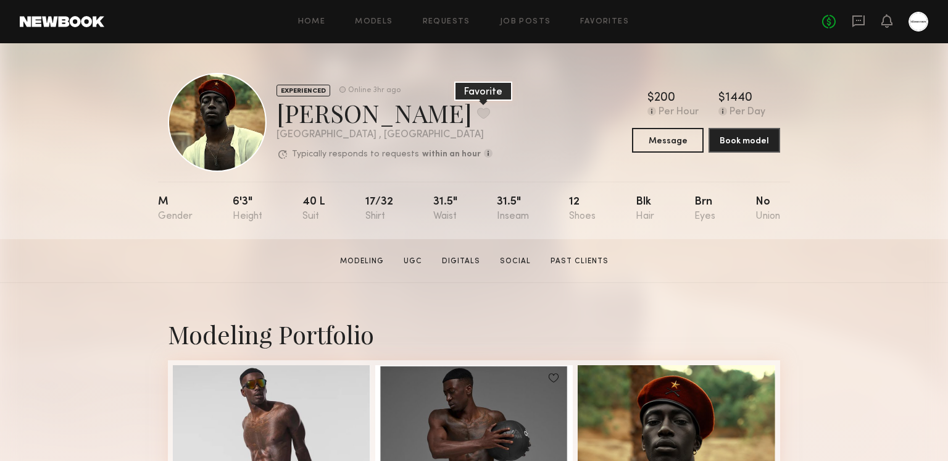
click at [477, 111] on button at bounding box center [483, 112] width 13 height 11
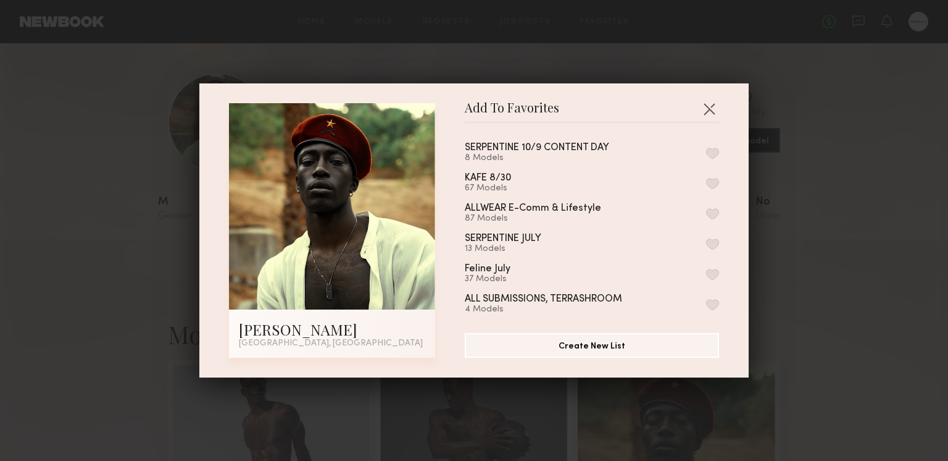
click at [712, 154] on button "button" at bounding box center [712, 153] width 13 height 11
click at [708, 106] on button "button" at bounding box center [710, 109] width 20 height 20
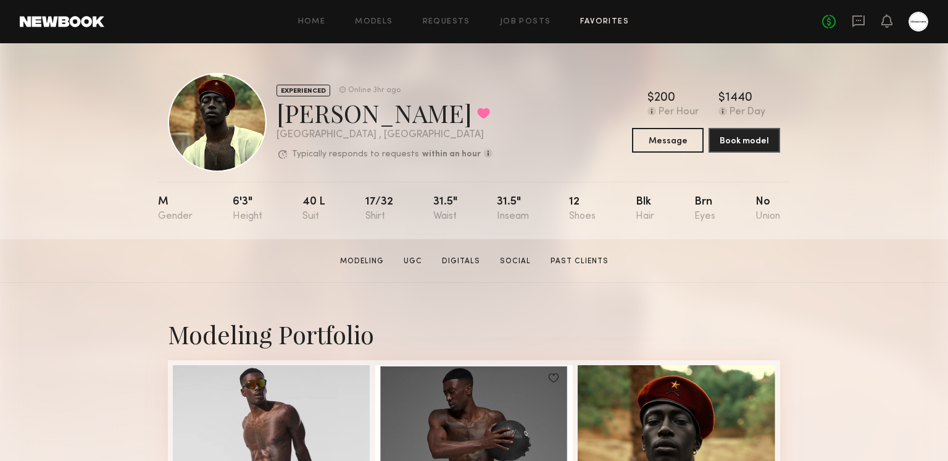
click at [611, 22] on link "Favorites" at bounding box center [604, 22] width 49 height 8
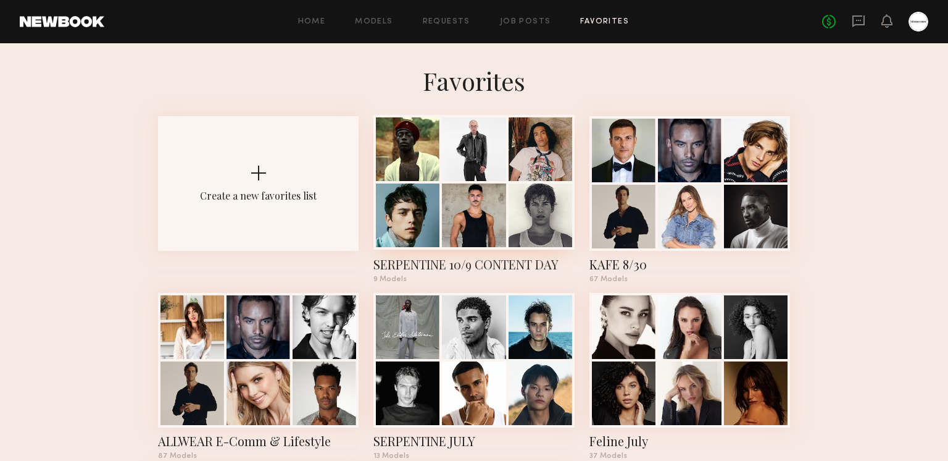
click at [462, 217] on div at bounding box center [474, 215] width 64 height 64
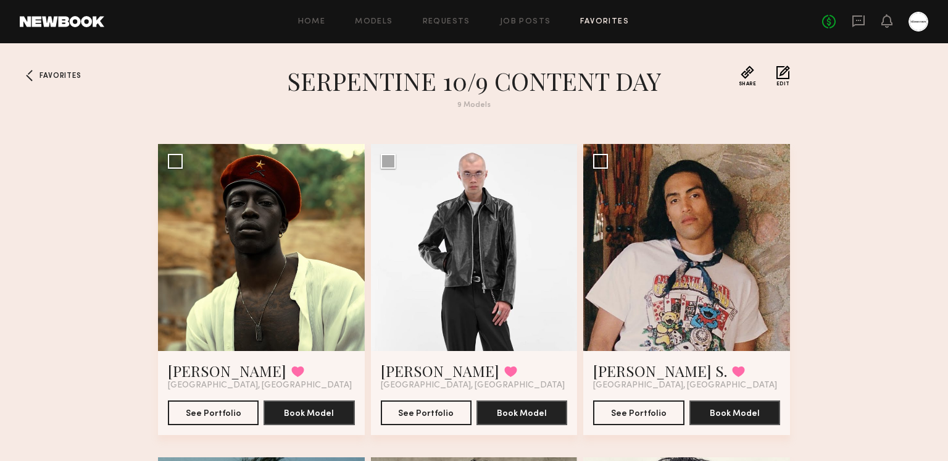
click at [603, 26] on div "Home Models Requests Job Posts Favorites Sign Out No fees up to $5,000" at bounding box center [516, 22] width 824 height 20
click at [601, 25] on link "Favorites" at bounding box center [604, 22] width 49 height 8
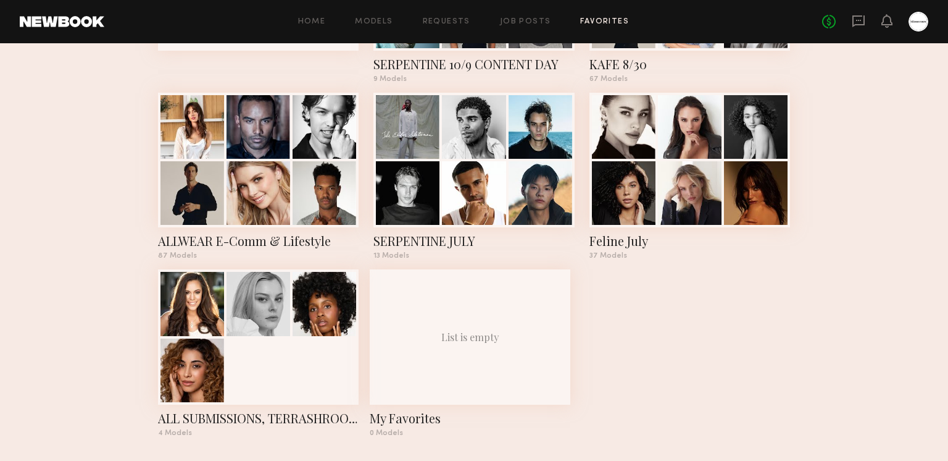
scroll to position [208, 0]
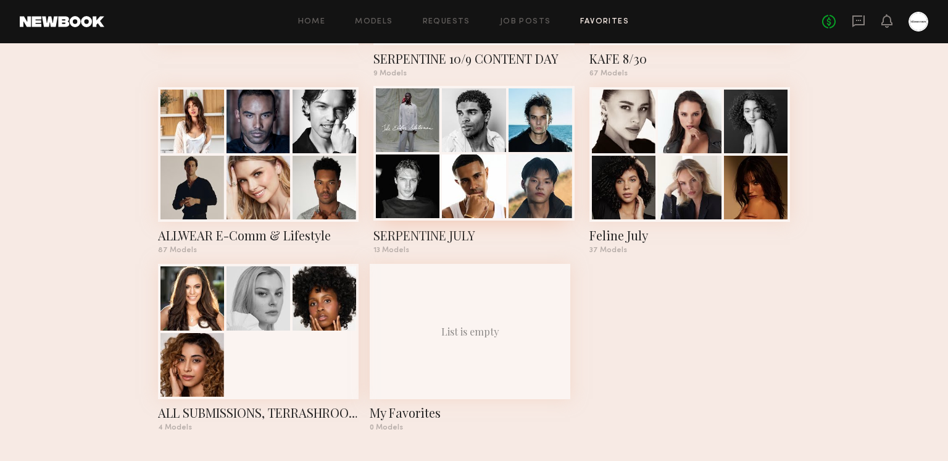
click at [433, 183] on div at bounding box center [408, 186] width 64 height 64
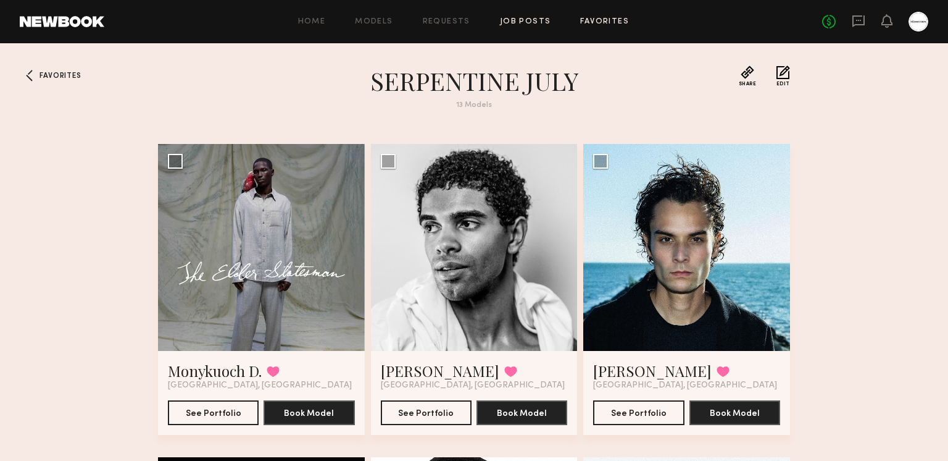
click at [537, 22] on link "Job Posts" at bounding box center [525, 22] width 51 height 8
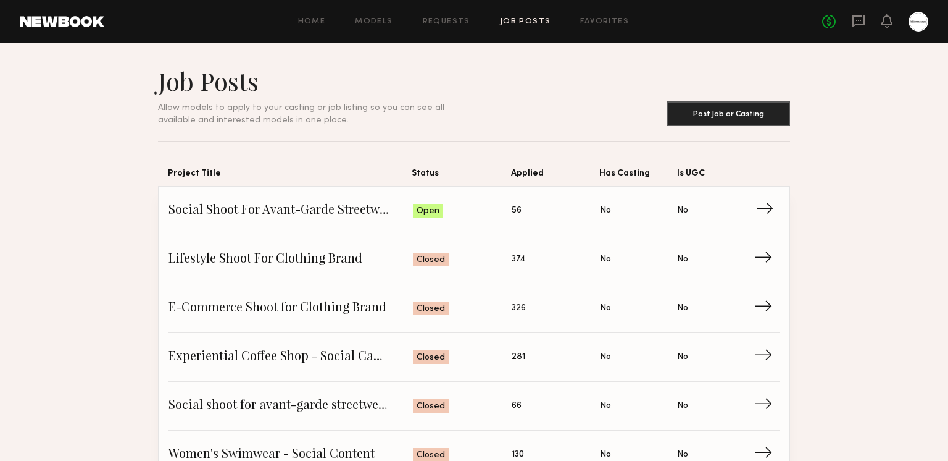
click at [383, 212] on span "Social Shoot For Avant-Garde Streetwear Brand" at bounding box center [291, 210] width 245 height 19
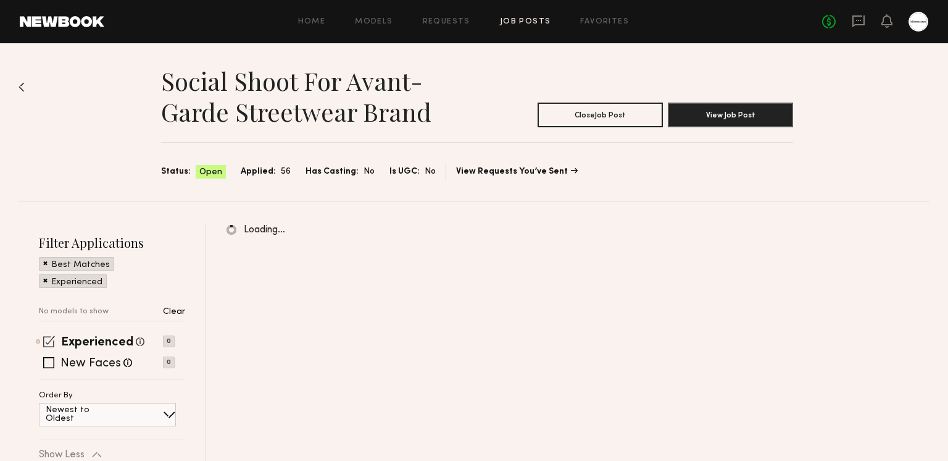
click at [49, 341] on span at bounding box center [49, 341] width 12 height 12
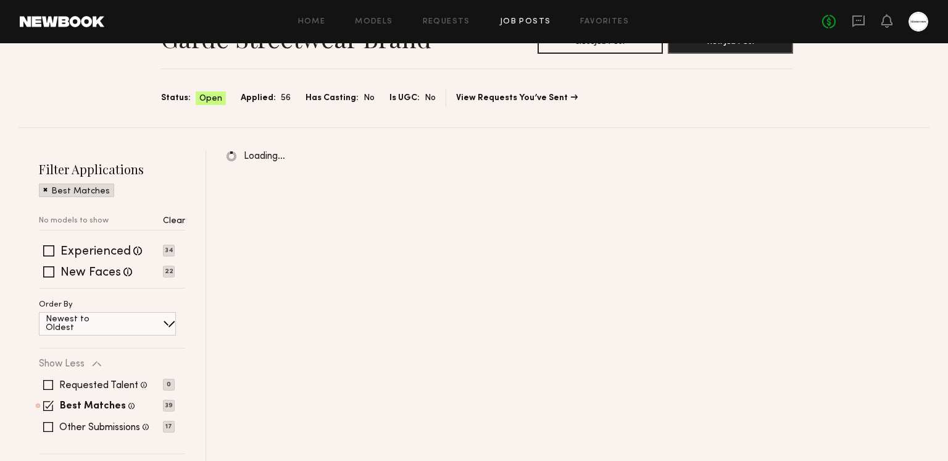
scroll to position [131, 0]
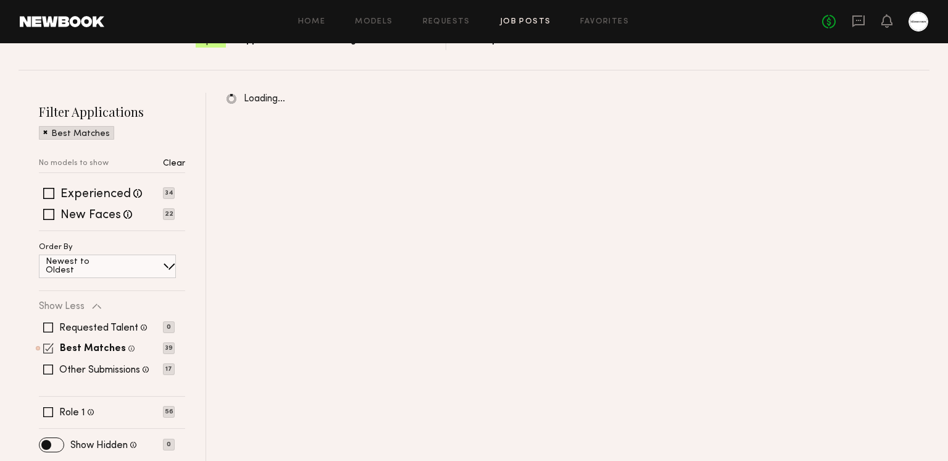
click at [43, 344] on span at bounding box center [48, 348] width 10 height 10
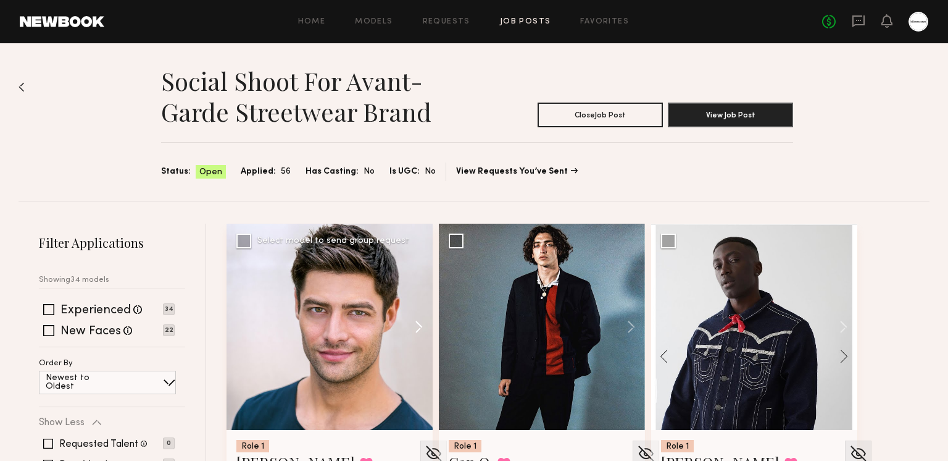
scroll to position [516, 0]
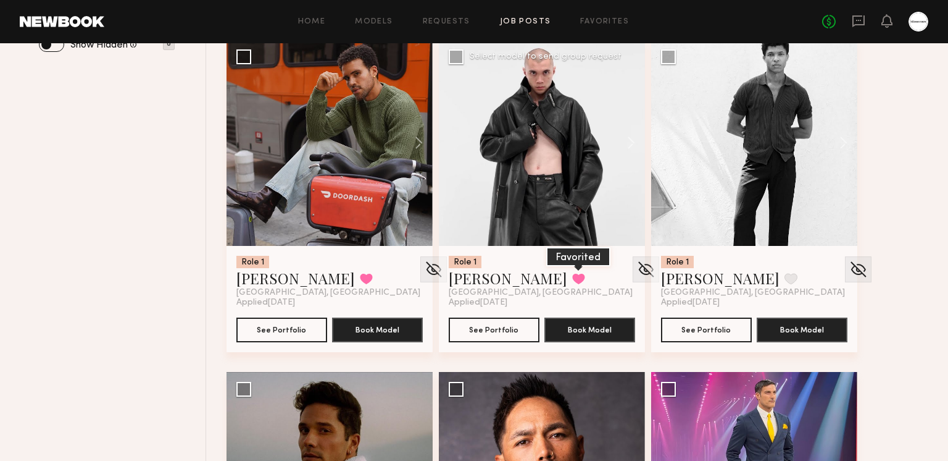
click at [572, 278] on button at bounding box center [578, 278] width 13 height 11
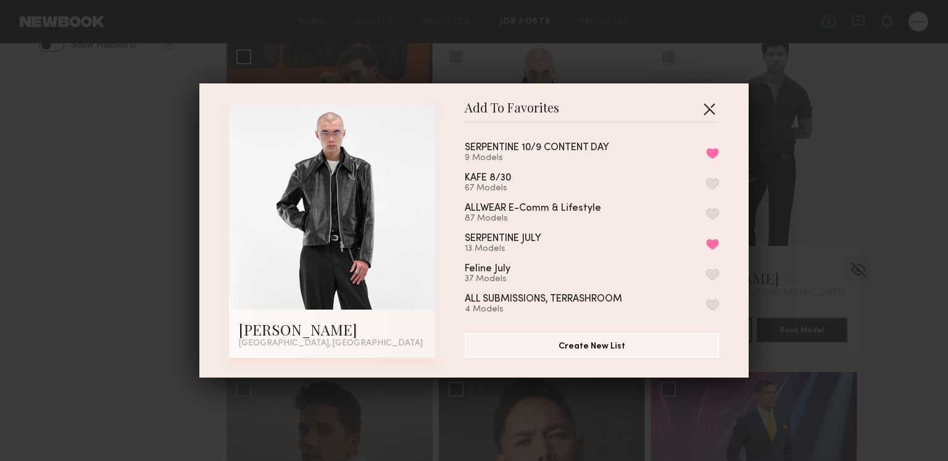
click at [713, 103] on button "button" at bounding box center [710, 109] width 20 height 20
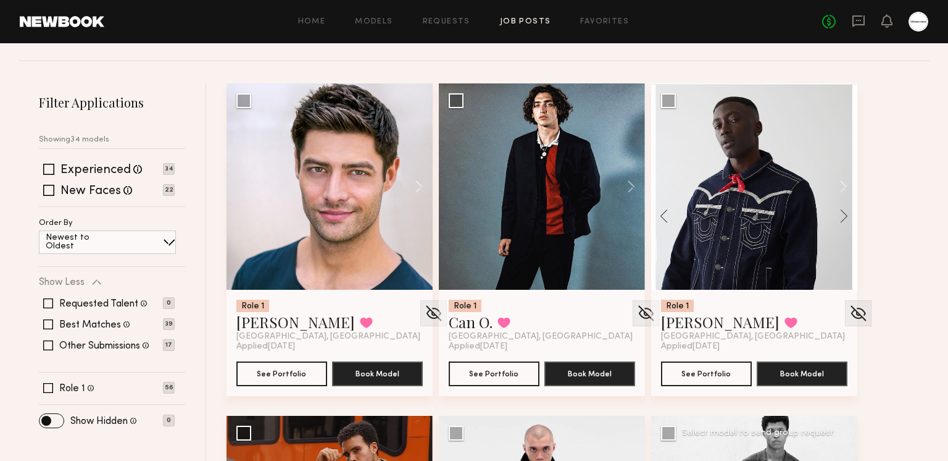
scroll to position [127, 0]
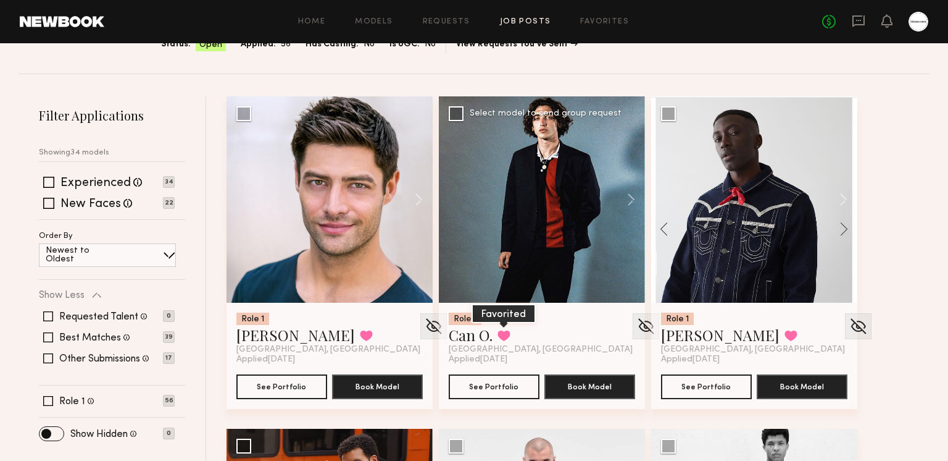
click at [505, 330] on button at bounding box center [504, 335] width 13 height 11
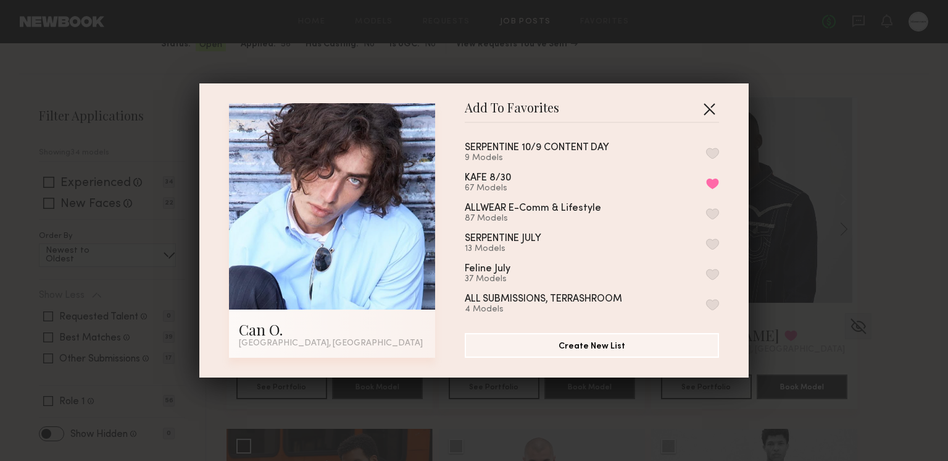
click at [714, 107] on button "button" at bounding box center [710, 109] width 20 height 20
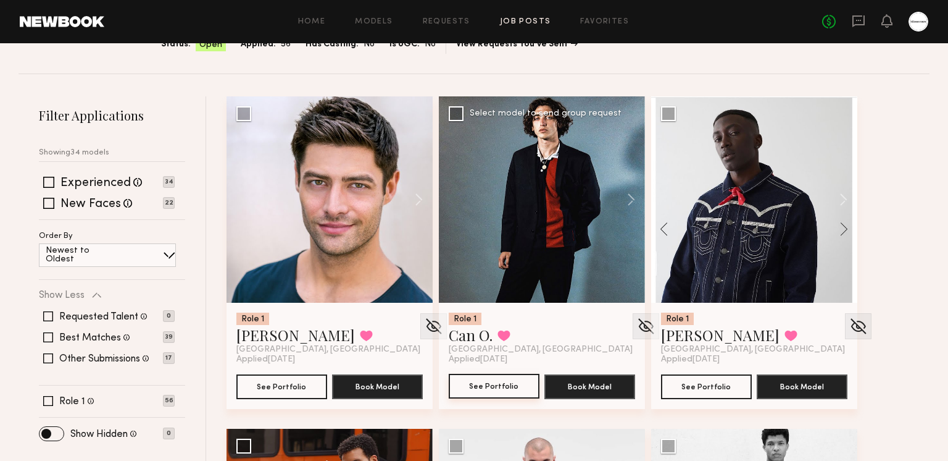
click at [491, 389] on button "See Portfolio" at bounding box center [494, 386] width 91 height 25
click at [506, 337] on button at bounding box center [504, 335] width 13 height 11
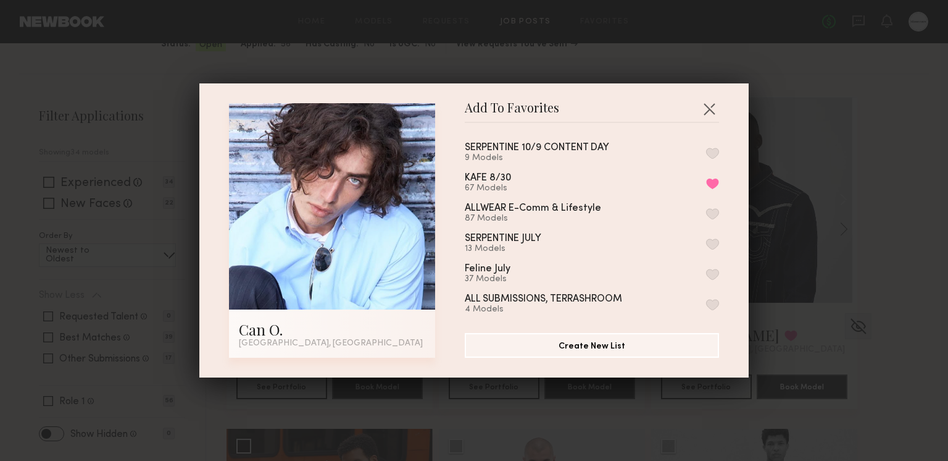
click at [716, 149] on button "button" at bounding box center [712, 153] width 13 height 11
click at [711, 107] on button "button" at bounding box center [710, 109] width 20 height 20
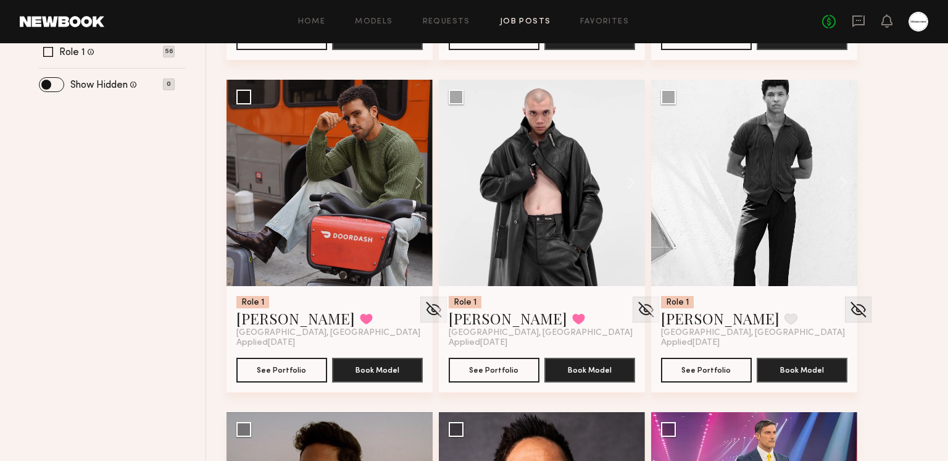
scroll to position [493, 0]
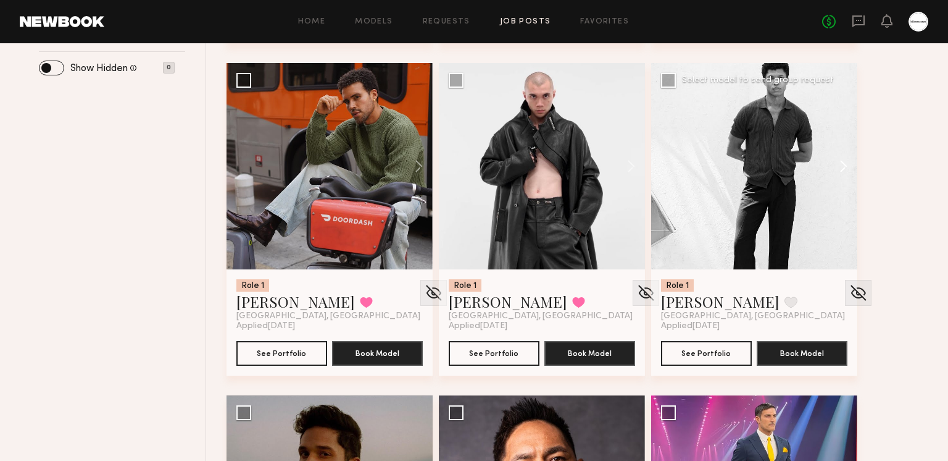
click at [843, 169] on button at bounding box center [838, 166] width 40 height 206
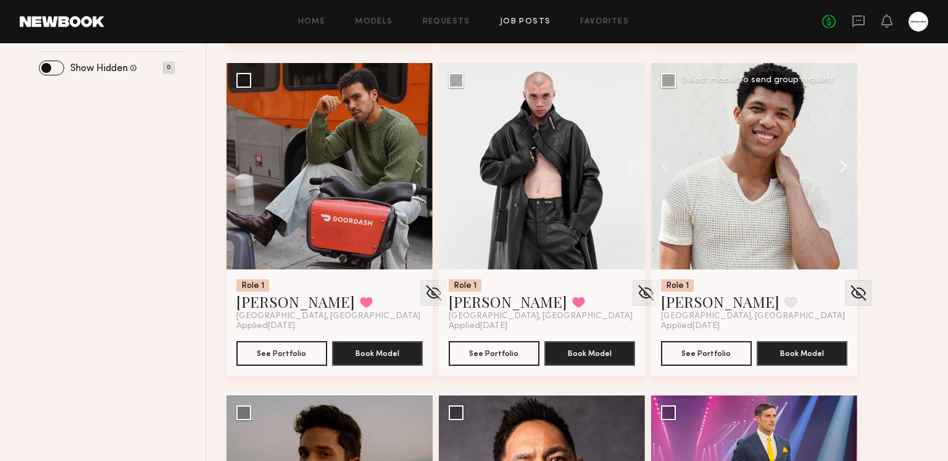
click at [842, 167] on button at bounding box center [838, 166] width 40 height 206
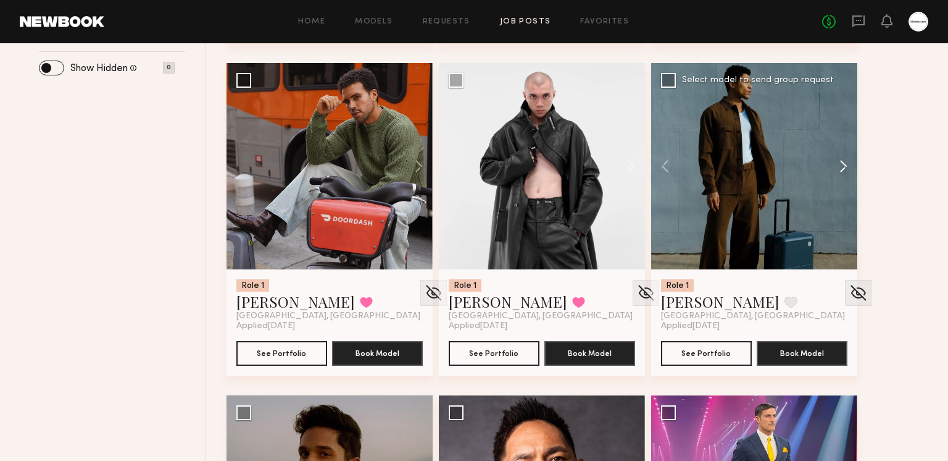
click at [838, 163] on button at bounding box center [838, 166] width 40 height 206
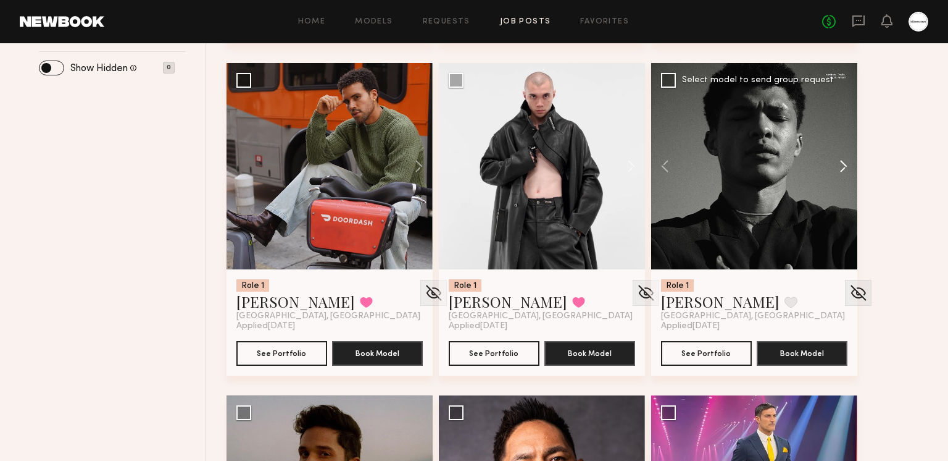
click at [838, 163] on button at bounding box center [838, 166] width 40 height 206
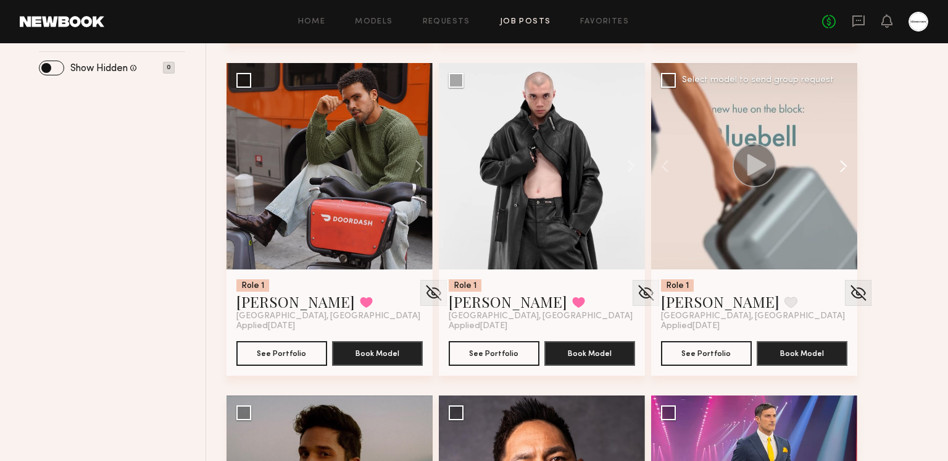
click at [838, 163] on button at bounding box center [838, 166] width 40 height 206
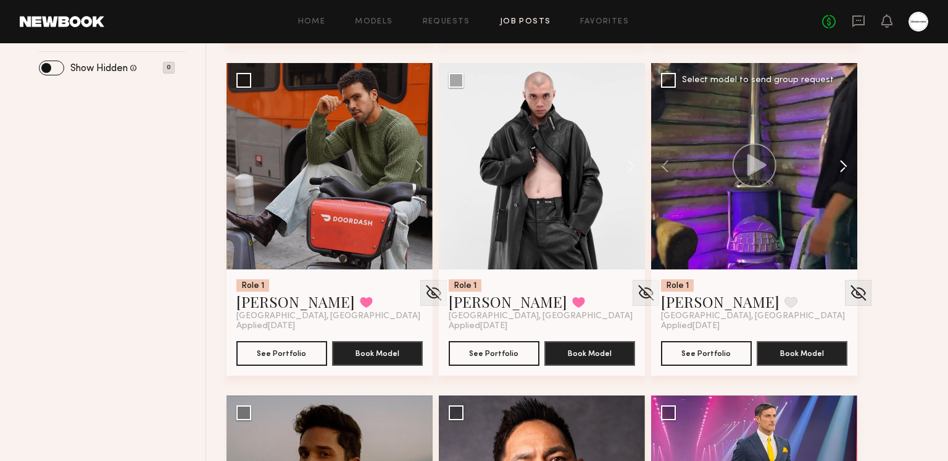
click at [838, 163] on button at bounding box center [838, 166] width 40 height 206
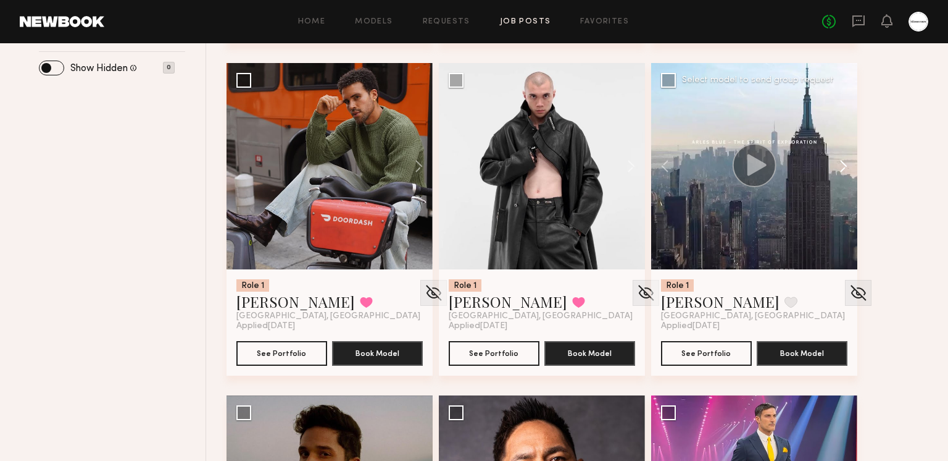
click at [838, 163] on button at bounding box center [838, 166] width 40 height 206
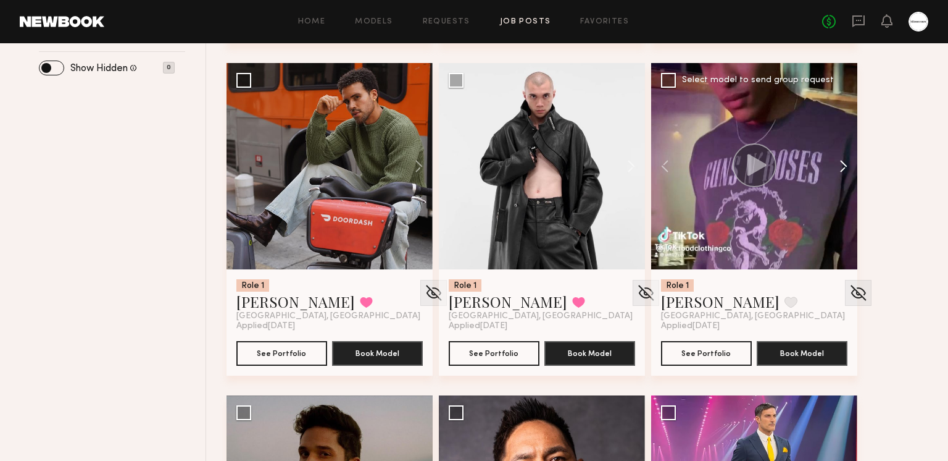
click at [838, 163] on button at bounding box center [838, 166] width 40 height 206
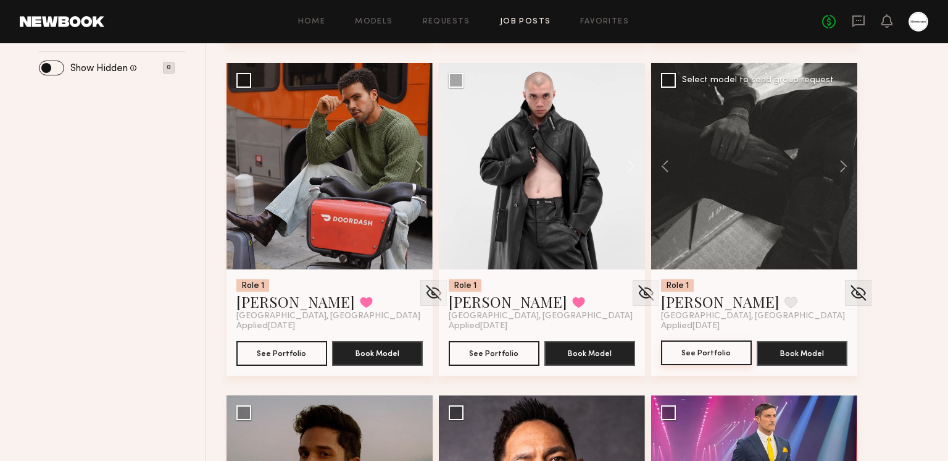
click at [716, 356] on button "See Portfolio" at bounding box center [706, 352] width 91 height 25
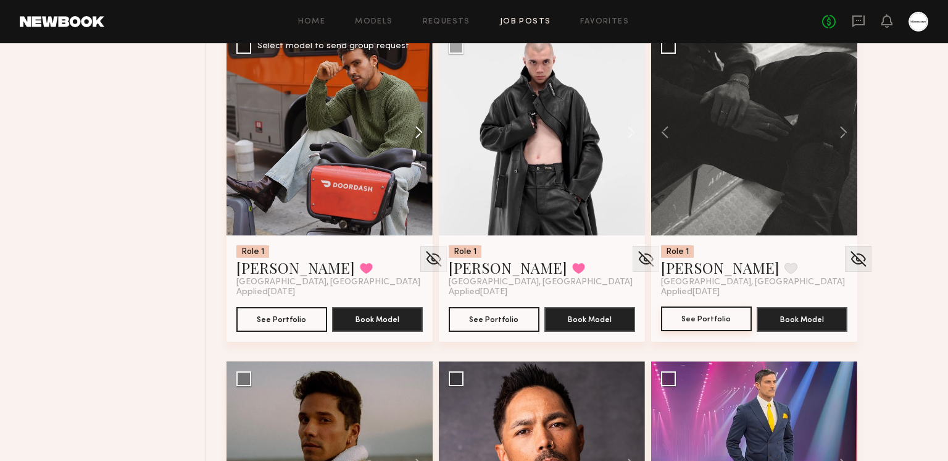
scroll to position [523, 0]
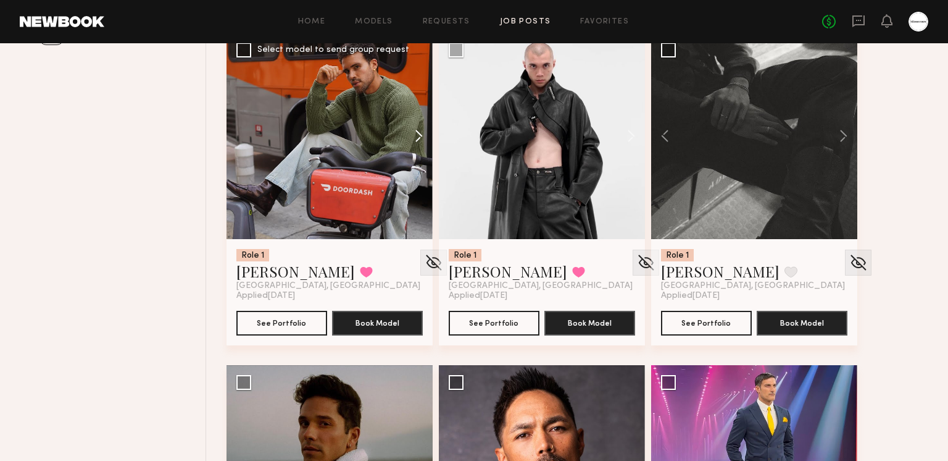
click at [417, 128] on button at bounding box center [413, 136] width 40 height 206
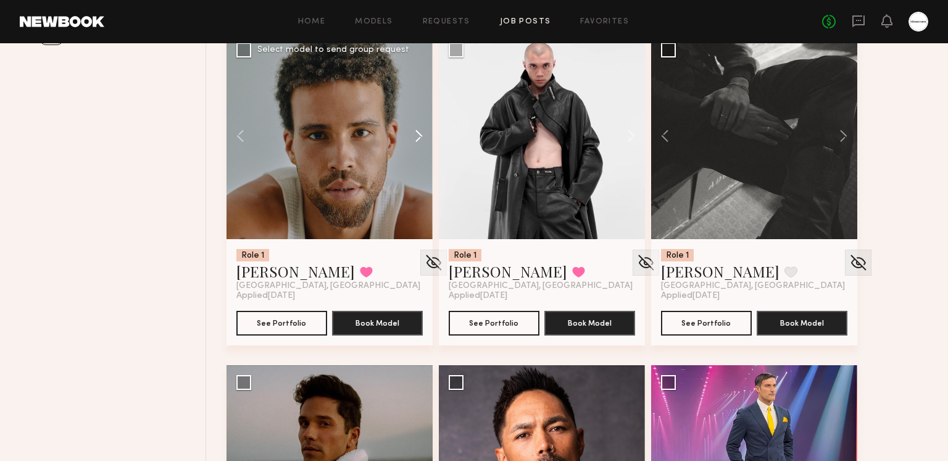
click at [417, 130] on button at bounding box center [413, 136] width 40 height 206
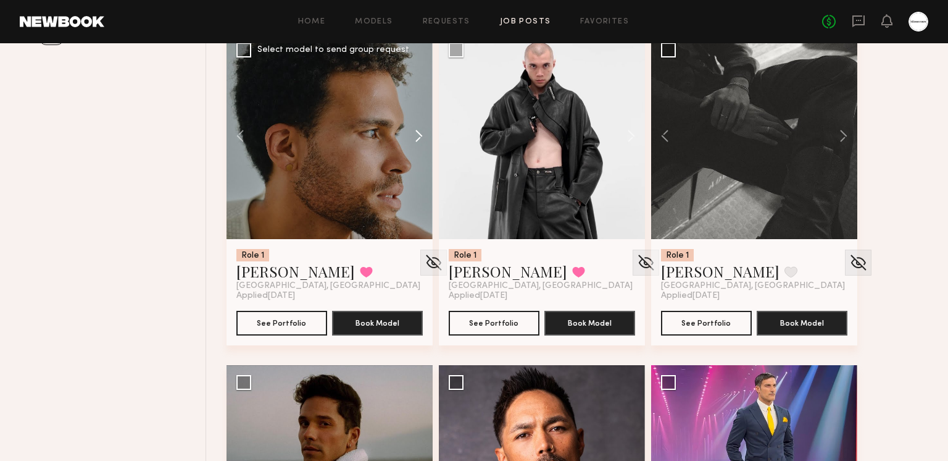
click at [416, 133] on button at bounding box center [413, 136] width 40 height 206
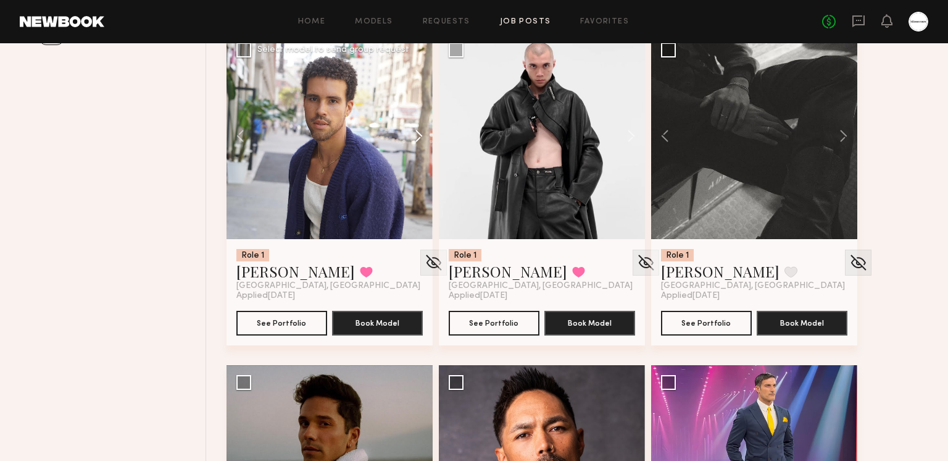
click at [416, 133] on button at bounding box center [413, 136] width 40 height 206
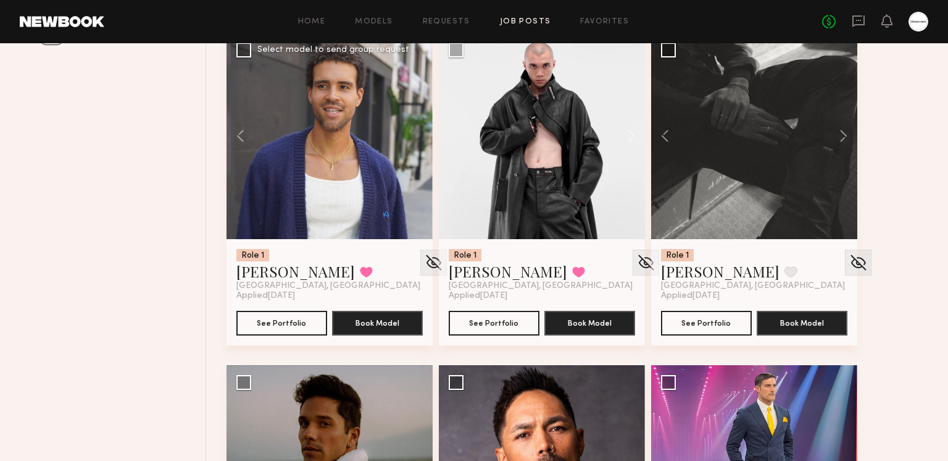
click at [416, 133] on div at bounding box center [330, 136] width 206 height 206
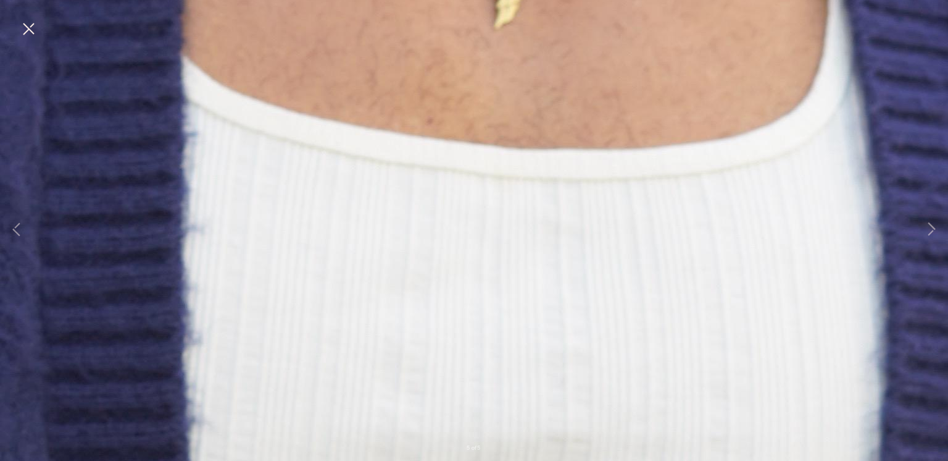
click at [25, 28] on button at bounding box center [29, 30] width 20 height 22
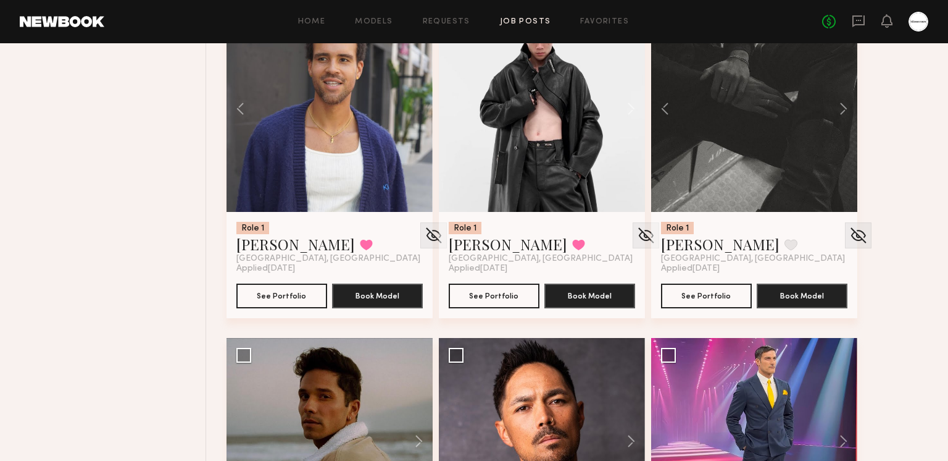
scroll to position [528, 0]
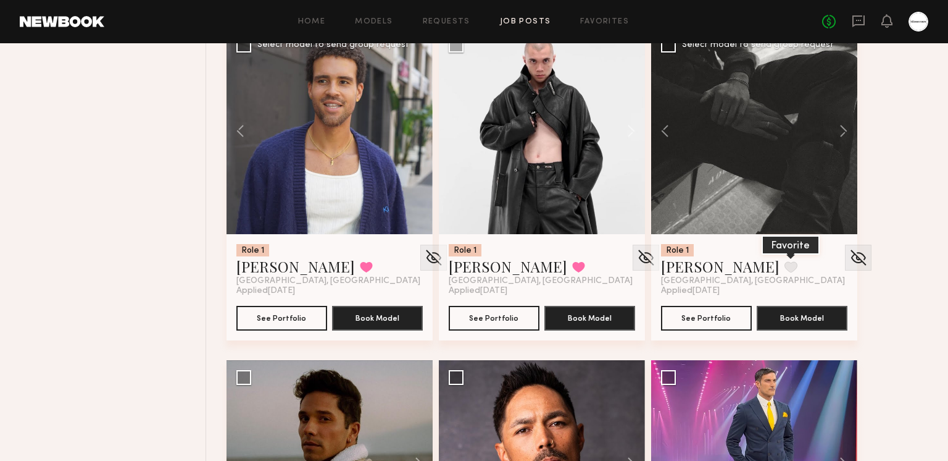
click at [785, 265] on button at bounding box center [791, 266] width 13 height 11
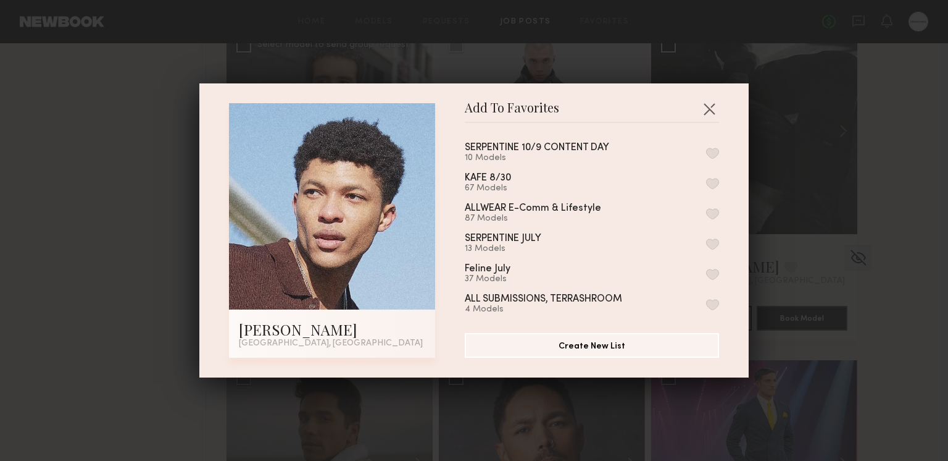
click at [713, 150] on button "button" at bounding box center [712, 153] width 13 height 11
click at [713, 101] on button "button" at bounding box center [710, 109] width 20 height 20
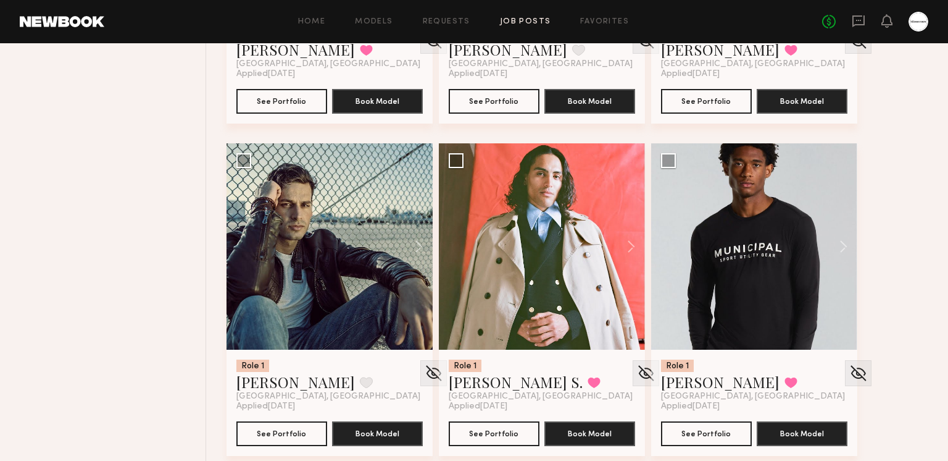
scroll to position [1078, 0]
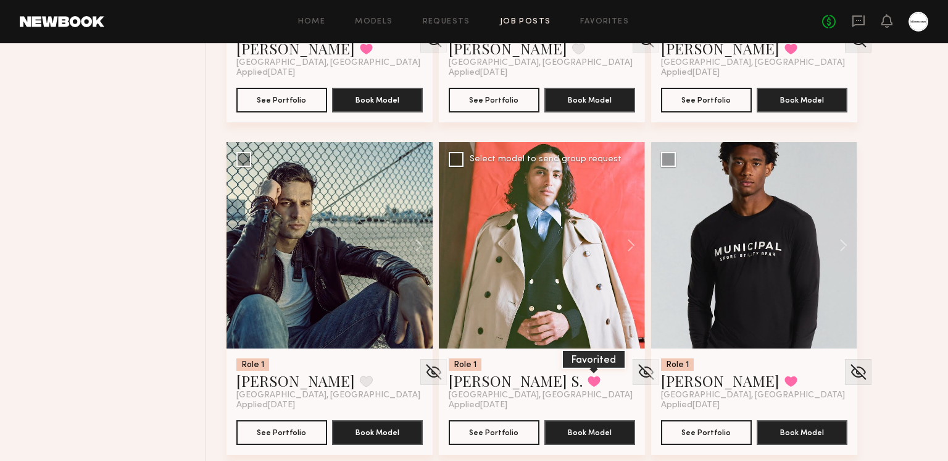
click at [588, 377] on button at bounding box center [594, 380] width 13 height 11
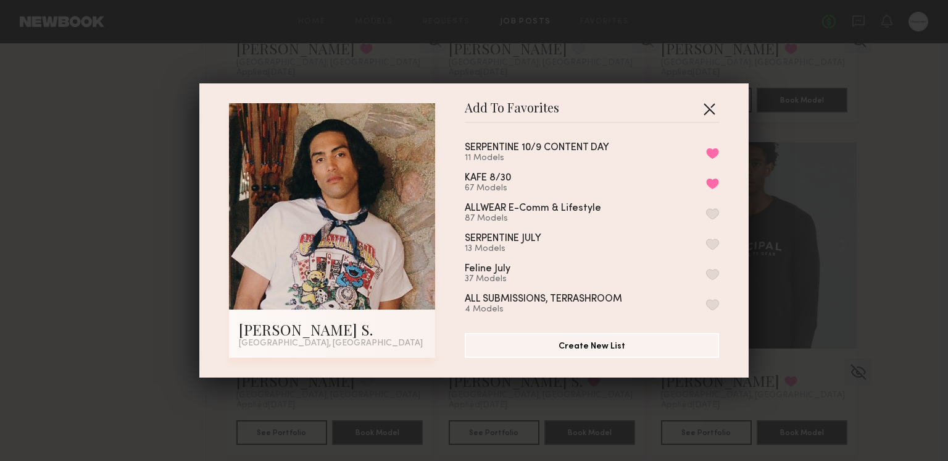
click at [715, 106] on button "button" at bounding box center [710, 109] width 20 height 20
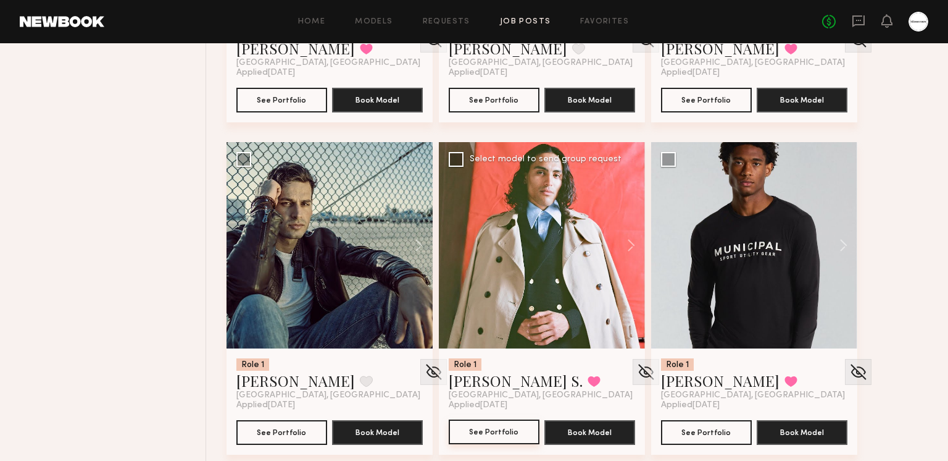
click at [510, 430] on button "See Portfolio" at bounding box center [494, 431] width 91 height 25
click at [785, 375] on button at bounding box center [791, 380] width 13 height 11
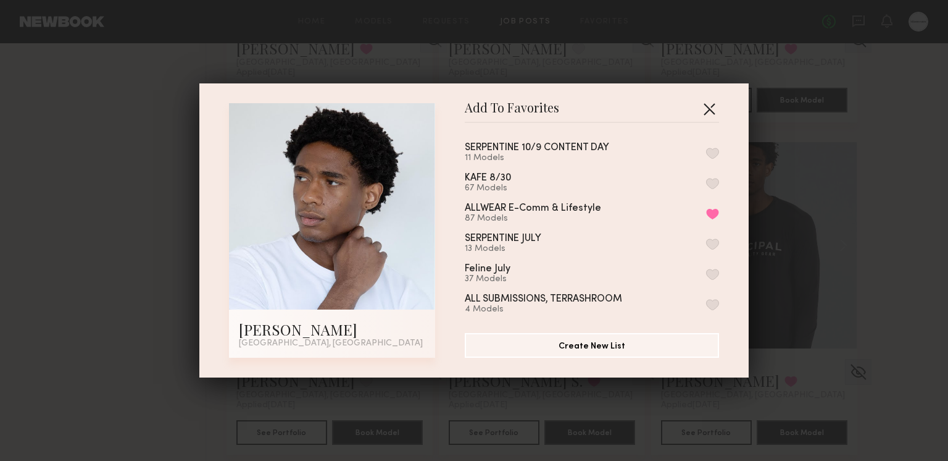
click at [706, 103] on button "button" at bounding box center [710, 109] width 20 height 20
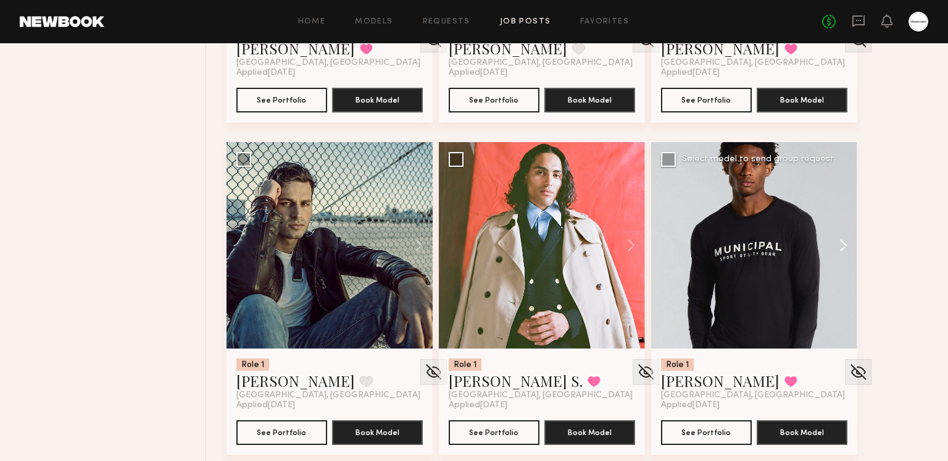
click at [835, 236] on button at bounding box center [838, 245] width 40 height 206
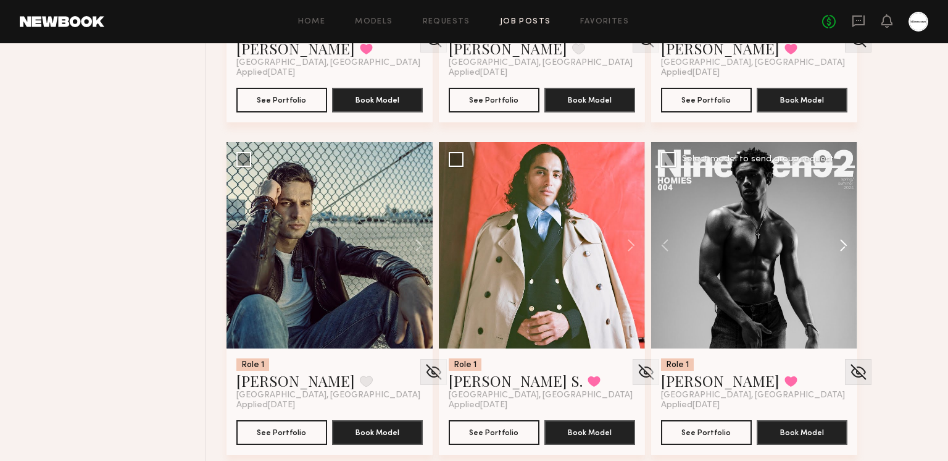
click at [843, 238] on button at bounding box center [838, 245] width 40 height 206
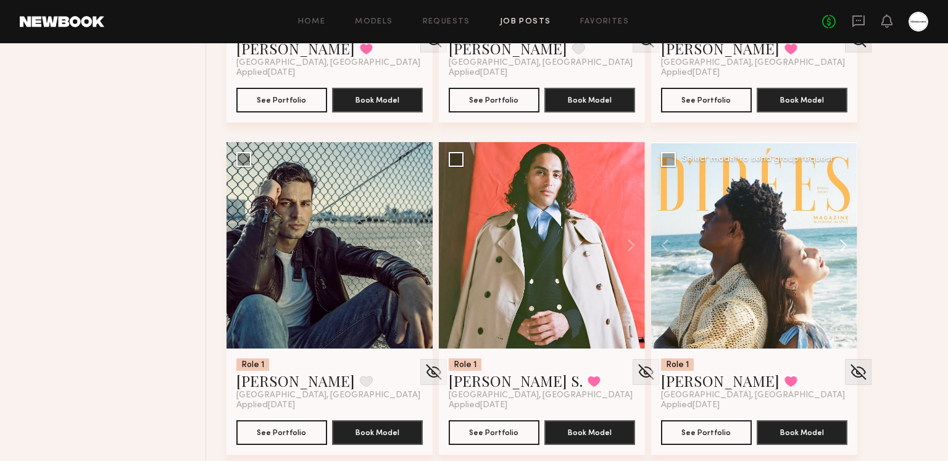
click at [848, 240] on button at bounding box center [838, 245] width 40 height 206
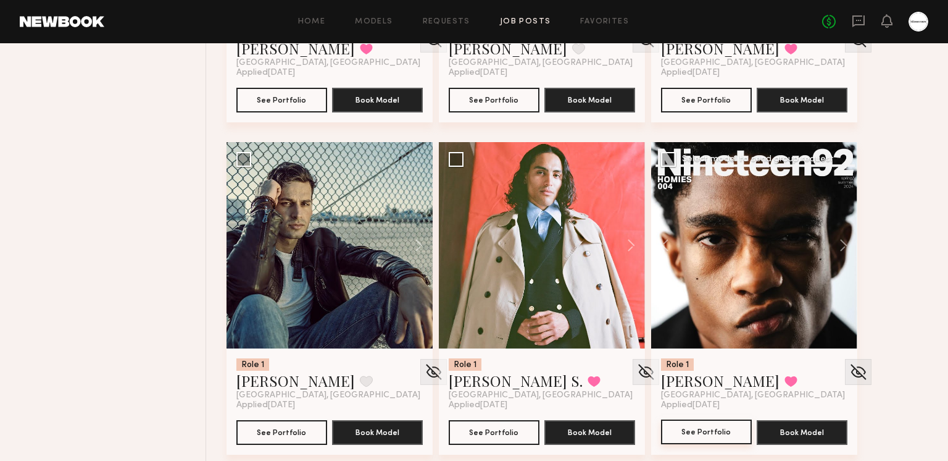
click at [729, 429] on button "See Portfolio" at bounding box center [706, 431] width 91 height 25
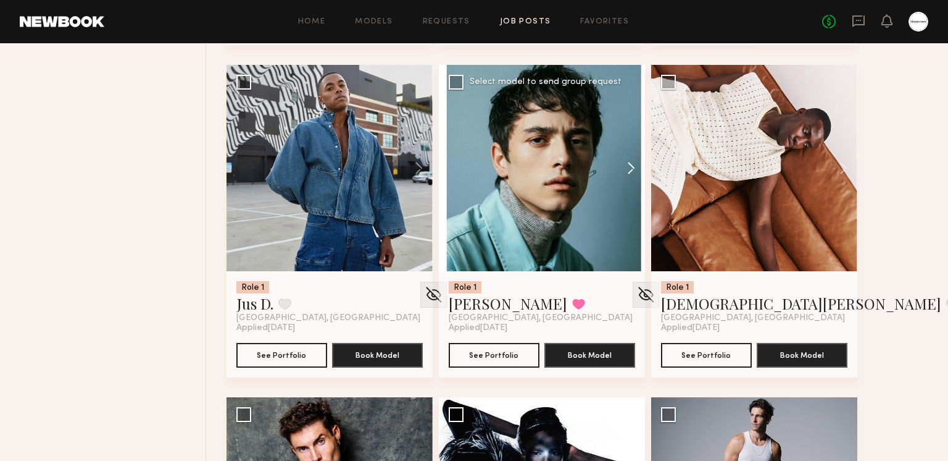
scroll to position [1519, 0]
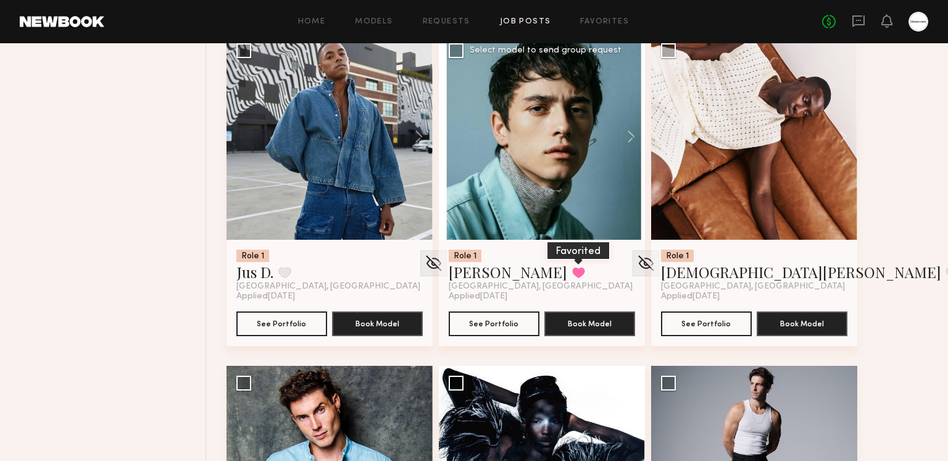
click at [572, 269] on button at bounding box center [578, 272] width 13 height 11
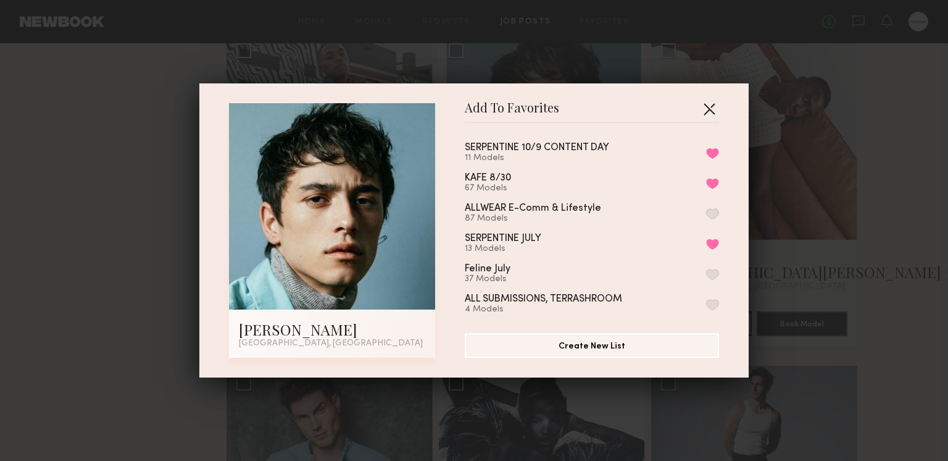
click at [706, 108] on button "button" at bounding box center [710, 109] width 20 height 20
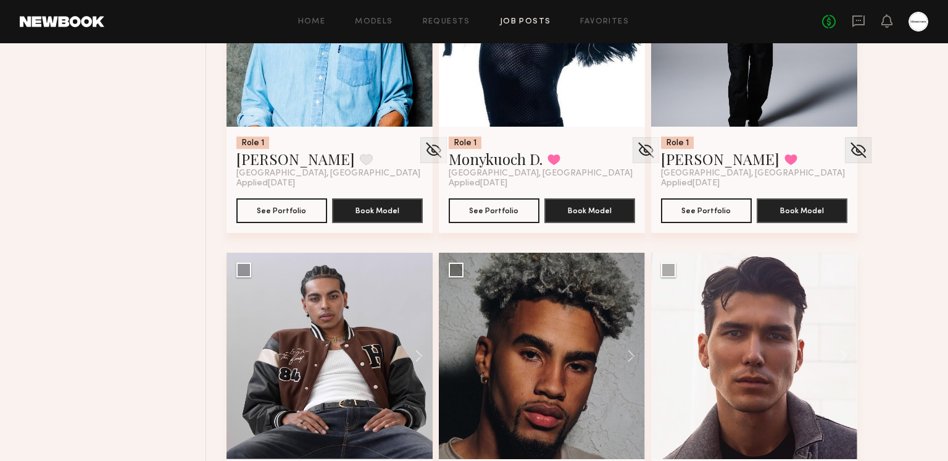
scroll to position [1891, 0]
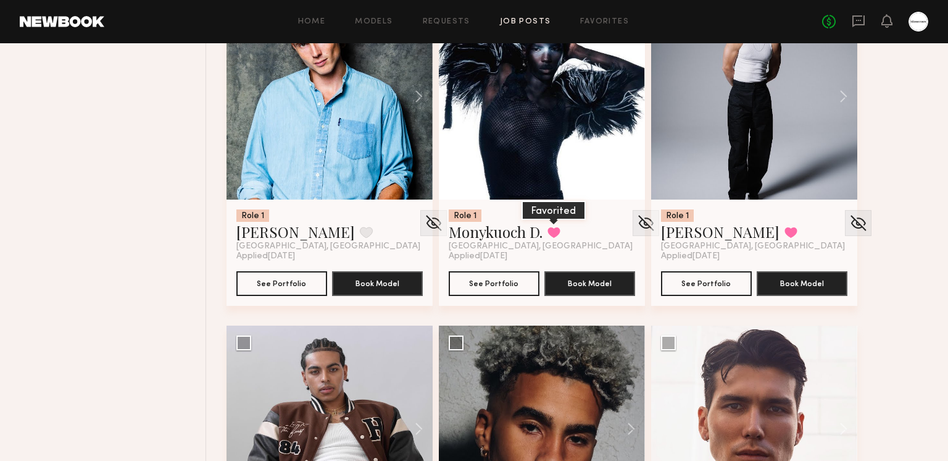
click at [561, 227] on button at bounding box center [554, 232] width 13 height 11
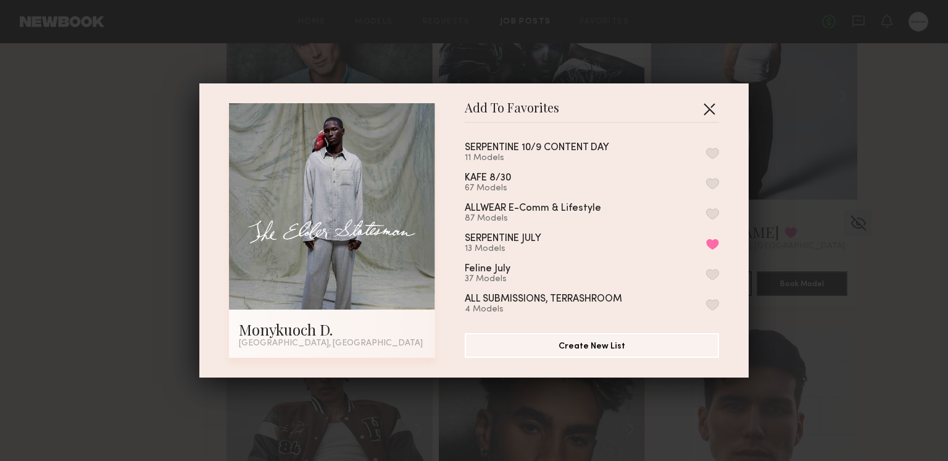
click at [707, 106] on button "button" at bounding box center [710, 109] width 20 height 20
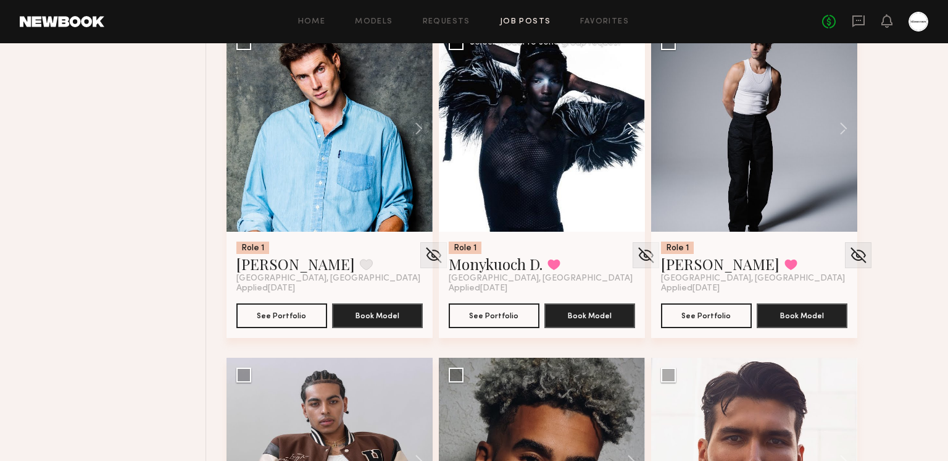
scroll to position [1815, 0]
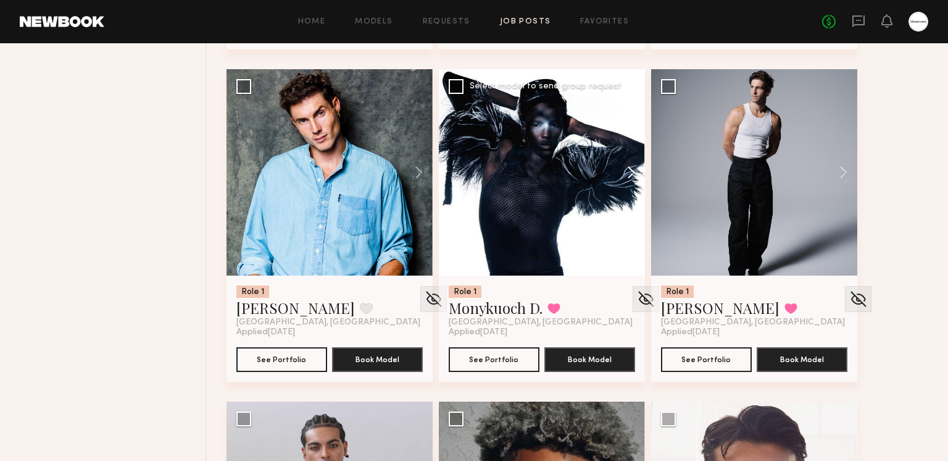
click at [631, 180] on button at bounding box center [626, 172] width 40 height 206
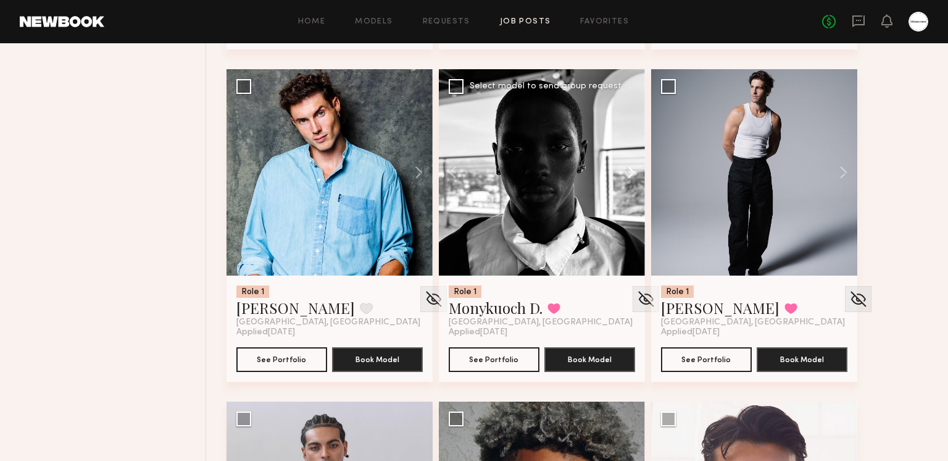
click at [629, 172] on button at bounding box center [626, 172] width 40 height 206
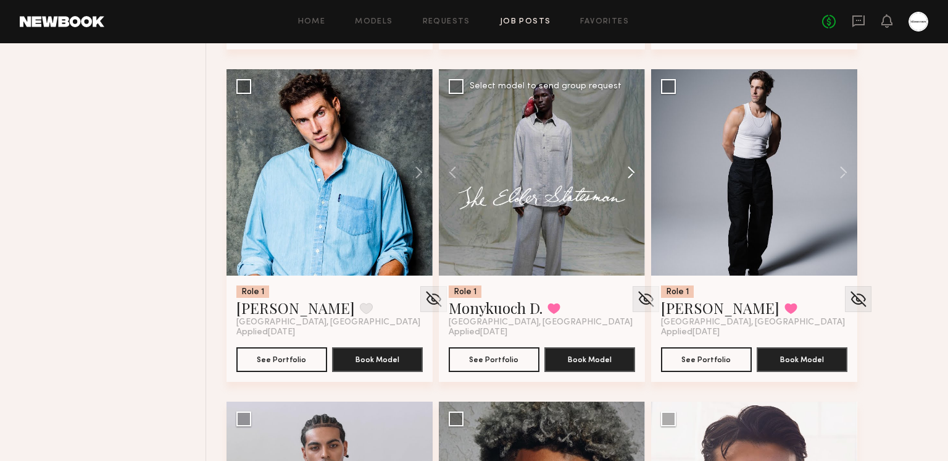
click at [629, 172] on button at bounding box center [626, 172] width 40 height 206
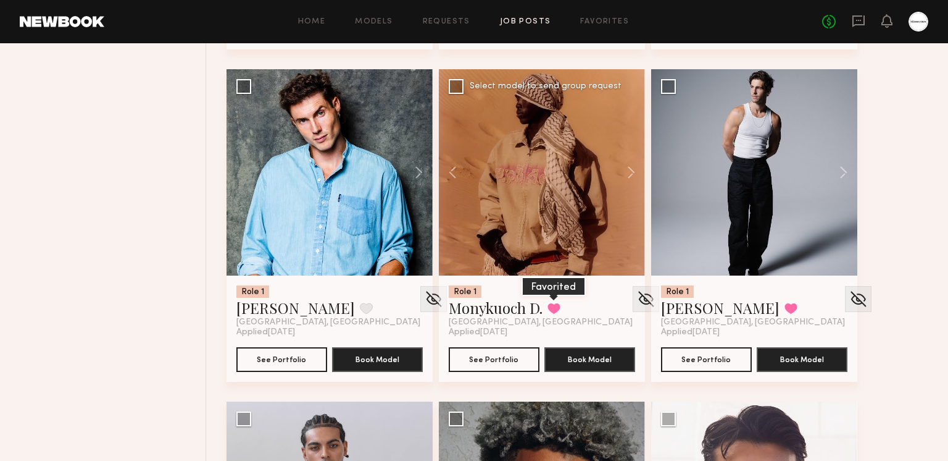
click at [553, 303] on button at bounding box center [554, 308] width 13 height 11
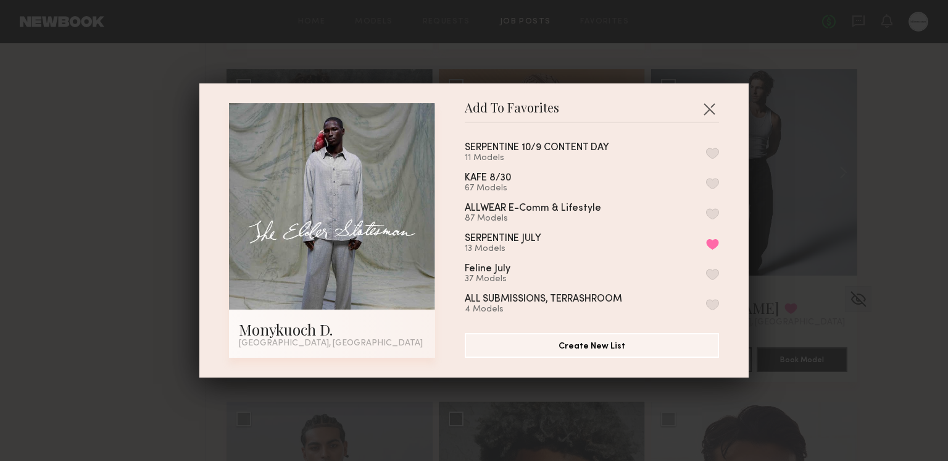
click at [716, 153] on button "button" at bounding box center [712, 153] width 13 height 11
click at [709, 106] on button "button" at bounding box center [710, 109] width 20 height 20
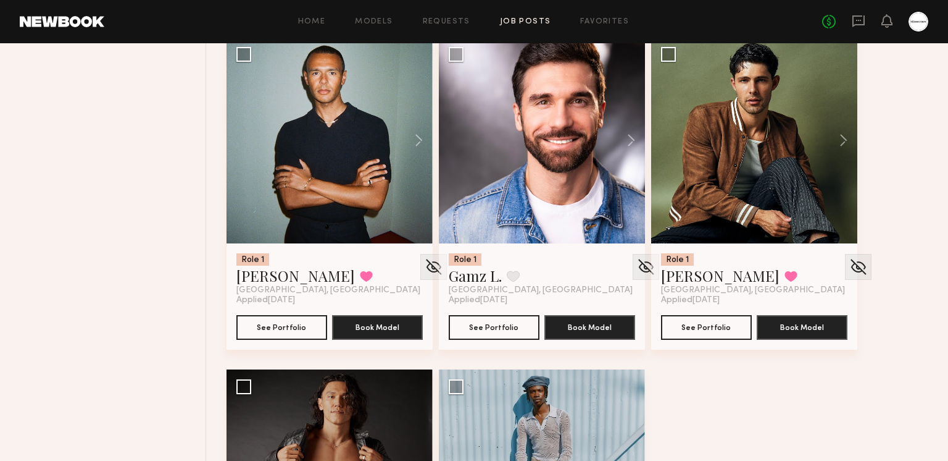
scroll to position [4746, 0]
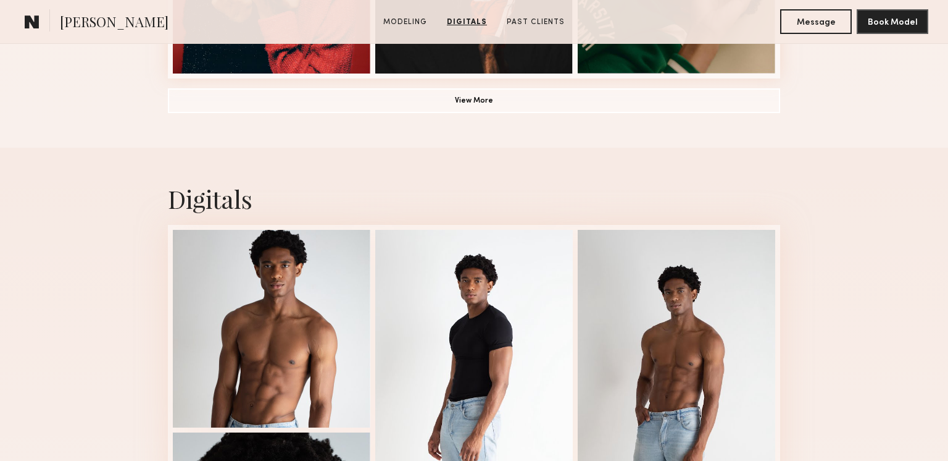
scroll to position [1039, 0]
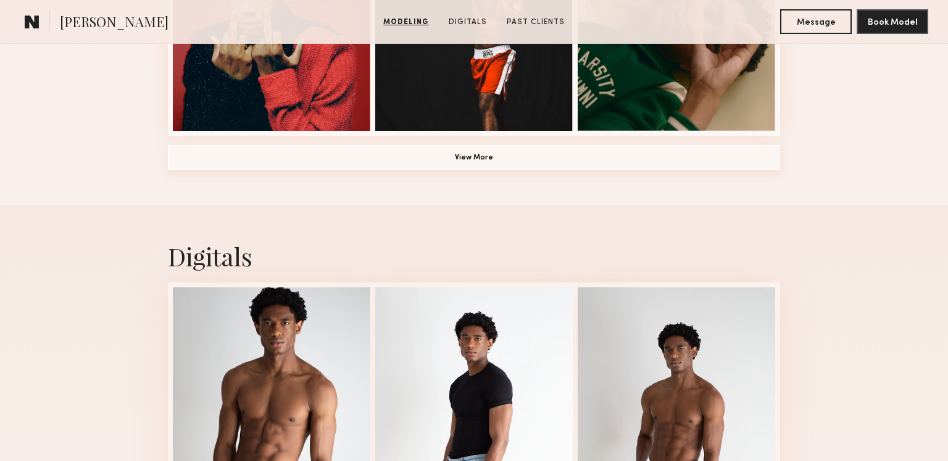
click at [472, 151] on button "View More" at bounding box center [474, 157] width 613 height 25
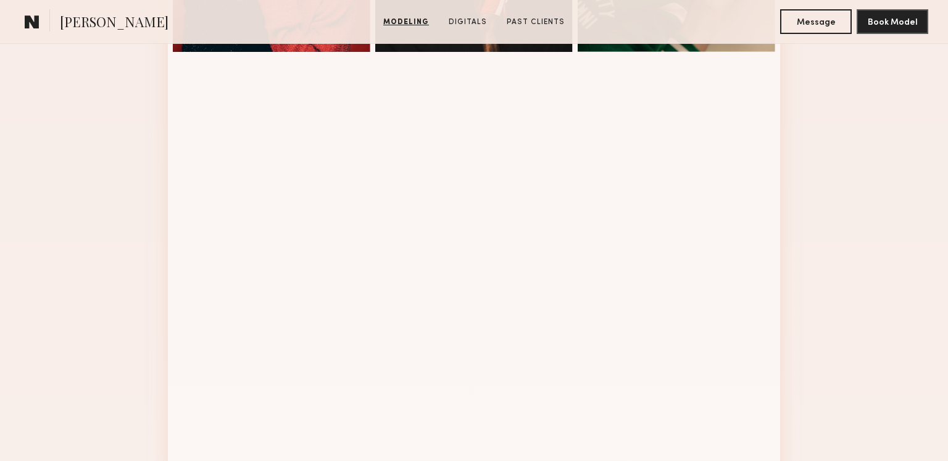
scroll to position [561, 0]
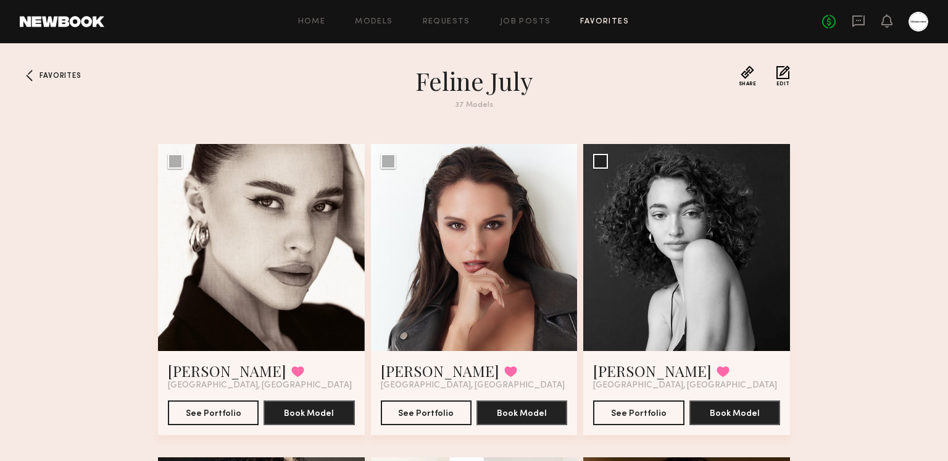
click at [603, 14] on div "Home Models Requests Job Posts Favorites Sign Out No fees up to $5,000" at bounding box center [516, 22] width 824 height 20
click at [599, 23] on link "Favorites" at bounding box center [604, 22] width 49 height 8
